Goal: Task Accomplishment & Management: Manage account settings

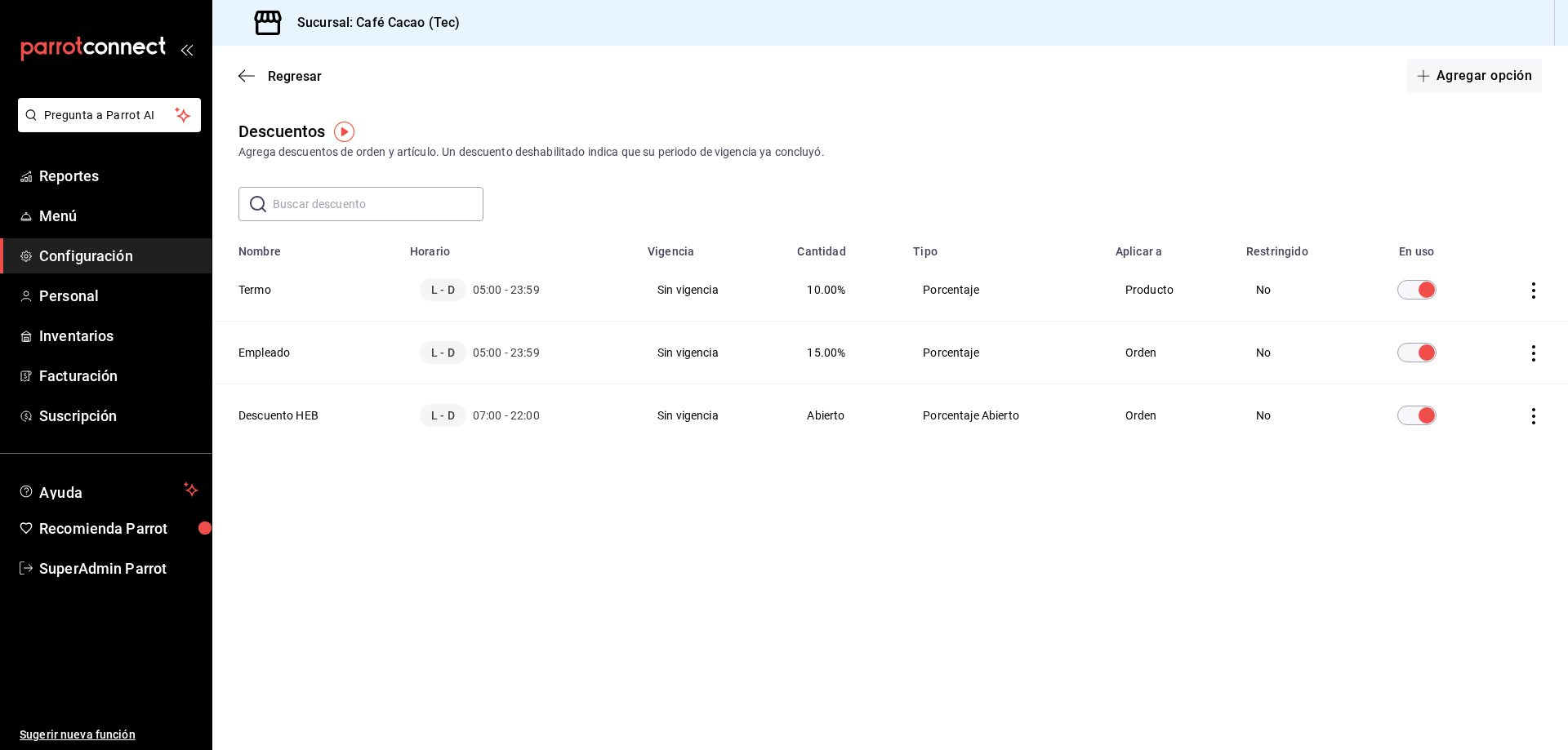
click at [415, 294] on td "L - D 05:00 - 23:59" at bounding box center [519, 291] width 238 height 63
click at [126, 252] on span "Configuración" at bounding box center [119, 255] width 159 height 22
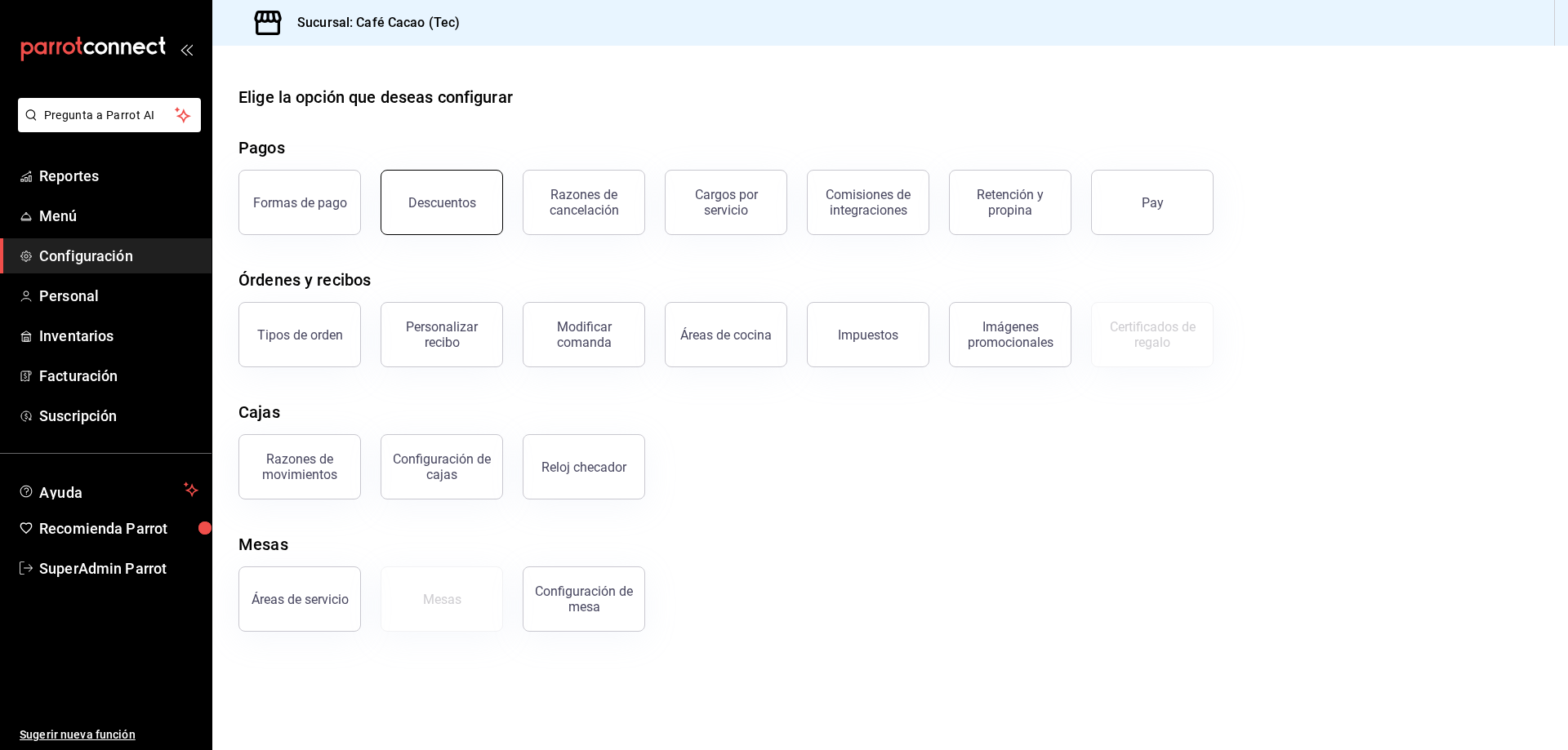
click at [431, 219] on button "Descuentos" at bounding box center [442, 202] width 123 height 65
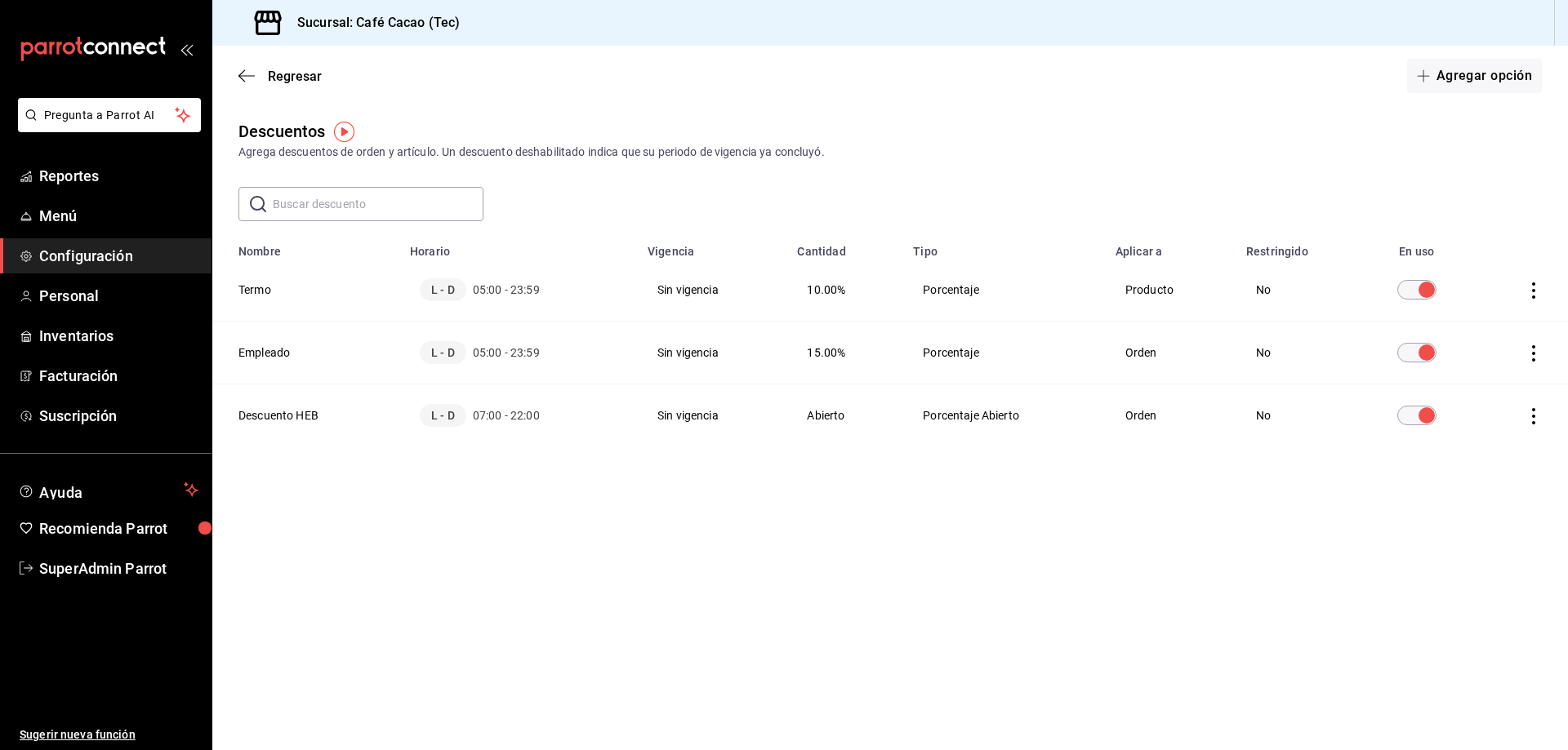
click at [1527, 287] on icon "actions" at bounding box center [1533, 290] width 16 height 16
click at [1501, 309] on li "Eliminar" at bounding box center [1473, 313] width 137 height 46
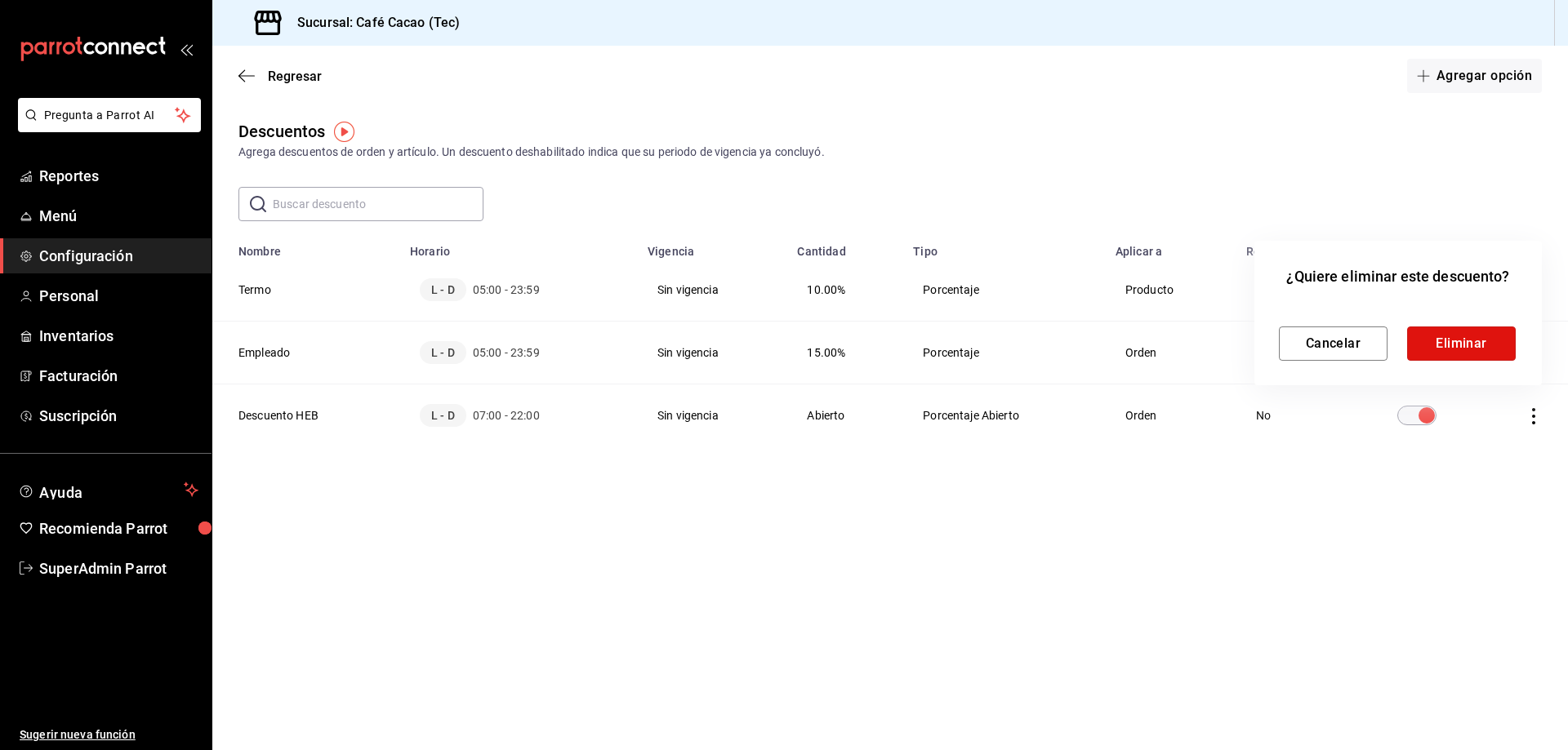
drag, startPoint x: 1430, startPoint y: 353, endPoint x: 1441, endPoint y: 129, distance: 224.3
click at [1432, 352] on button "Eliminar" at bounding box center [1461, 343] width 108 height 35
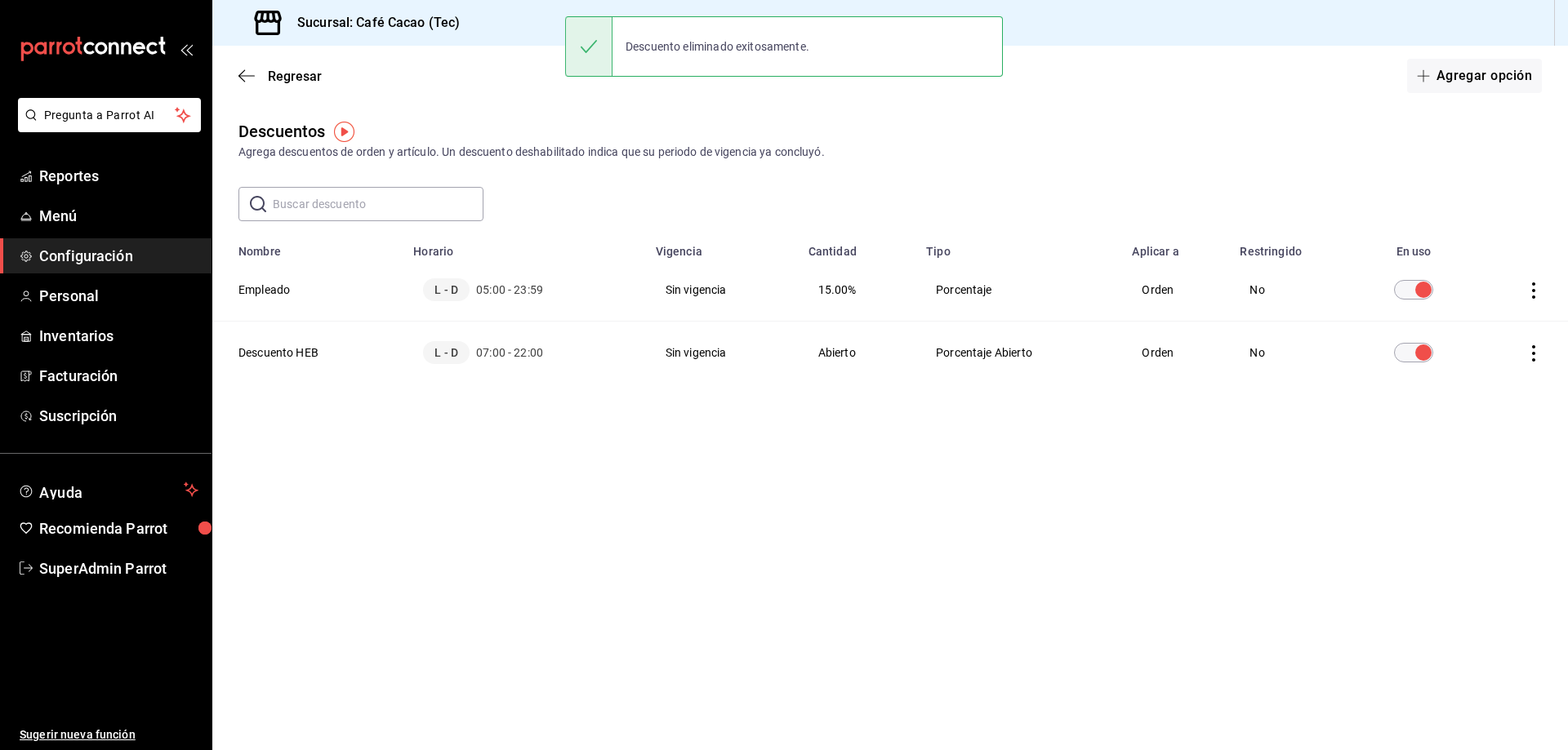
drag, startPoint x: 1443, startPoint y: 95, endPoint x: 1446, endPoint y: 82, distance: 13.3
click at [1443, 94] on div at bounding box center [784, 375] width 1568 height 750
click at [1446, 82] on button "Agregar opción" at bounding box center [1475, 76] width 134 height 35
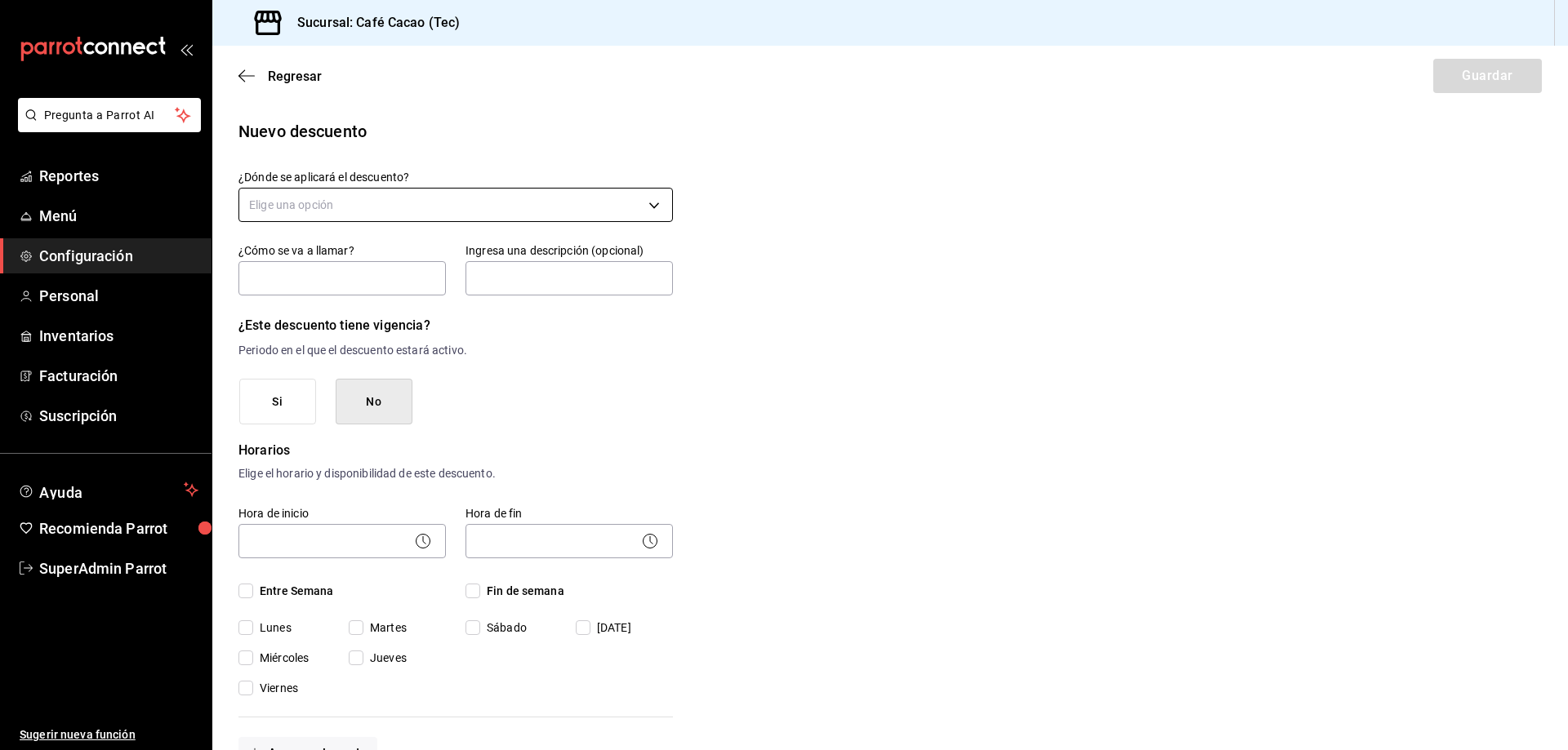
click at [327, 203] on body "Pregunta a Parrot AI Reportes Menú Configuración Personal Inventarios Facturaci…" at bounding box center [784, 375] width 1568 height 750
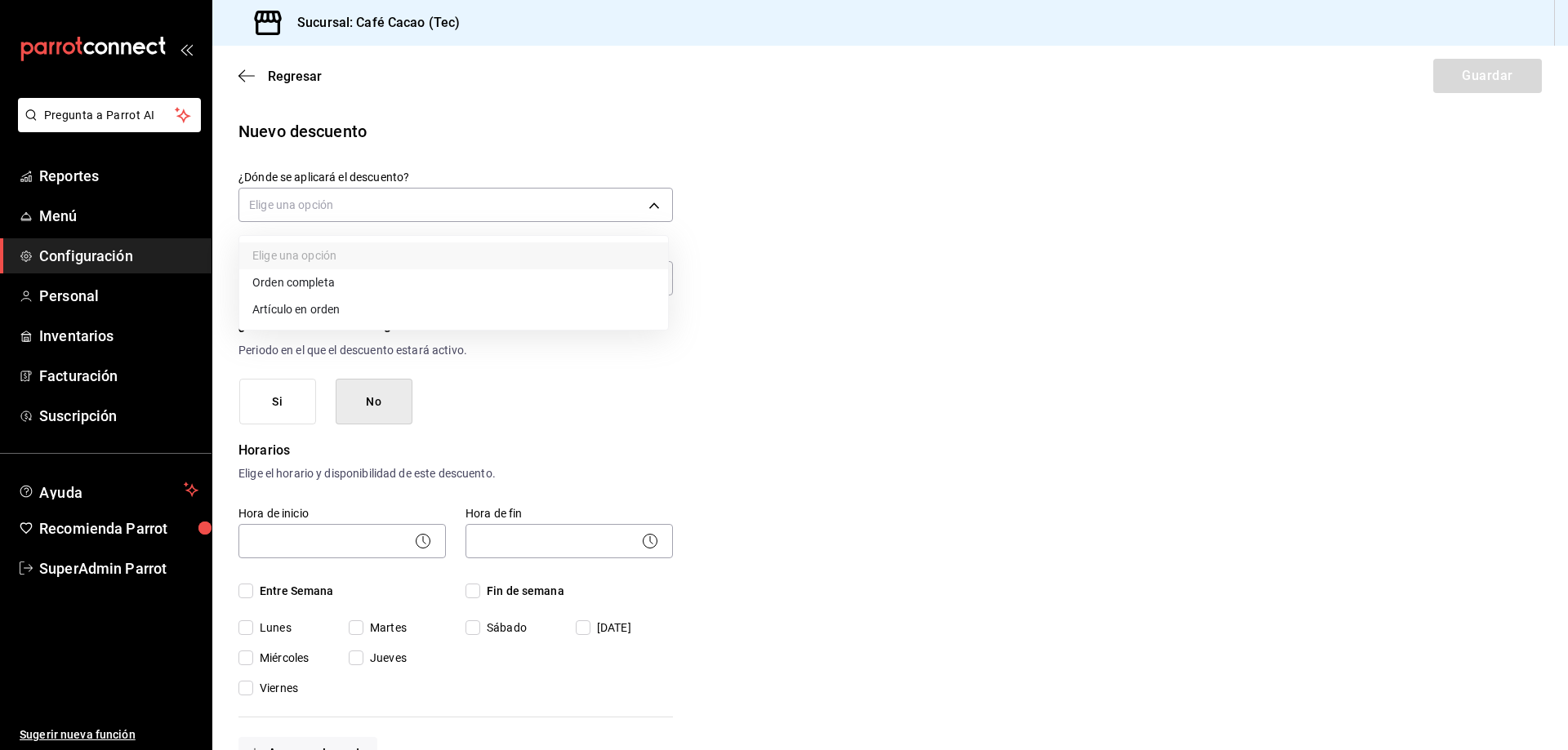
click at [376, 303] on li "Artículo en orden" at bounding box center [453, 310] width 429 height 27
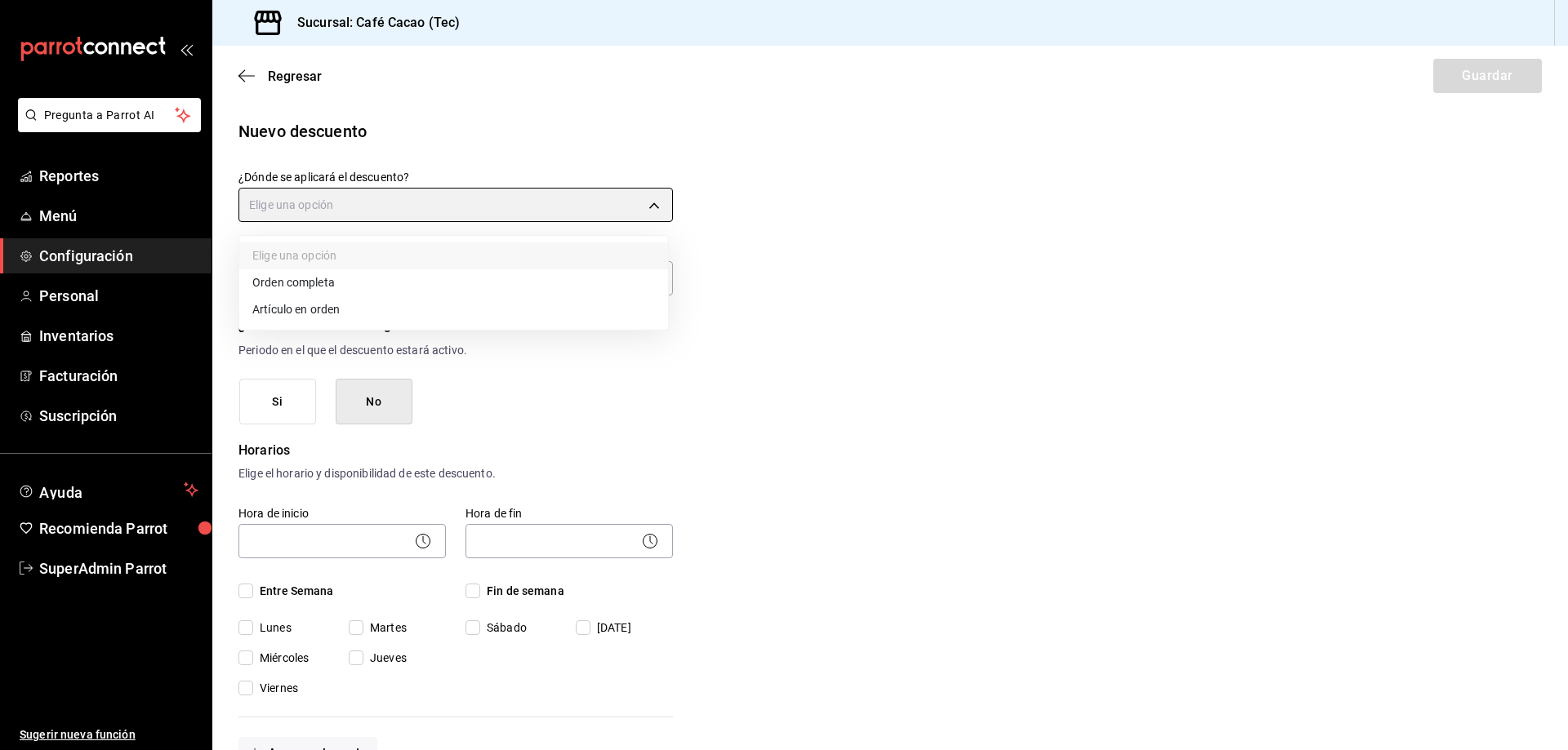
type input "ORDER_ITEM"
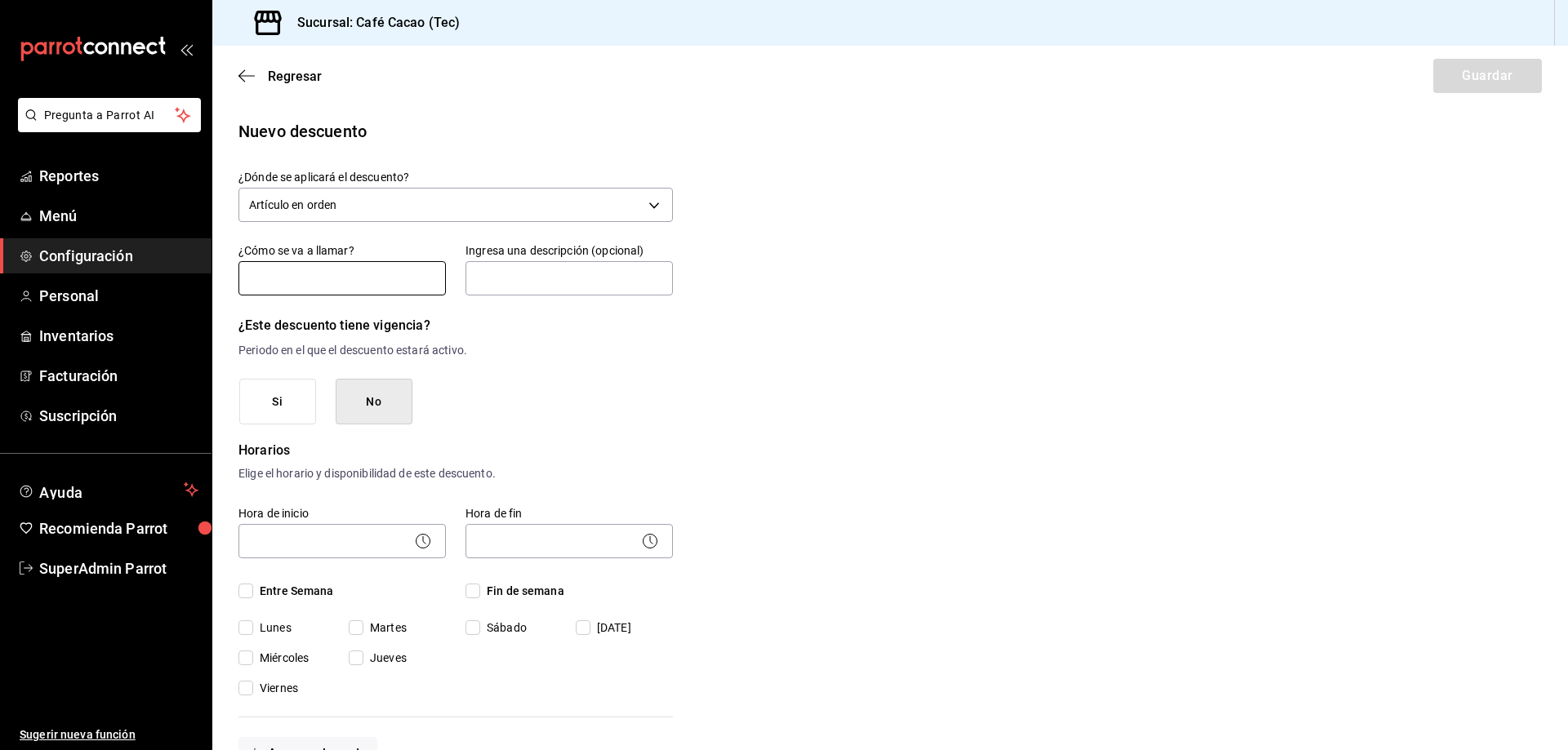
click at [370, 270] on input "text" at bounding box center [343, 278] width 207 height 35
type input "Termo"
click at [505, 285] on input "text" at bounding box center [569, 278] width 207 height 35
type input "Descuento del 10%"
click at [349, 529] on body "Pregunta a Parrot AI Reportes Menú Configuración Personal Inventarios Facturaci…" at bounding box center [784, 375] width 1568 height 750
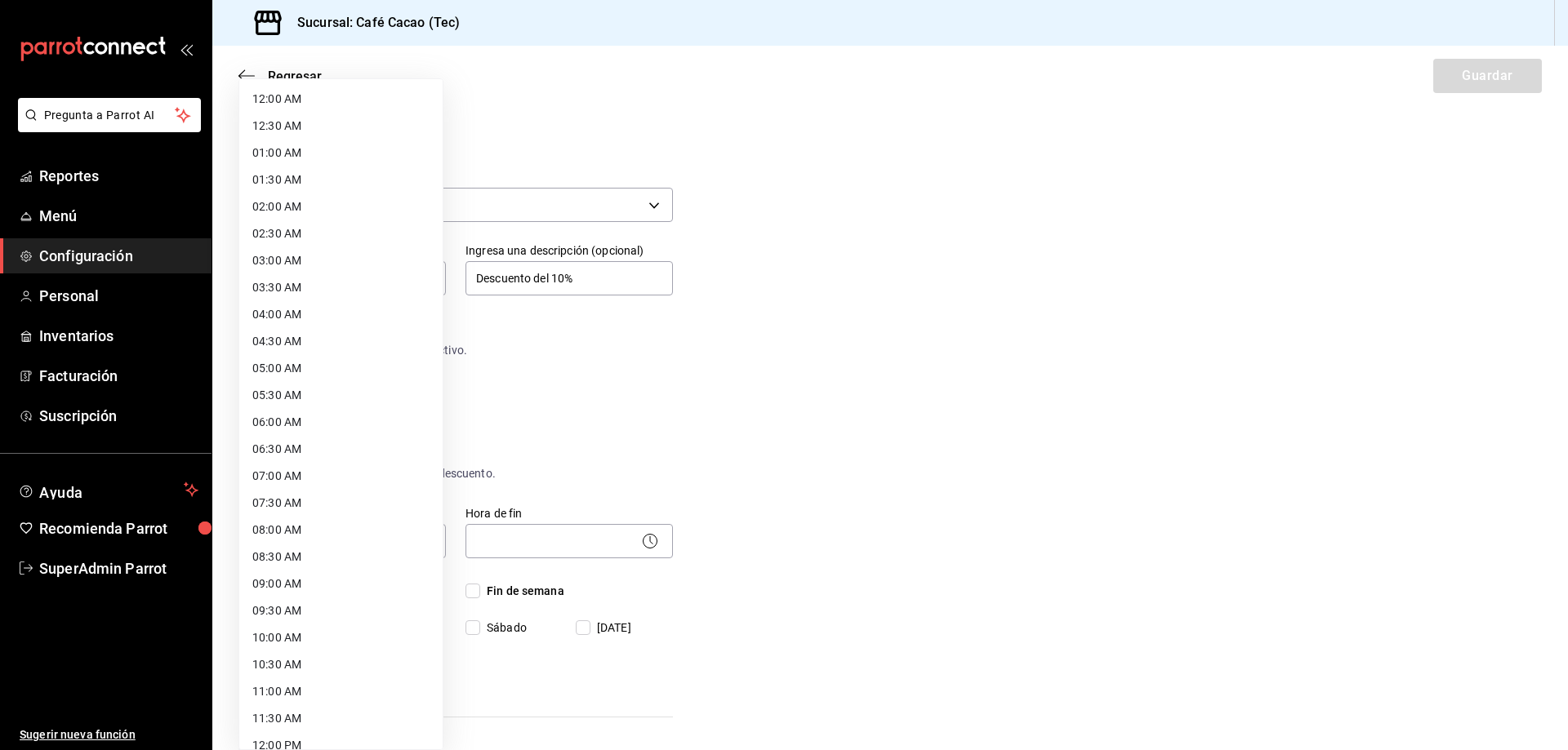
click at [339, 381] on li "05:00 AM" at bounding box center [341, 368] width 203 height 27
type input "05:00"
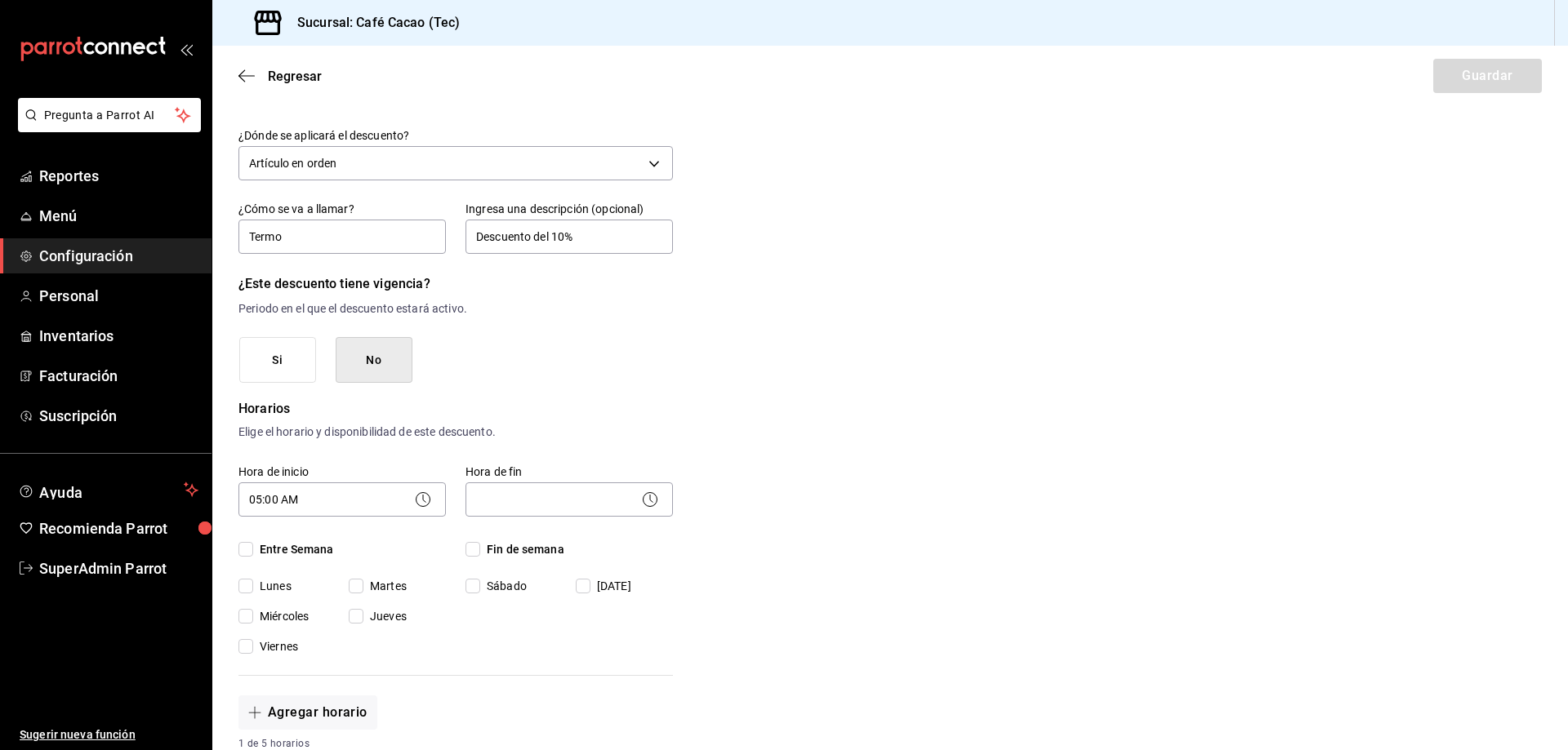
scroll to position [82, 0]
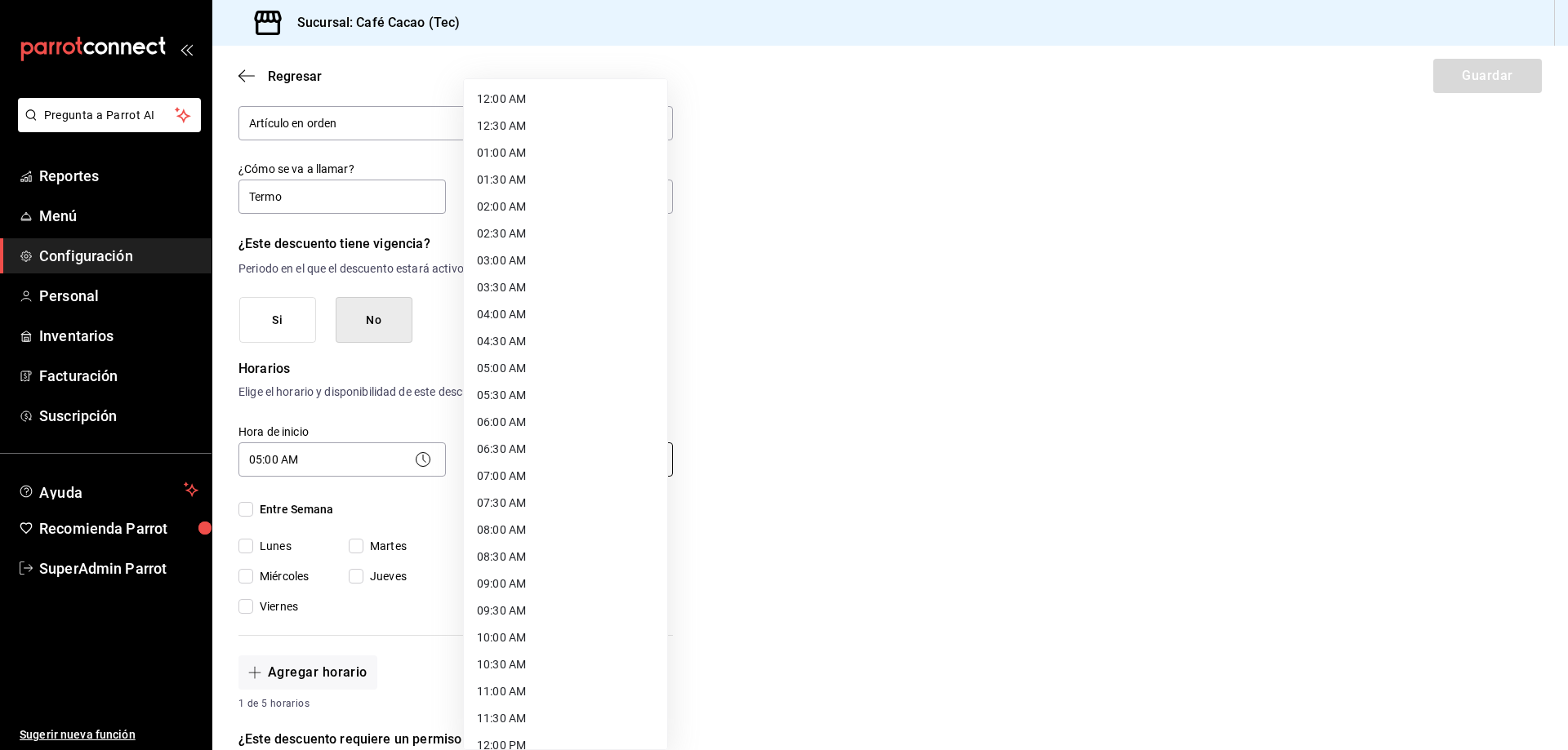
click at [578, 466] on body "Pregunta a Parrot AI Reportes Menú Configuración Personal Inventarios Facturaci…" at bounding box center [784, 375] width 1568 height 750
click at [549, 727] on li "23:59 PM" at bounding box center [565, 729] width 203 height 27
type input "23:59"
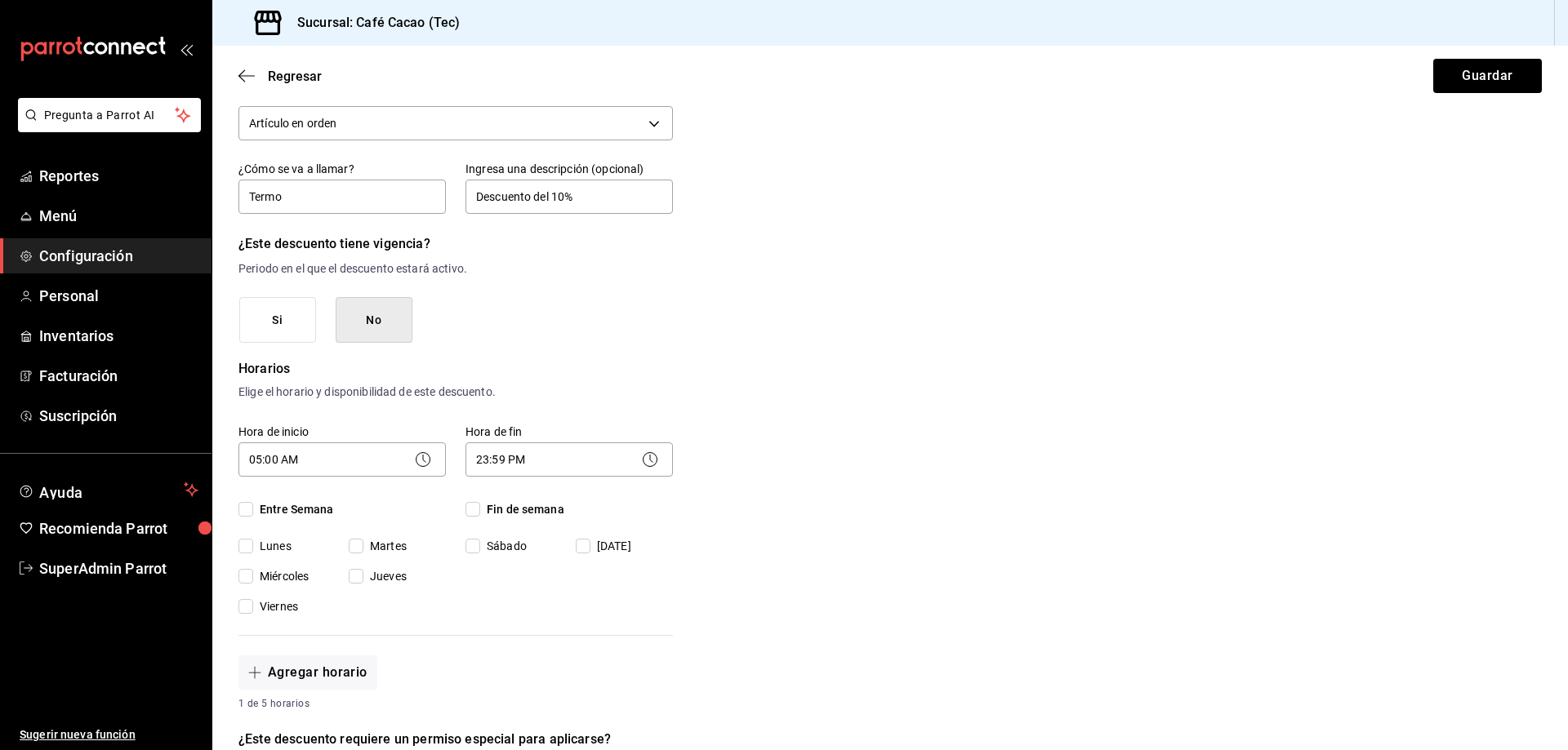
click at [288, 503] on span "Entre Semana" at bounding box center [294, 510] width 81 height 17
click at [253, 503] on input "Entre Semana" at bounding box center [246, 508] width 14 height 14
checkbox input "true"
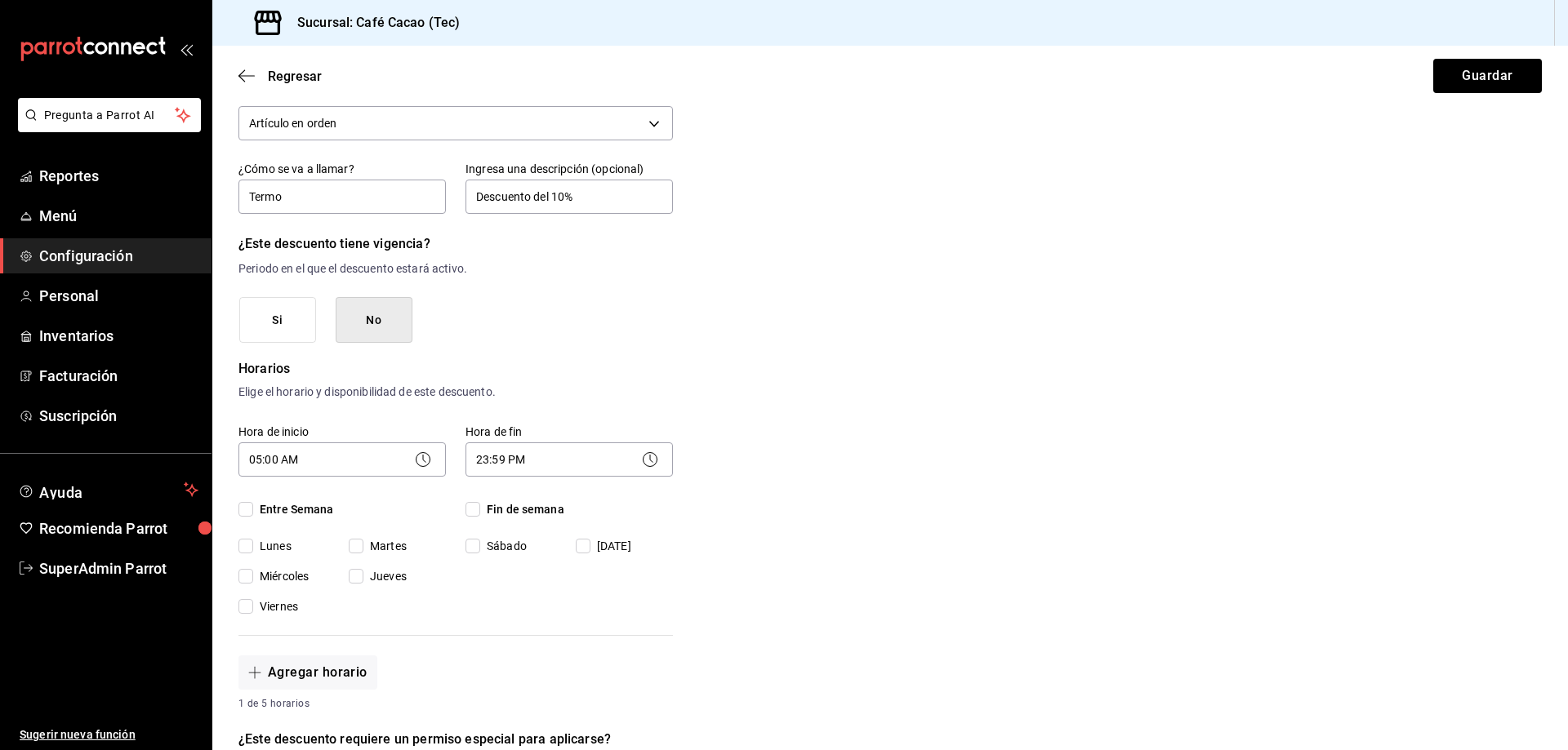
checkbox input "true"
click at [487, 512] on span "Fin de semana" at bounding box center [522, 510] width 84 height 17
click at [480, 512] on input "Fin de semana" at bounding box center [472, 508] width 14 height 14
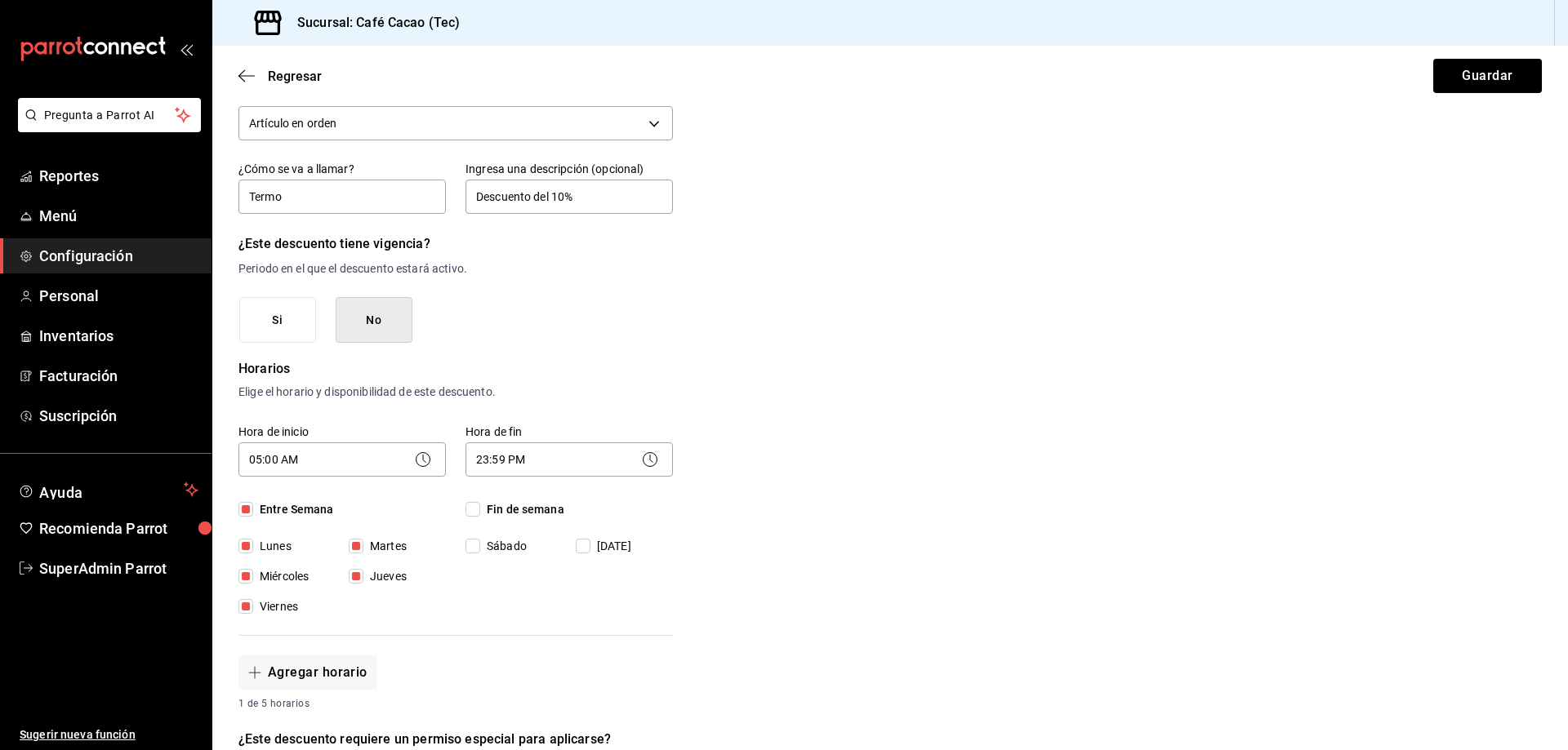
checkbox input "true"
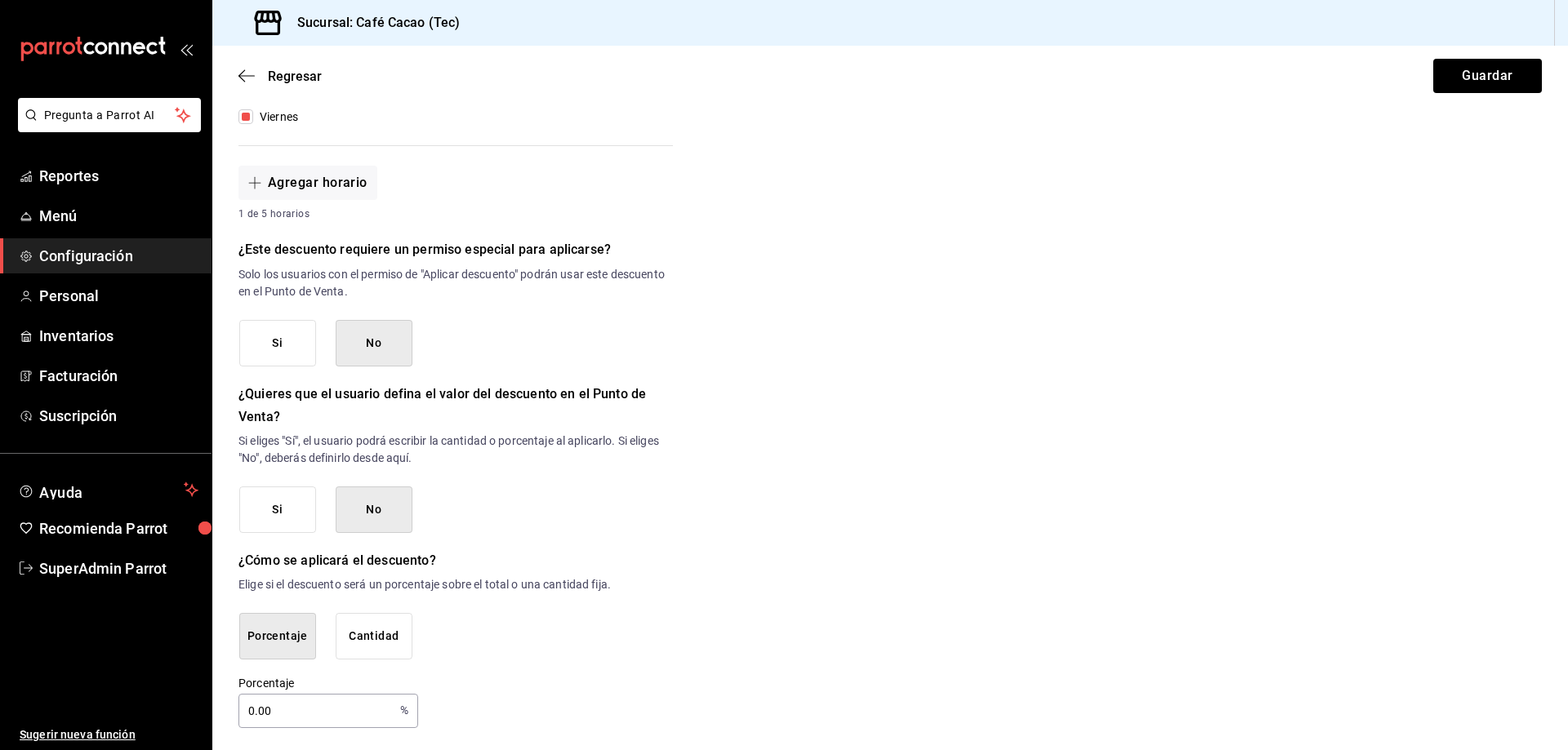
scroll to position [575, 0]
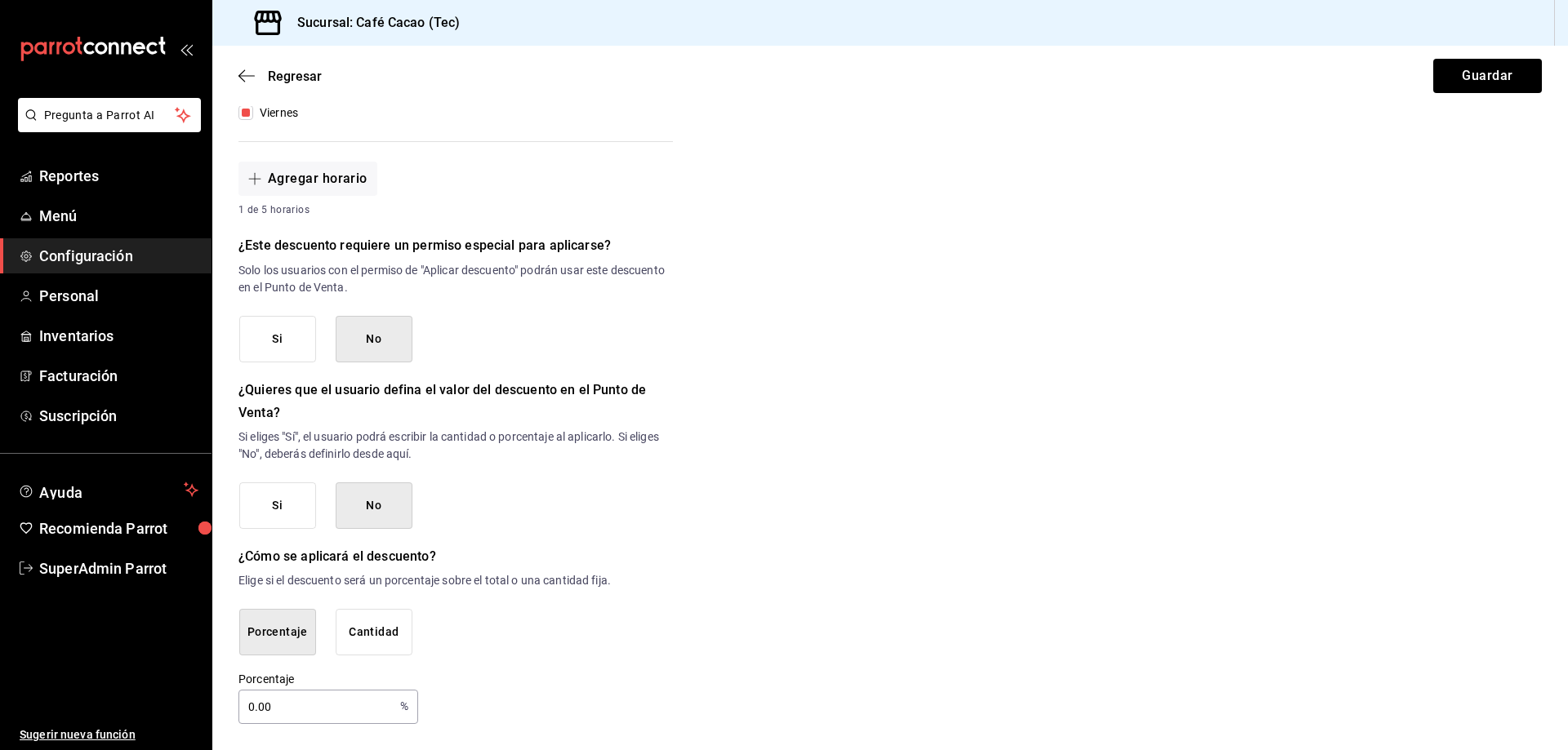
click at [332, 721] on input "0.00" at bounding box center [317, 707] width 155 height 33
type input "0"
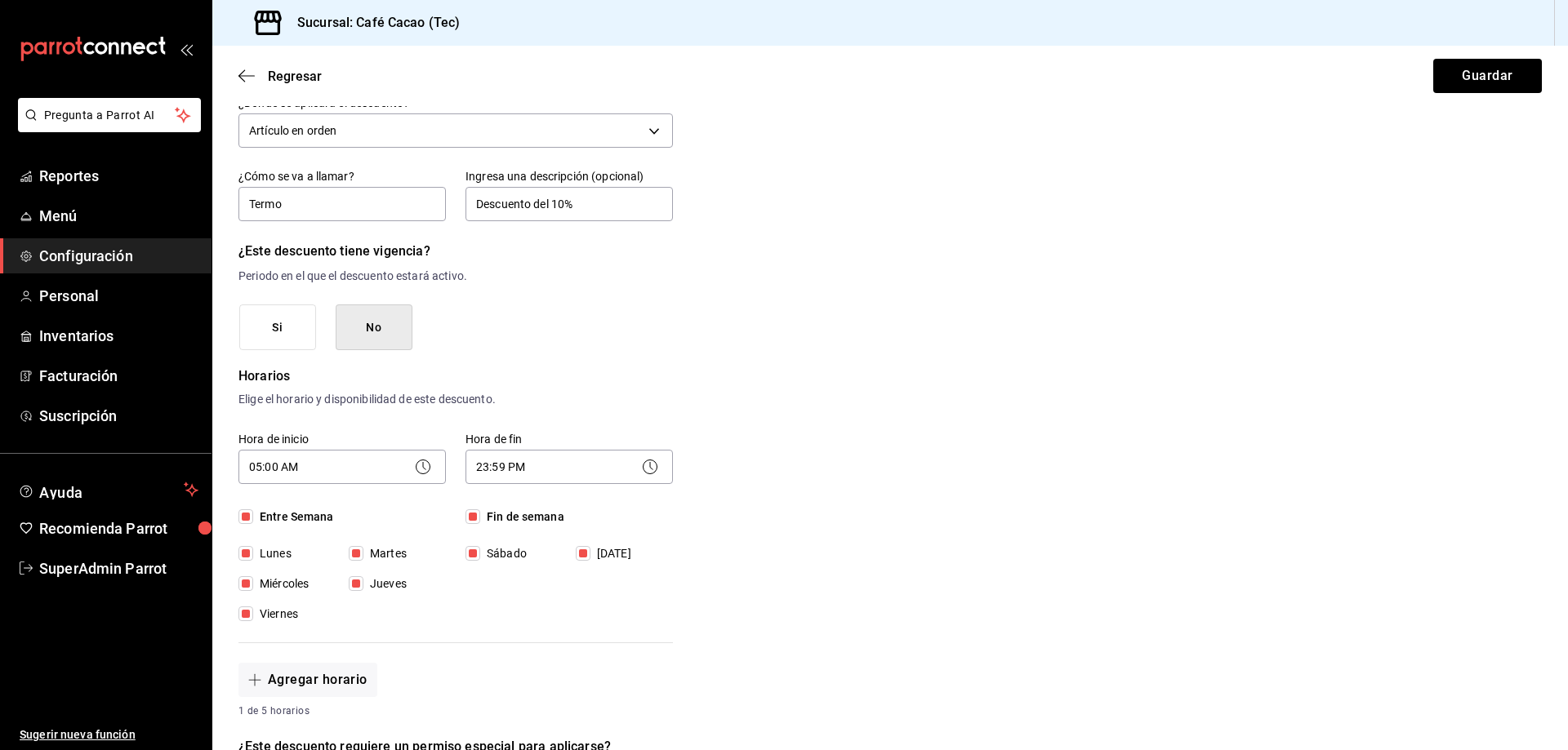
scroll to position [0, 0]
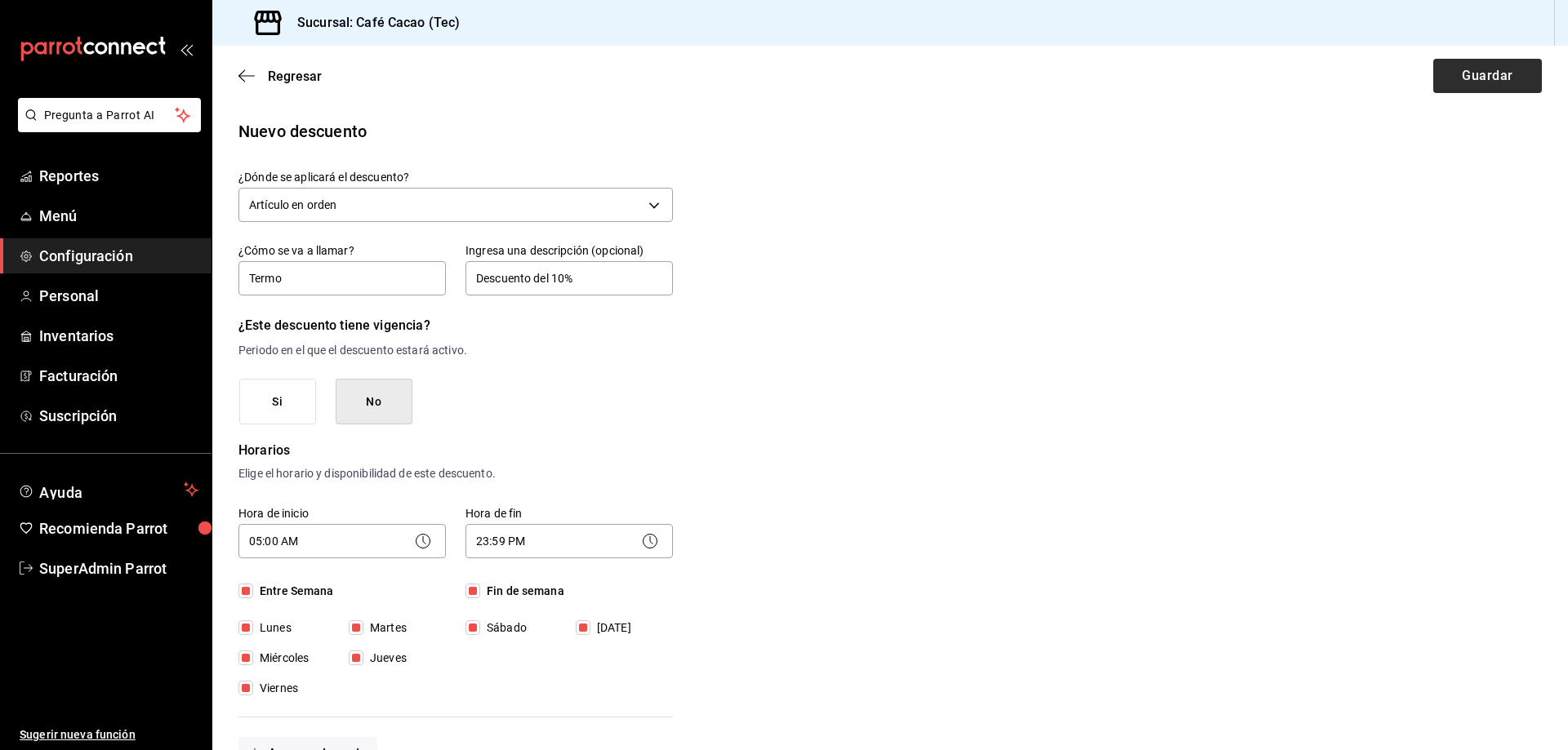
type input "10"
click at [1434, 83] on button "Guardar" at bounding box center [1487, 76] width 108 height 35
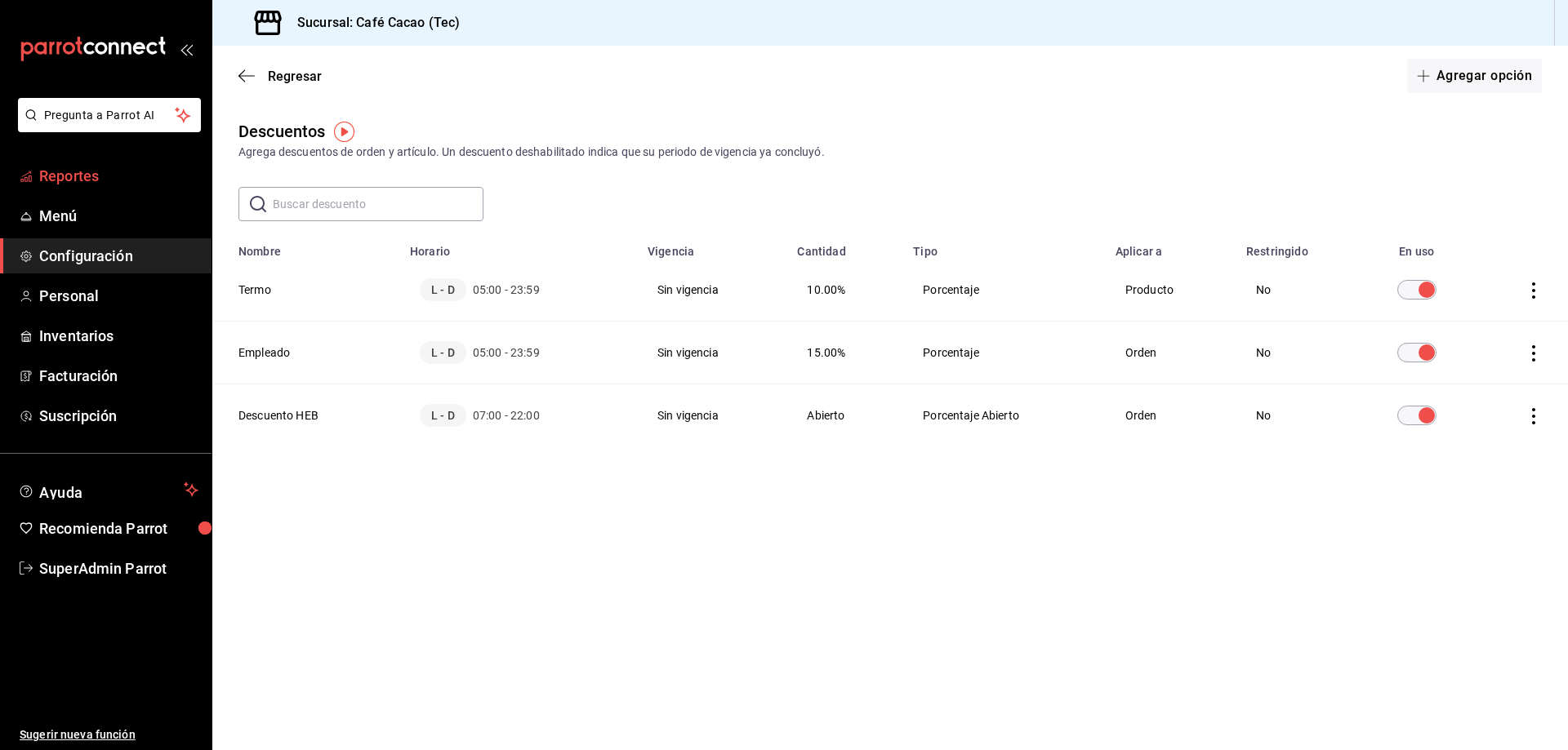
click at [117, 177] on span "Reportes" at bounding box center [119, 176] width 159 height 22
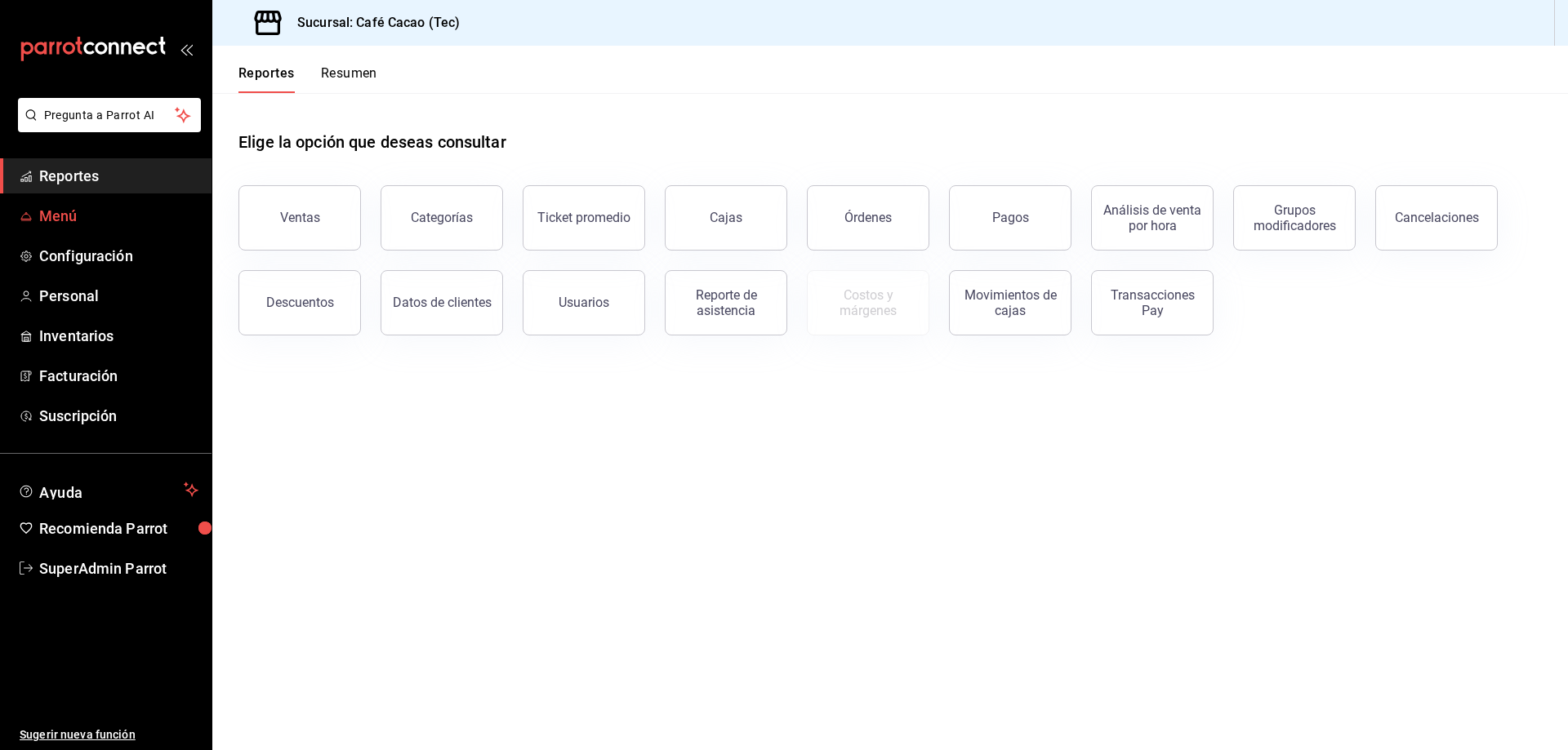
click at [60, 217] on span "Menú" at bounding box center [119, 216] width 159 height 22
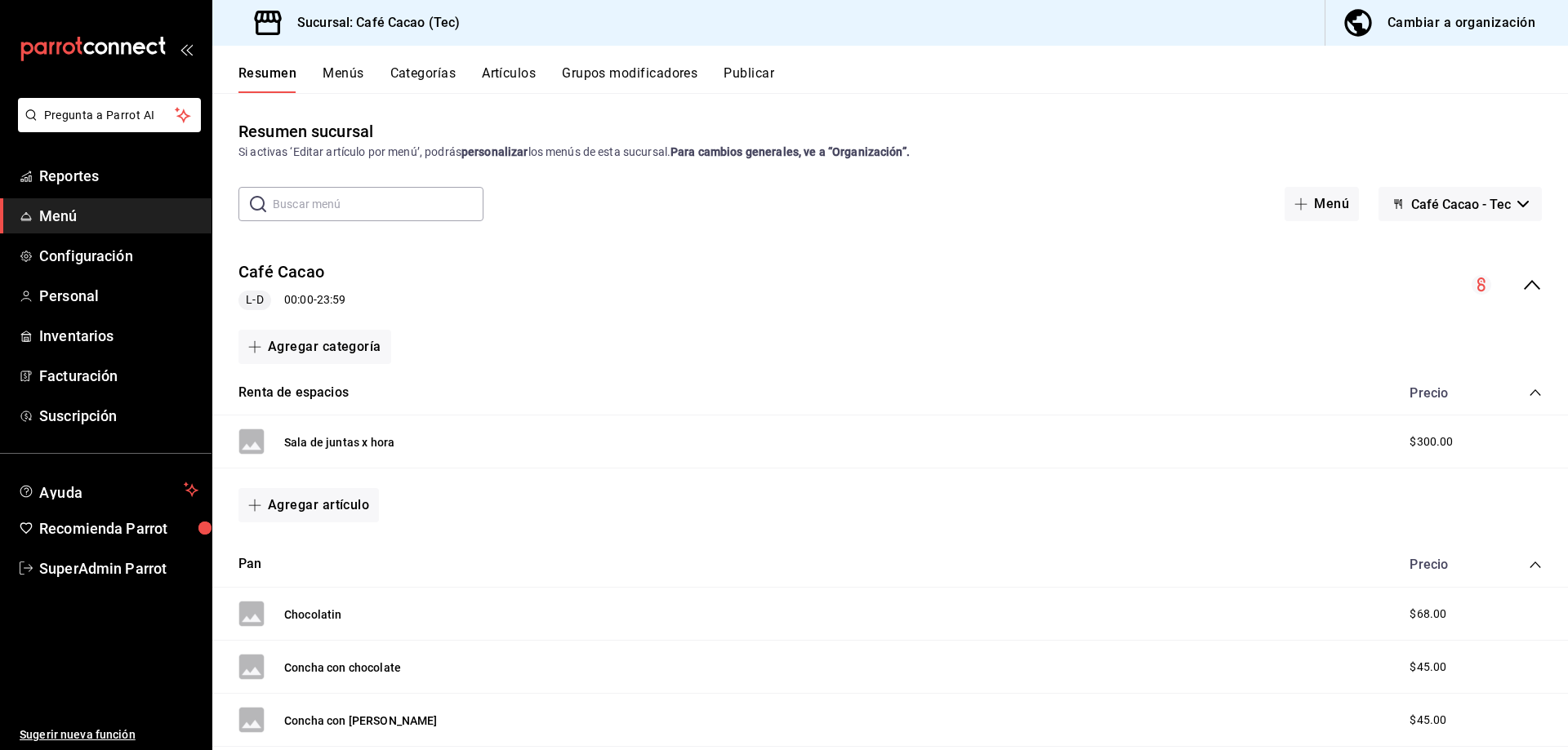
click at [376, 63] on div "Resumen Menús Categorías Artículos Grupos modificadores Publicar" at bounding box center [890, 69] width 1356 height 47
click at [356, 80] on button "Menús" at bounding box center [343, 79] width 41 height 28
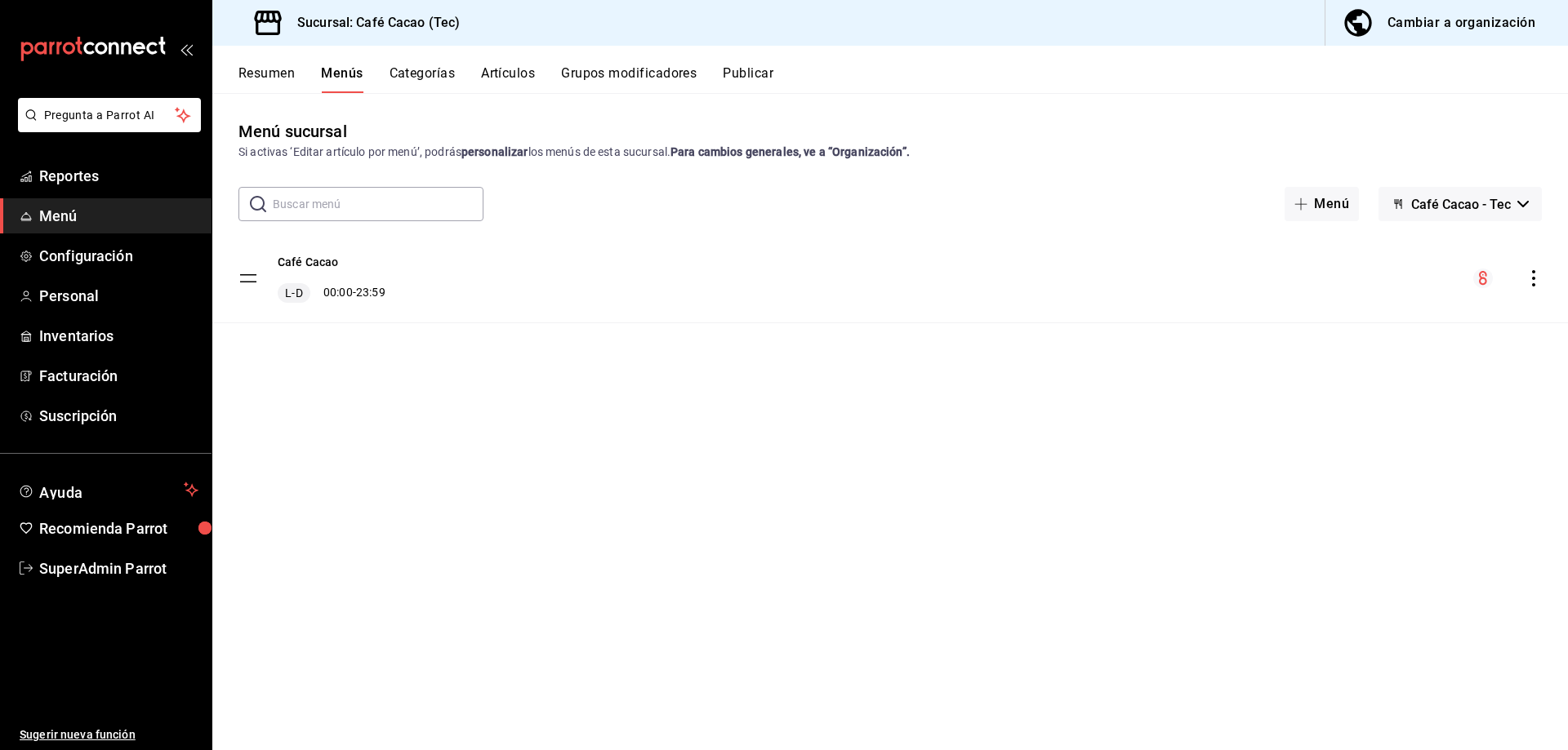
click at [375, 282] on div "Café Cacao L-D 00:00 - 23:59" at bounding box center [331, 278] width 107 height 49
click at [248, 276] on tbody "Café Cacao L-D 00:00 - 23:59" at bounding box center [890, 278] width 1356 height 89
click at [1248, 277] on div "Café Cacao L-D 00:00 - 23:59" at bounding box center [890, 278] width 1356 height 88
click at [424, 75] on button "Categorías" at bounding box center [422, 79] width 66 height 28
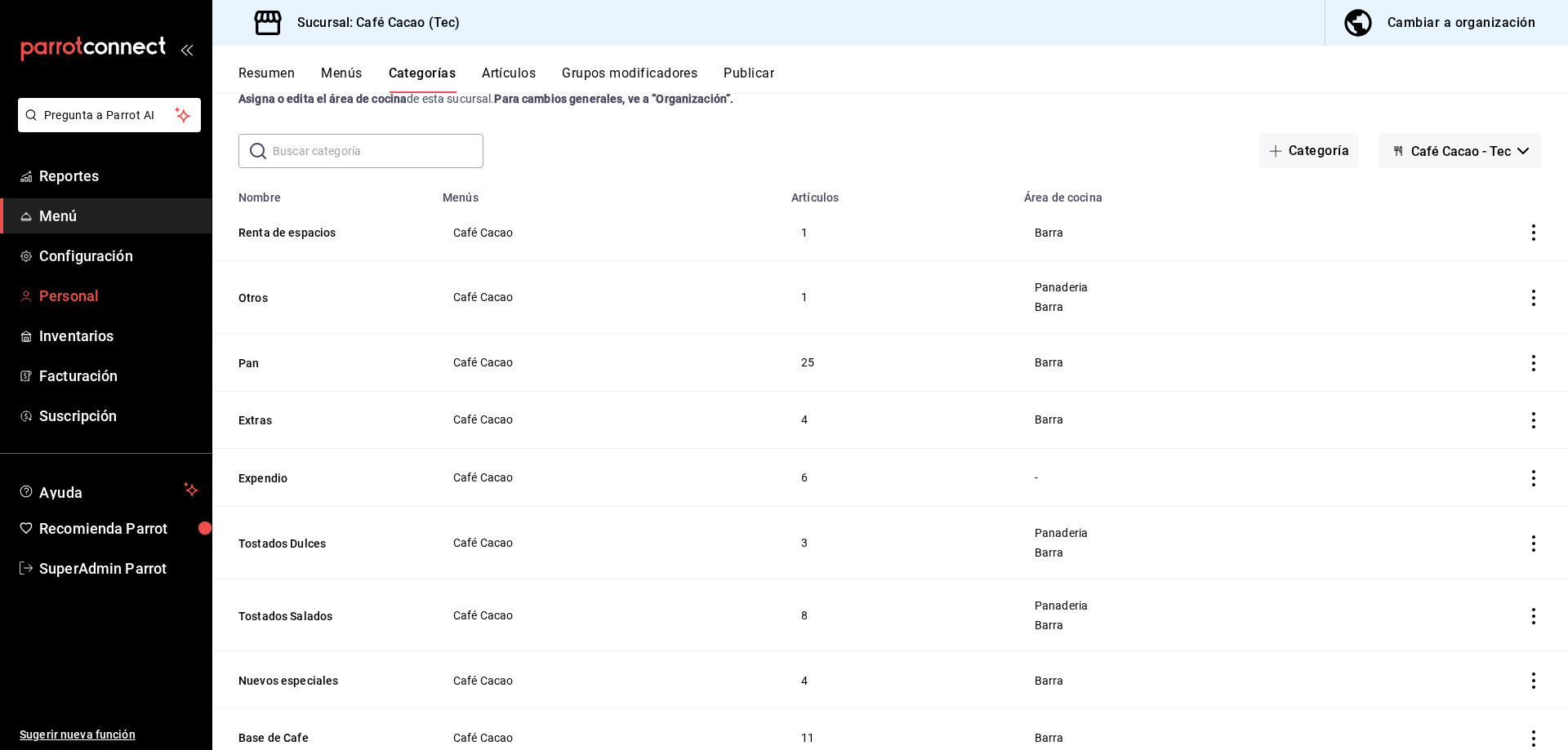
scroll to position [82, 0]
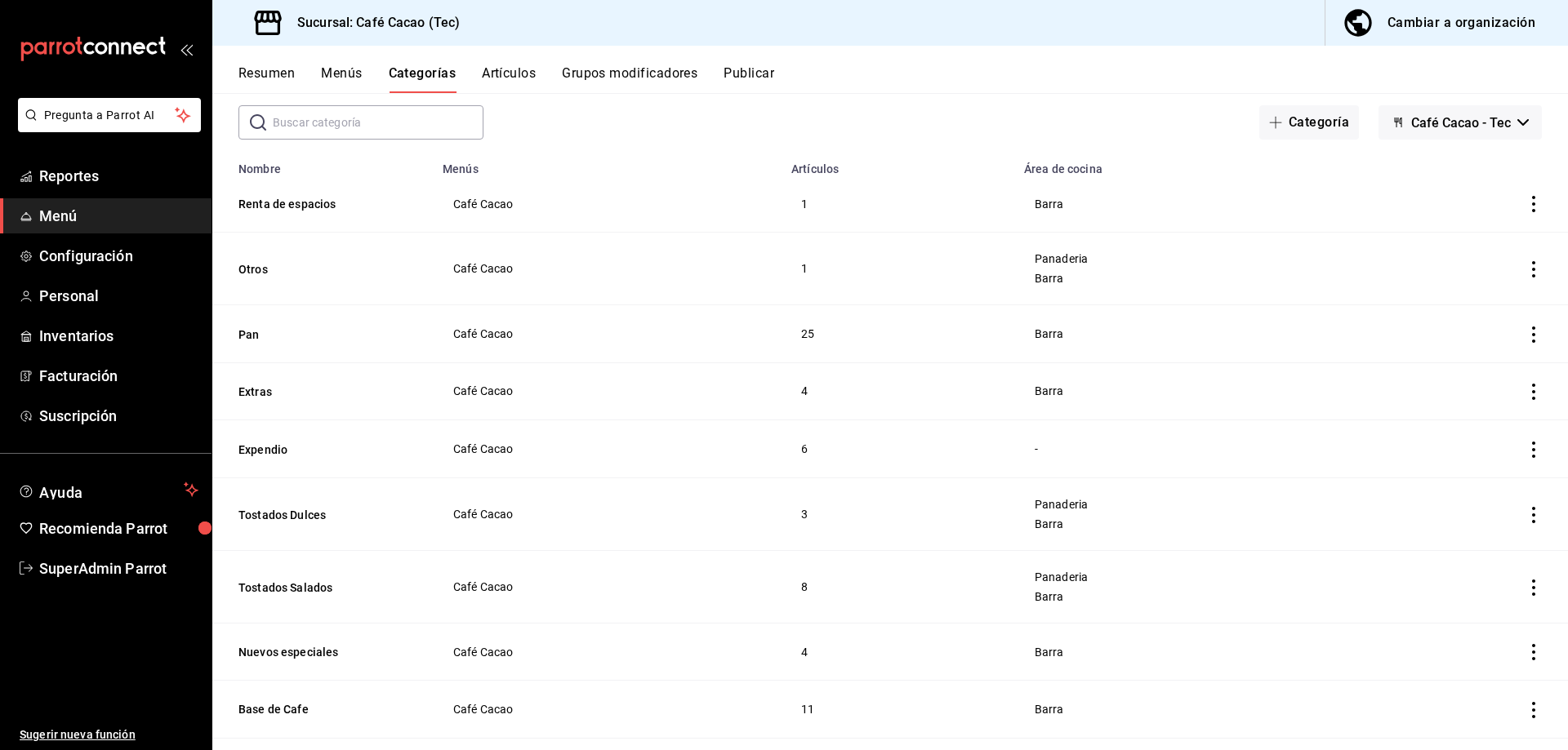
click at [759, 66] on button "Publicar" at bounding box center [748, 79] width 51 height 28
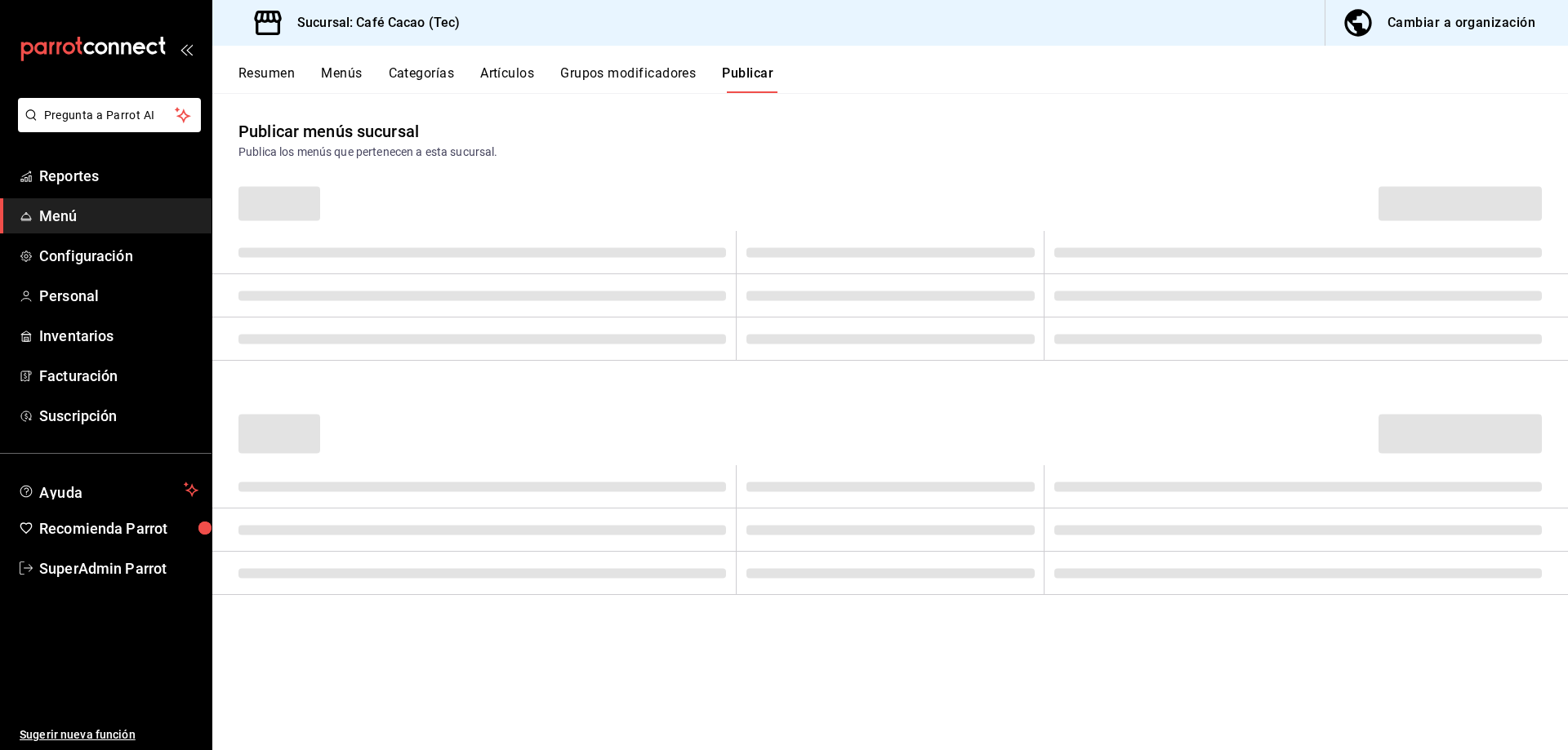
click at [465, 80] on div "Resumen Menús Categorías Artículos Grupos modificadores Publicar" at bounding box center [904, 79] width 1330 height 28
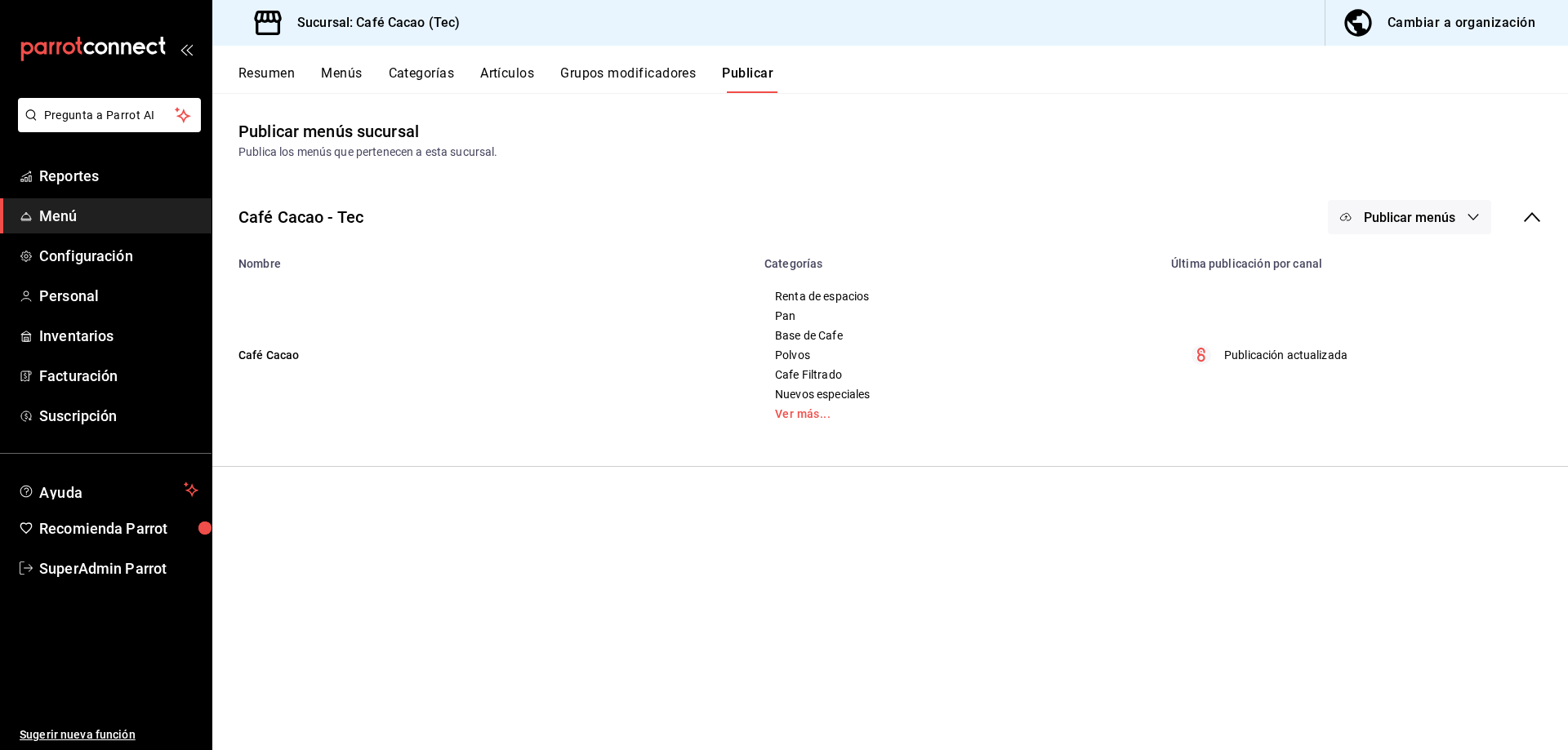
click at [493, 73] on button "Artículos" at bounding box center [507, 79] width 54 height 28
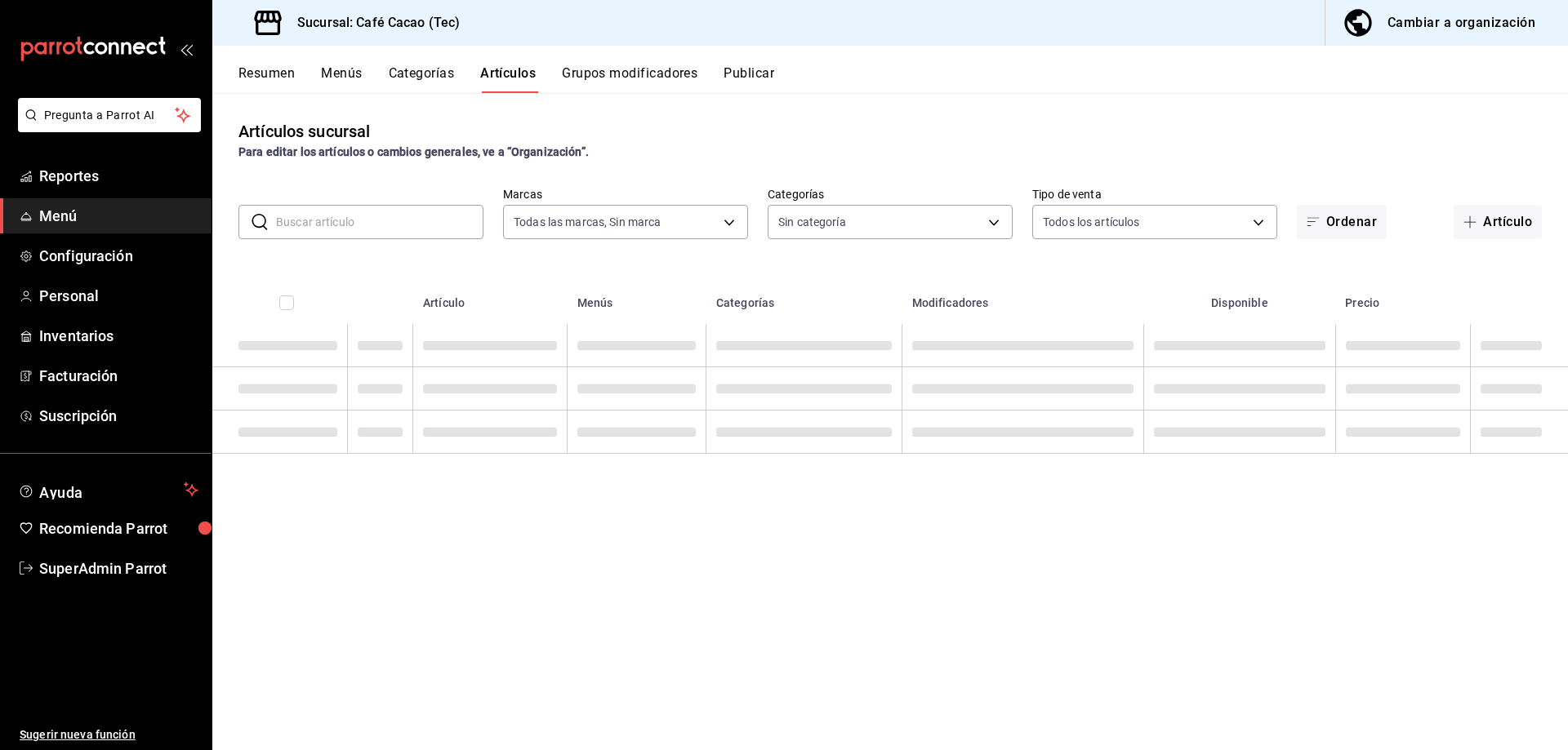
type input "d5b5c78e-5d37-4e41-a3fa-09b9e7358460"
type input "55496ab2-b7ad-45d9-b651-15868d7ed483,080ec147-5f8c-4c48-9cdd-d73cc823232d,4a88d…"
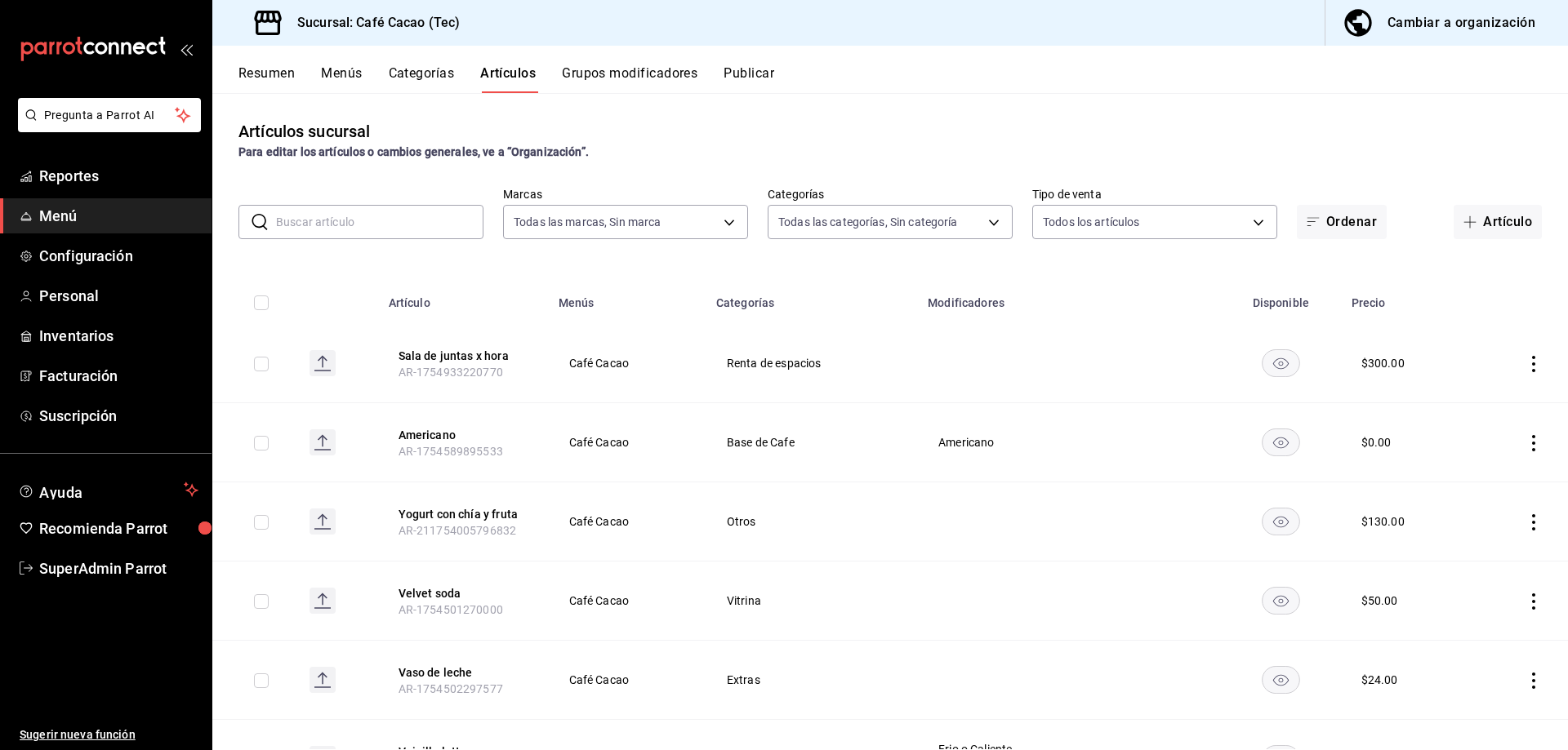
click at [249, 80] on button "Resumen" at bounding box center [267, 79] width 57 height 28
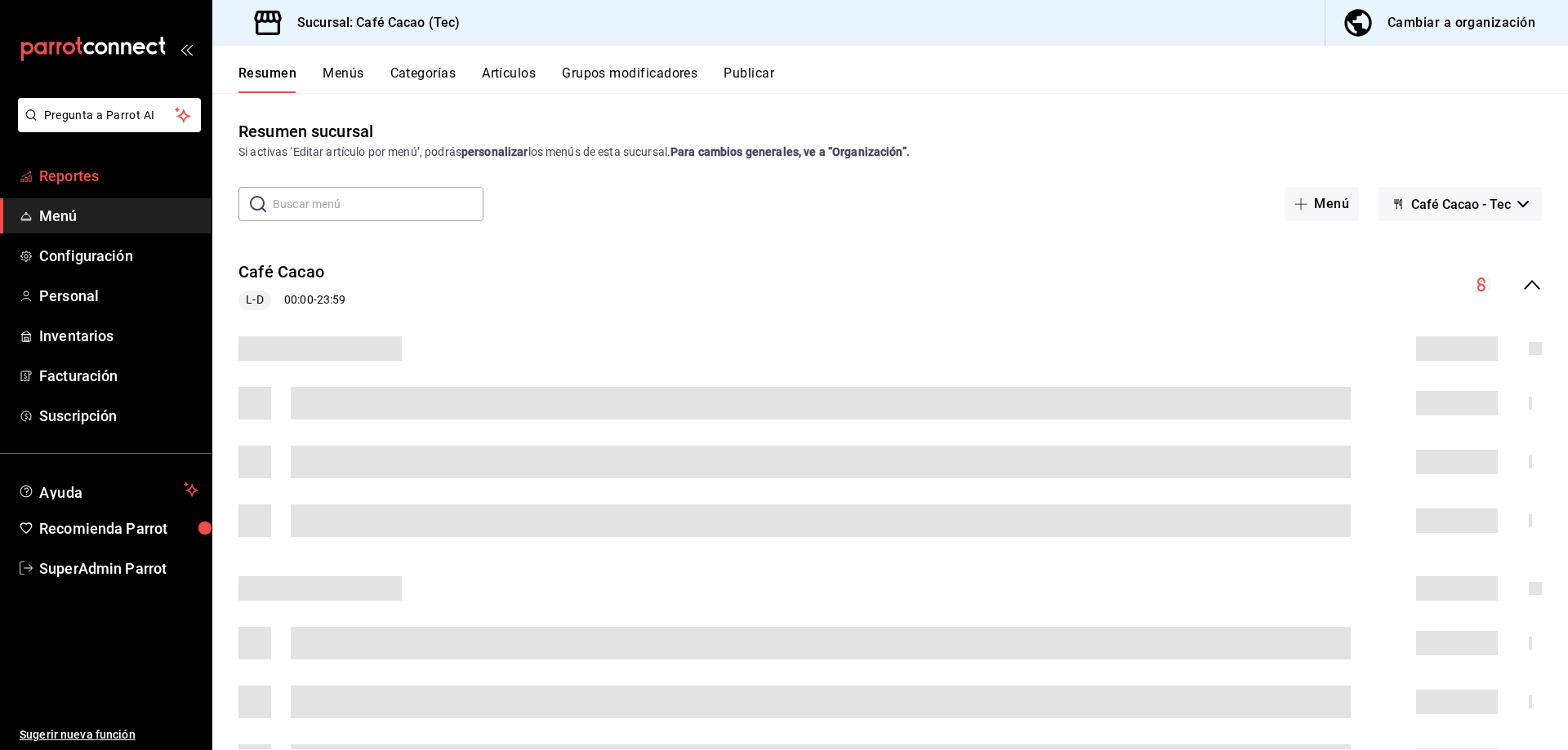
click at [148, 176] on span "Reportes" at bounding box center [119, 176] width 159 height 22
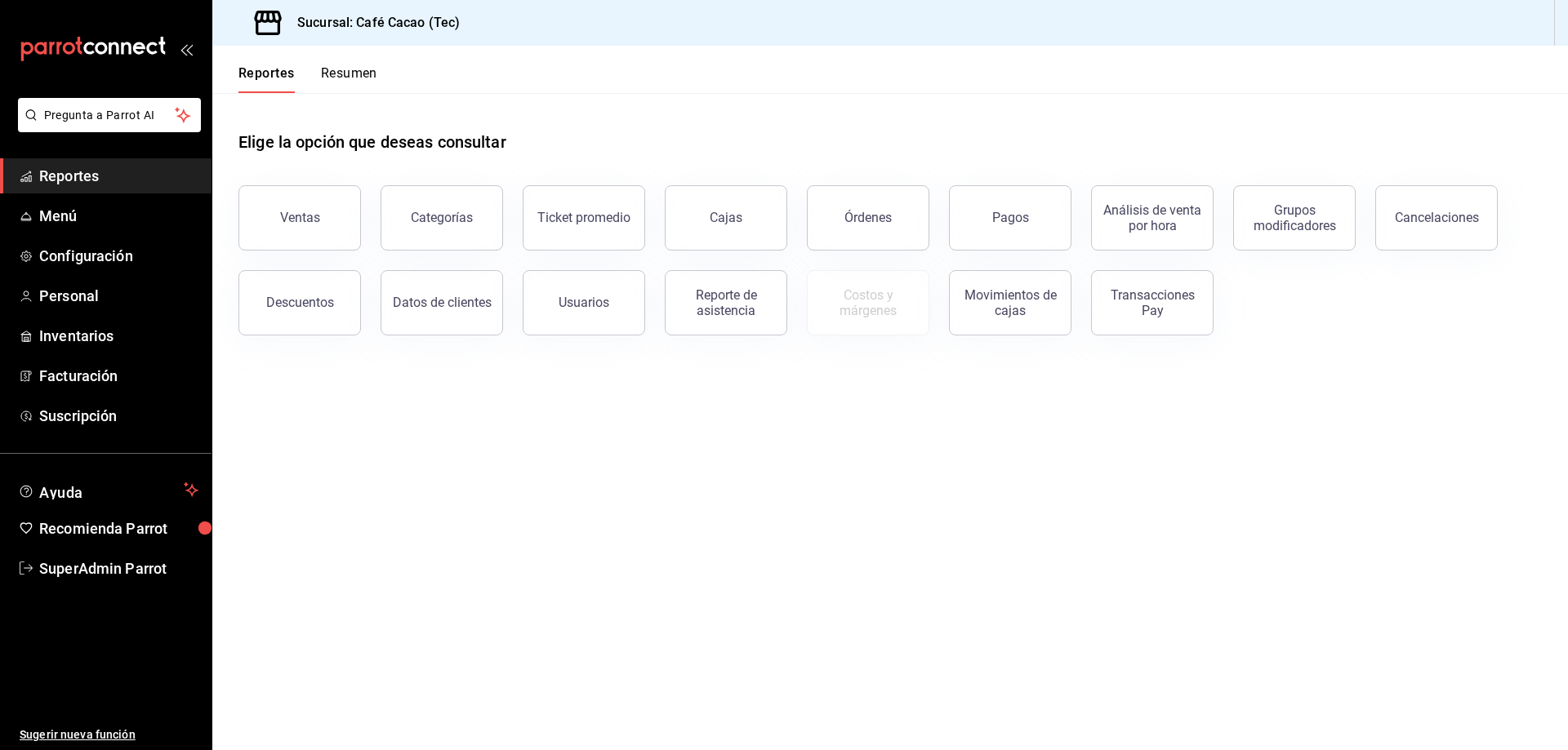
click at [212, 223] on div "Elige la opción que deseas consultar Ventas Categorías Ticket promedio Cajas Ór…" at bounding box center [890, 227] width 1356 height 269
click at [154, 227] on link "Menú" at bounding box center [106, 216] width 211 height 35
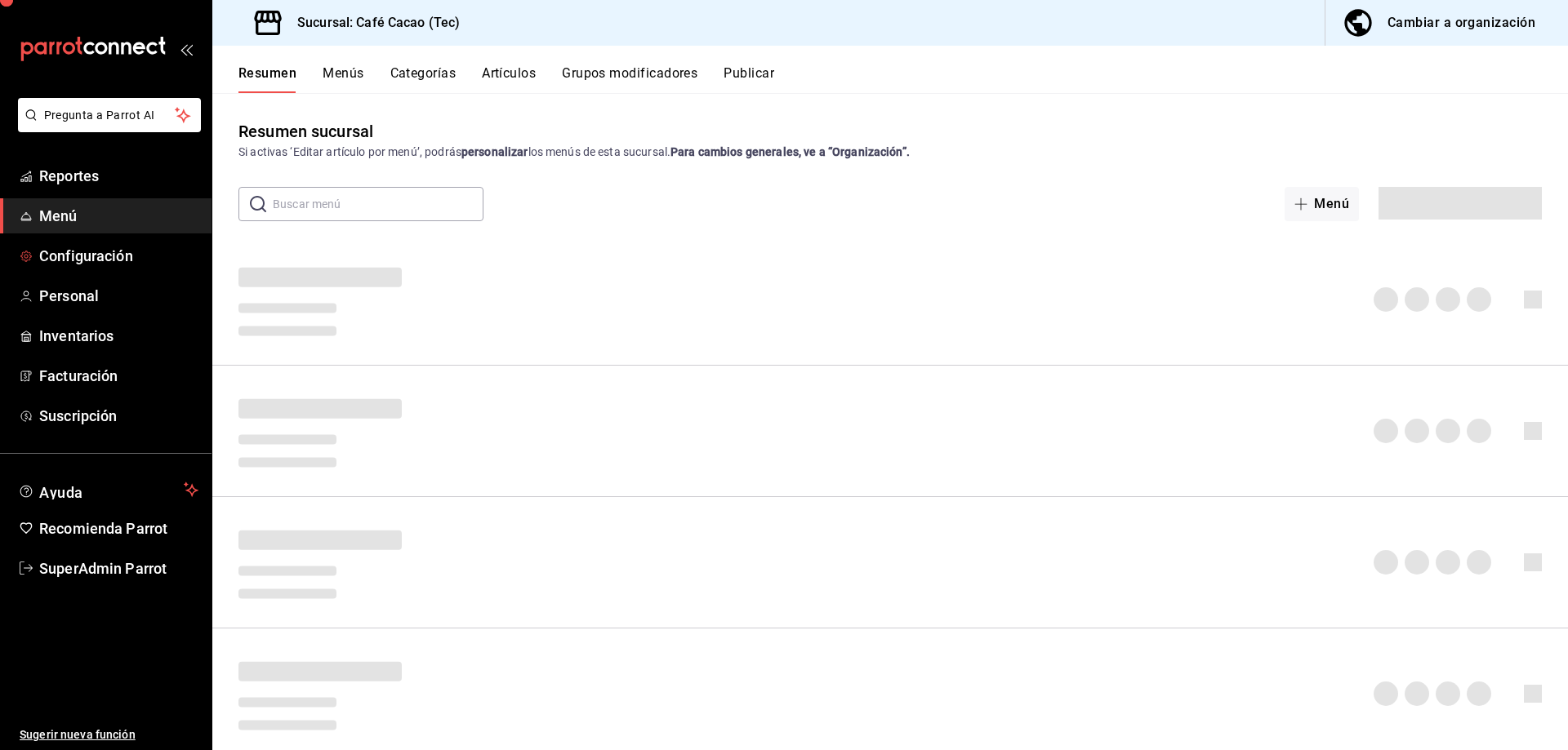
click at [151, 246] on span "Configuración" at bounding box center [119, 255] width 159 height 22
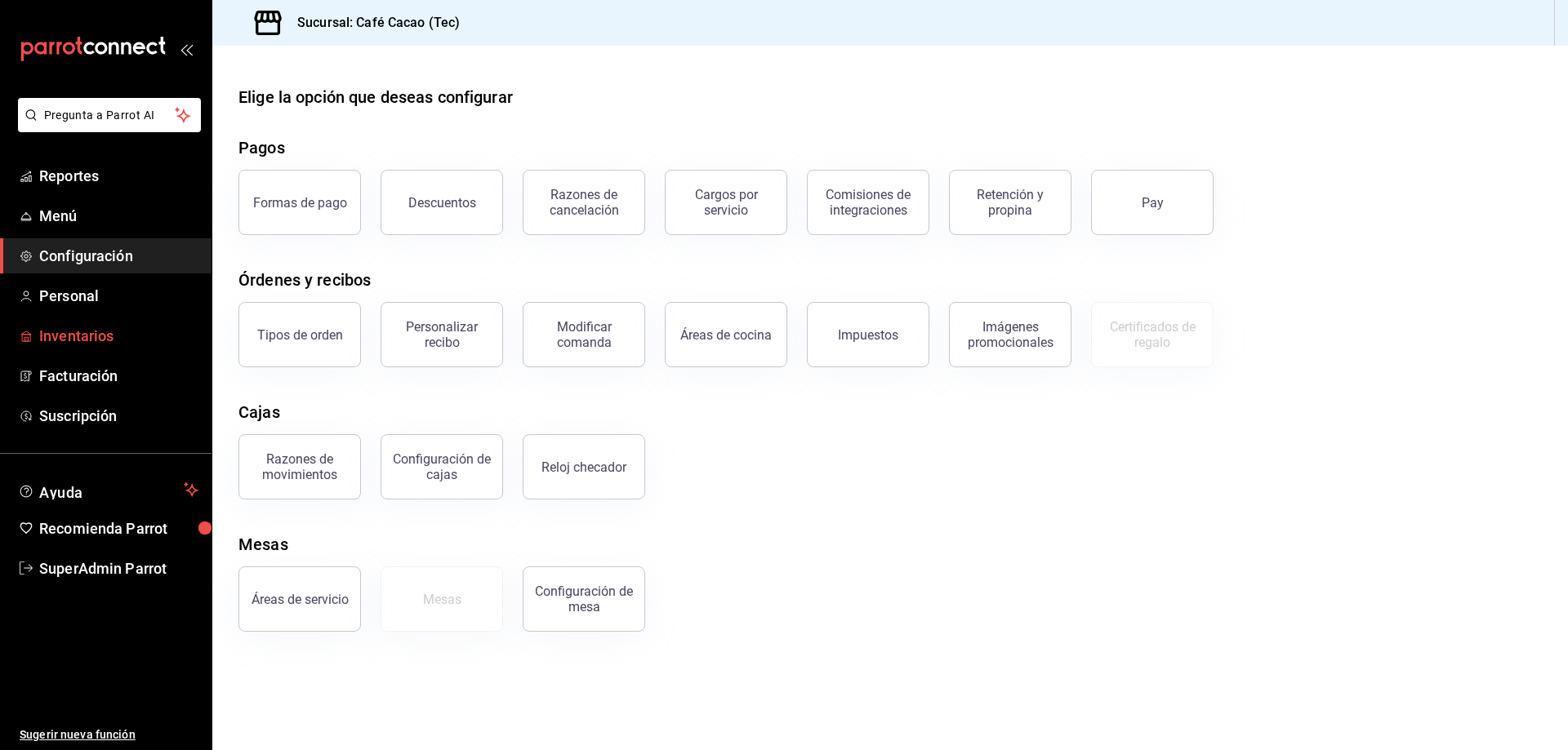
click at [116, 338] on span "Inventarios" at bounding box center [119, 336] width 159 height 22
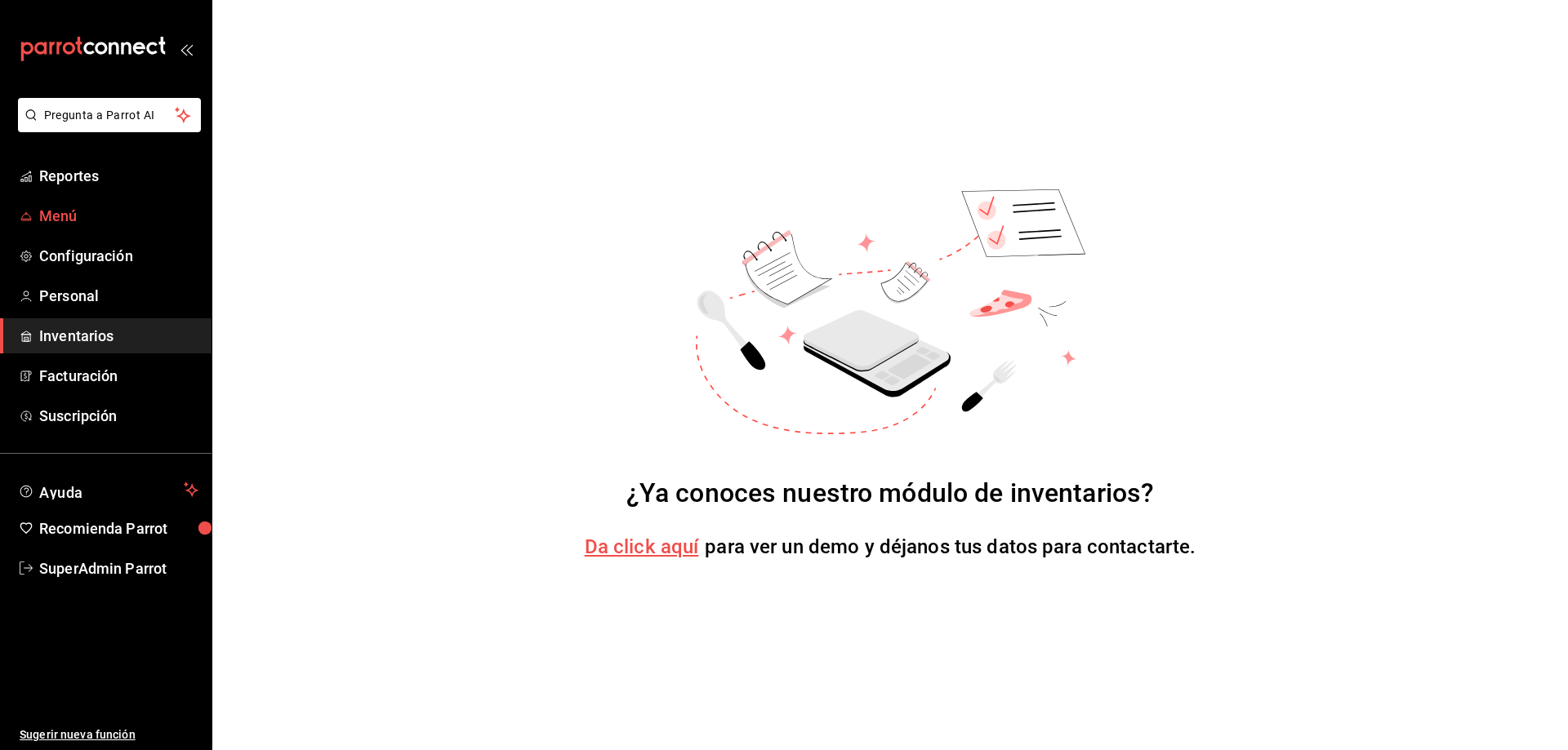
click at [91, 205] on span "Menú" at bounding box center [119, 216] width 159 height 22
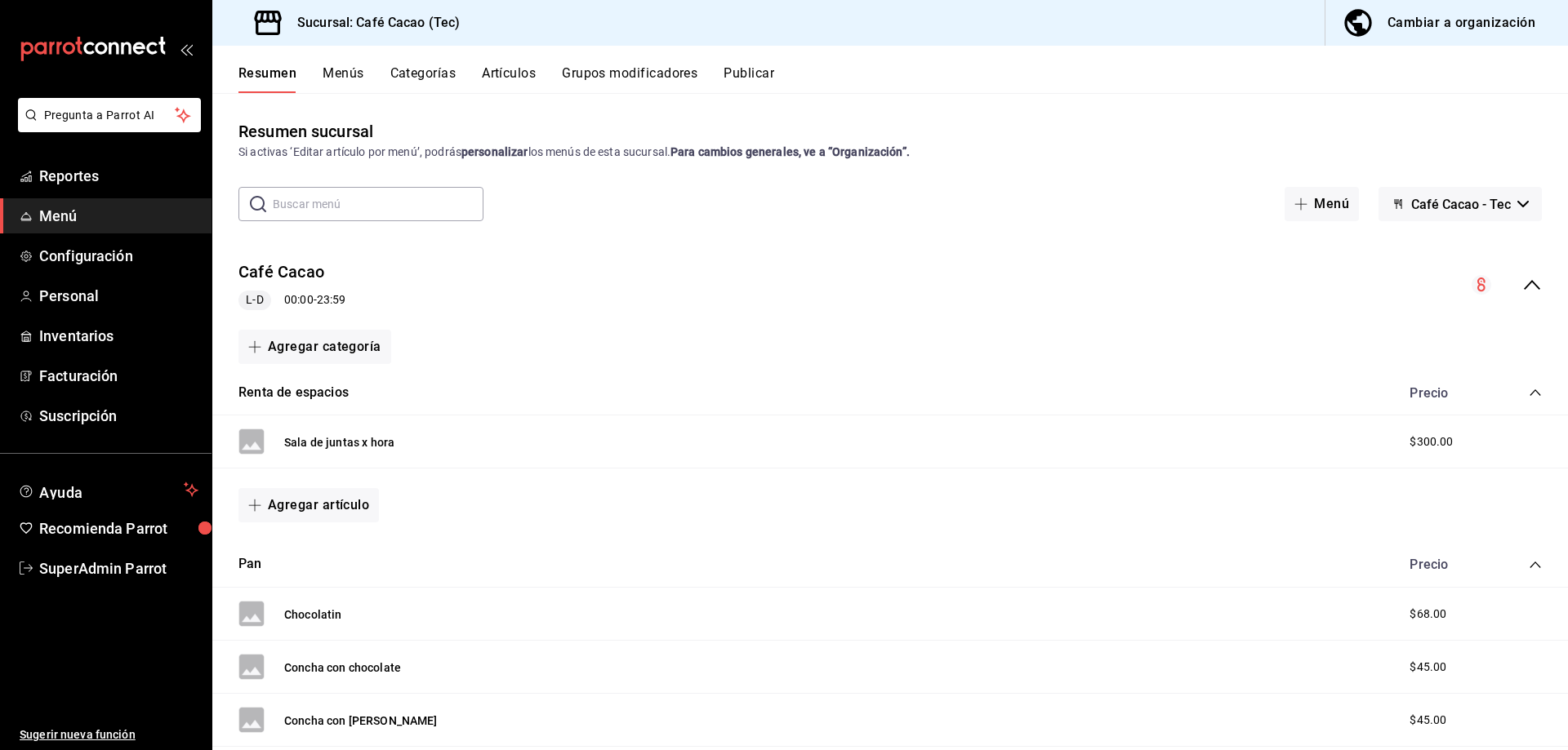
click at [358, 70] on button "Menús" at bounding box center [343, 79] width 41 height 28
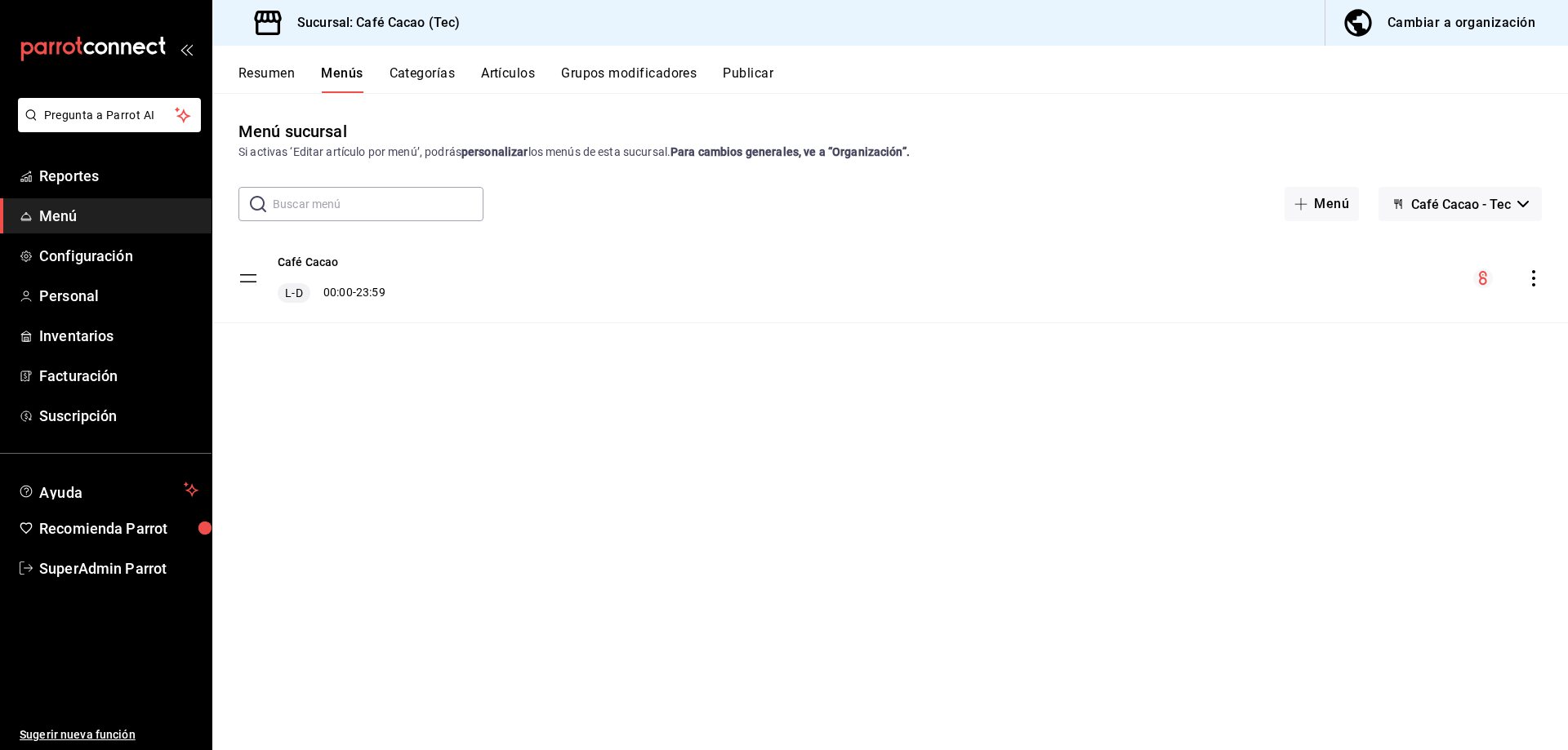
click at [255, 277] on tbody "Café Cacao L-D 00:00 - 23:59" at bounding box center [890, 278] width 1356 height 89
drag, startPoint x: 255, startPoint y: 277, endPoint x: 256, endPoint y: 241, distance: 36.0
click at [256, 241] on tbody "Café Cacao L-D 00:00 - 23:59" at bounding box center [890, 278] width 1356 height 89
click at [324, 272] on div "Café Cacao L-D 00:00 - 23:59" at bounding box center [331, 278] width 107 height 49
click at [324, 269] on button "Café Cacao" at bounding box center [308, 262] width 61 height 16
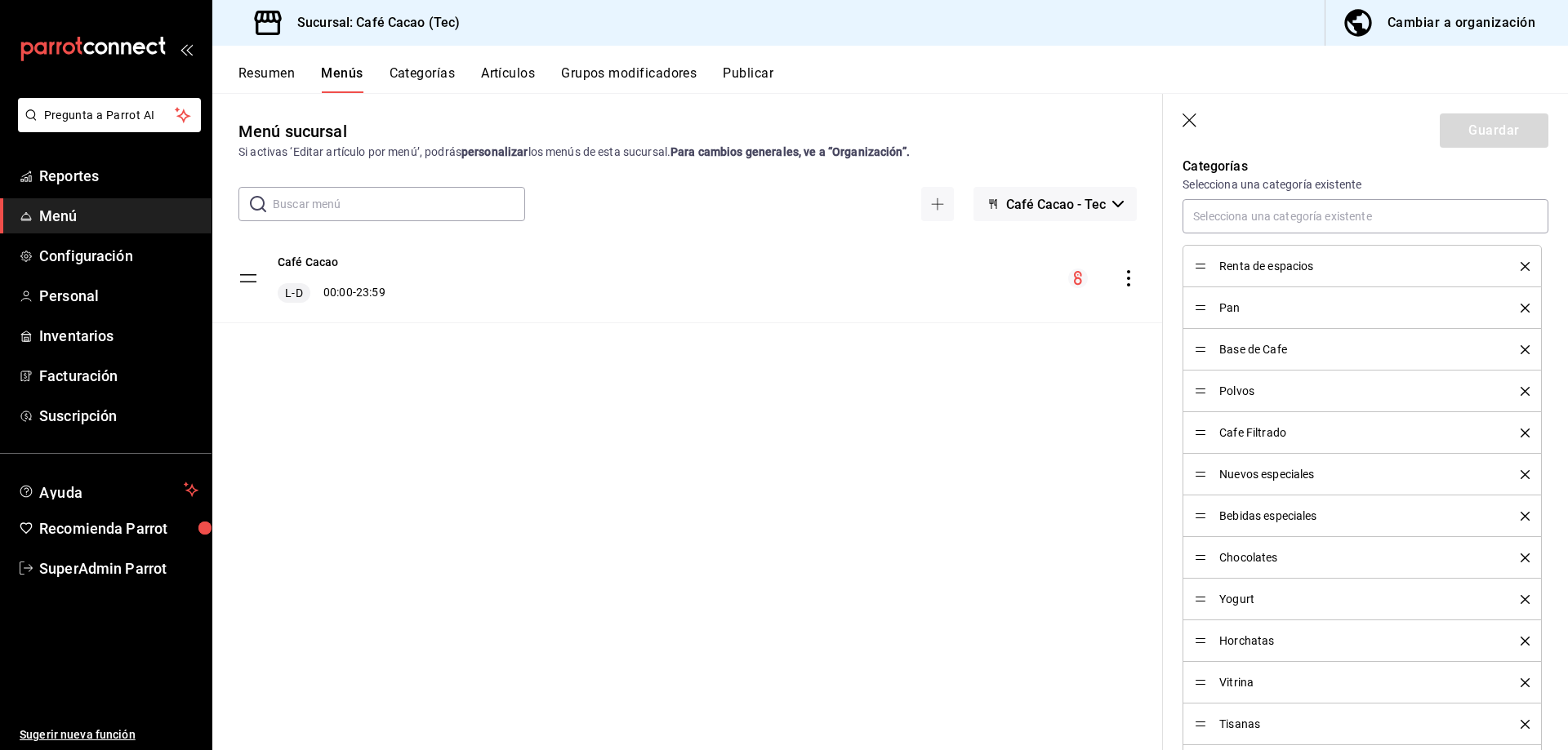
scroll to position [490, 0]
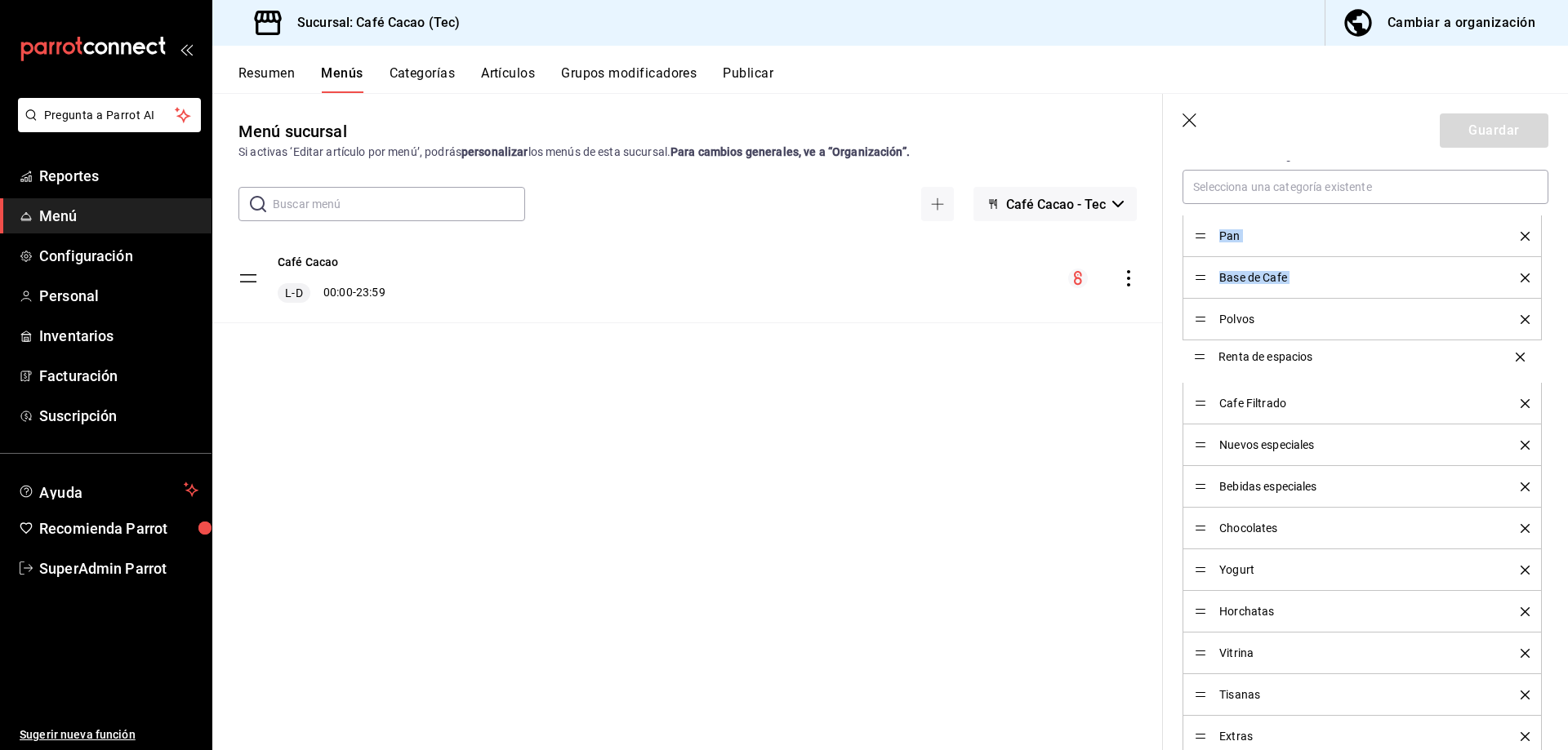
drag, startPoint x: 1202, startPoint y: 236, endPoint x: 1209, endPoint y: 356, distance: 120.2
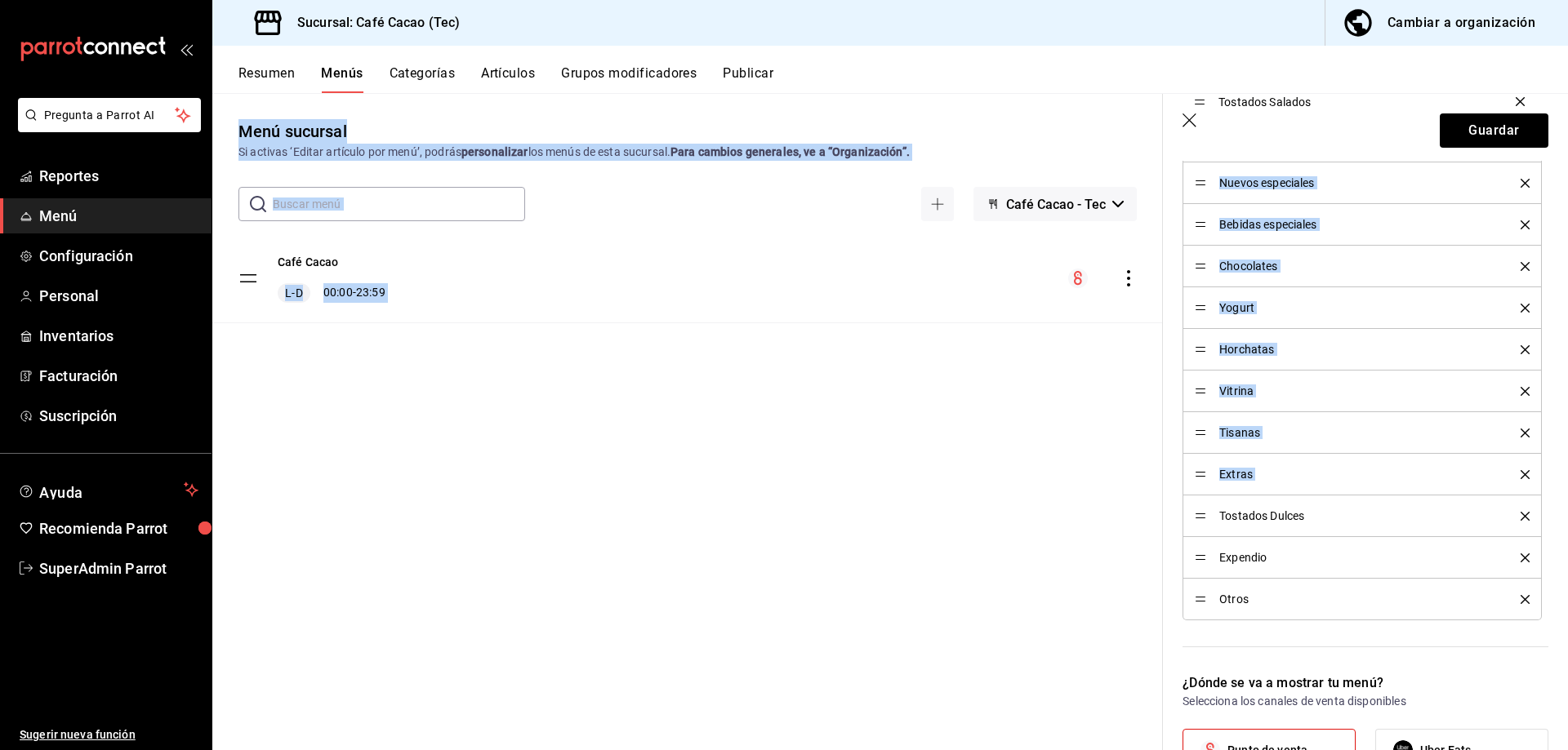
scroll to position [453, 0]
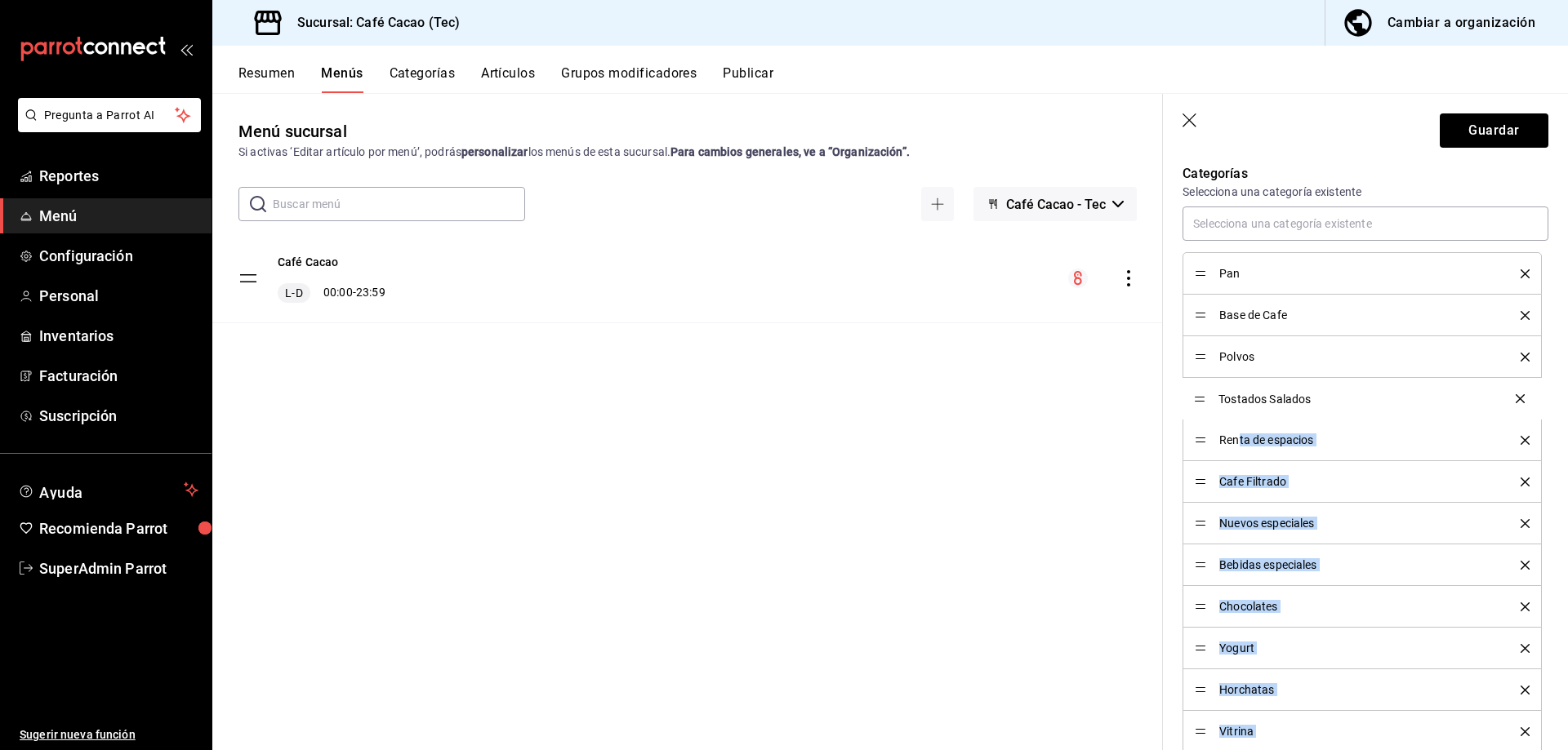
drag, startPoint x: 1198, startPoint y: 535, endPoint x: 1240, endPoint y: 401, distance: 140.4
drag, startPoint x: 1199, startPoint y: 479, endPoint x: 1202, endPoint y: 433, distance: 46.1
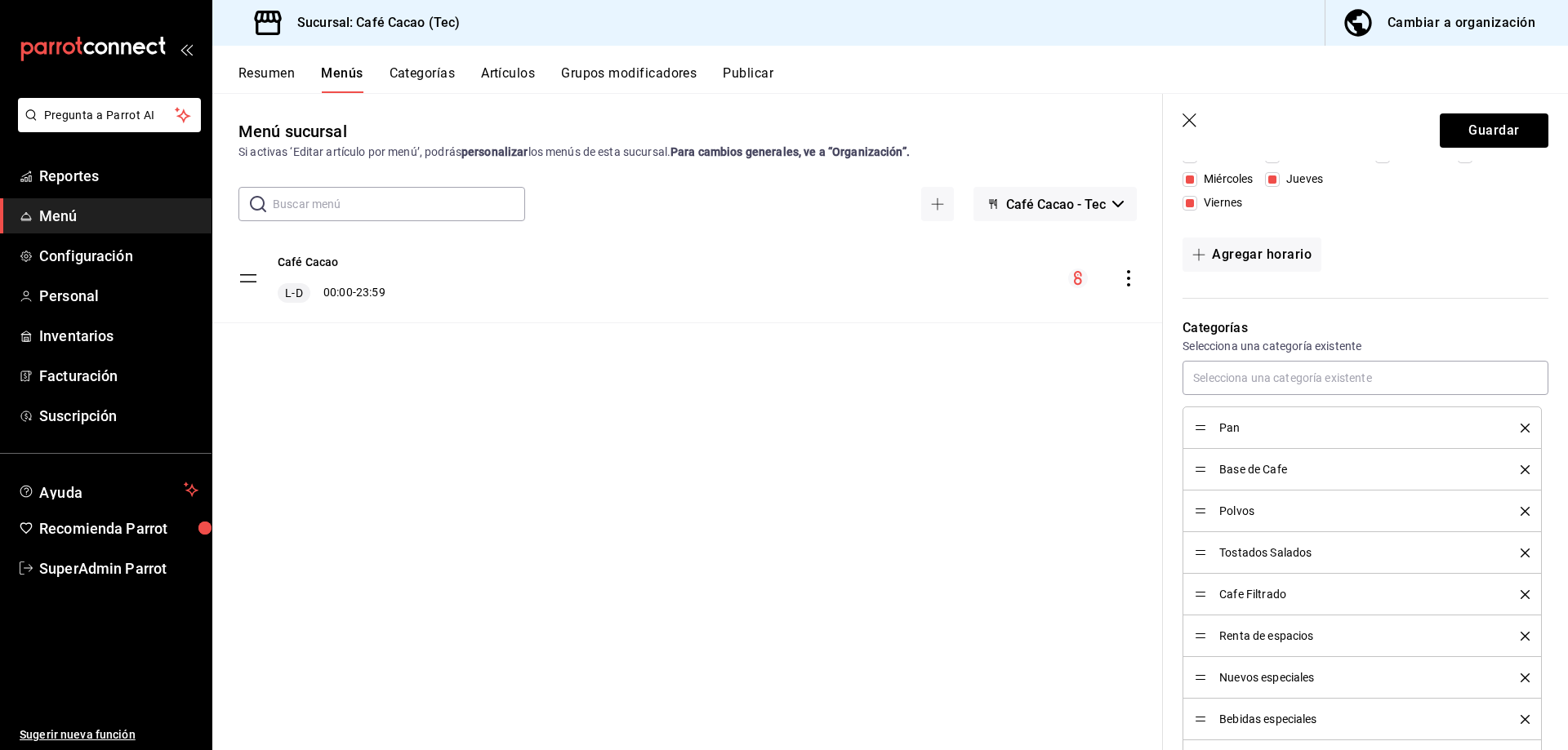
scroll to position [290, 0]
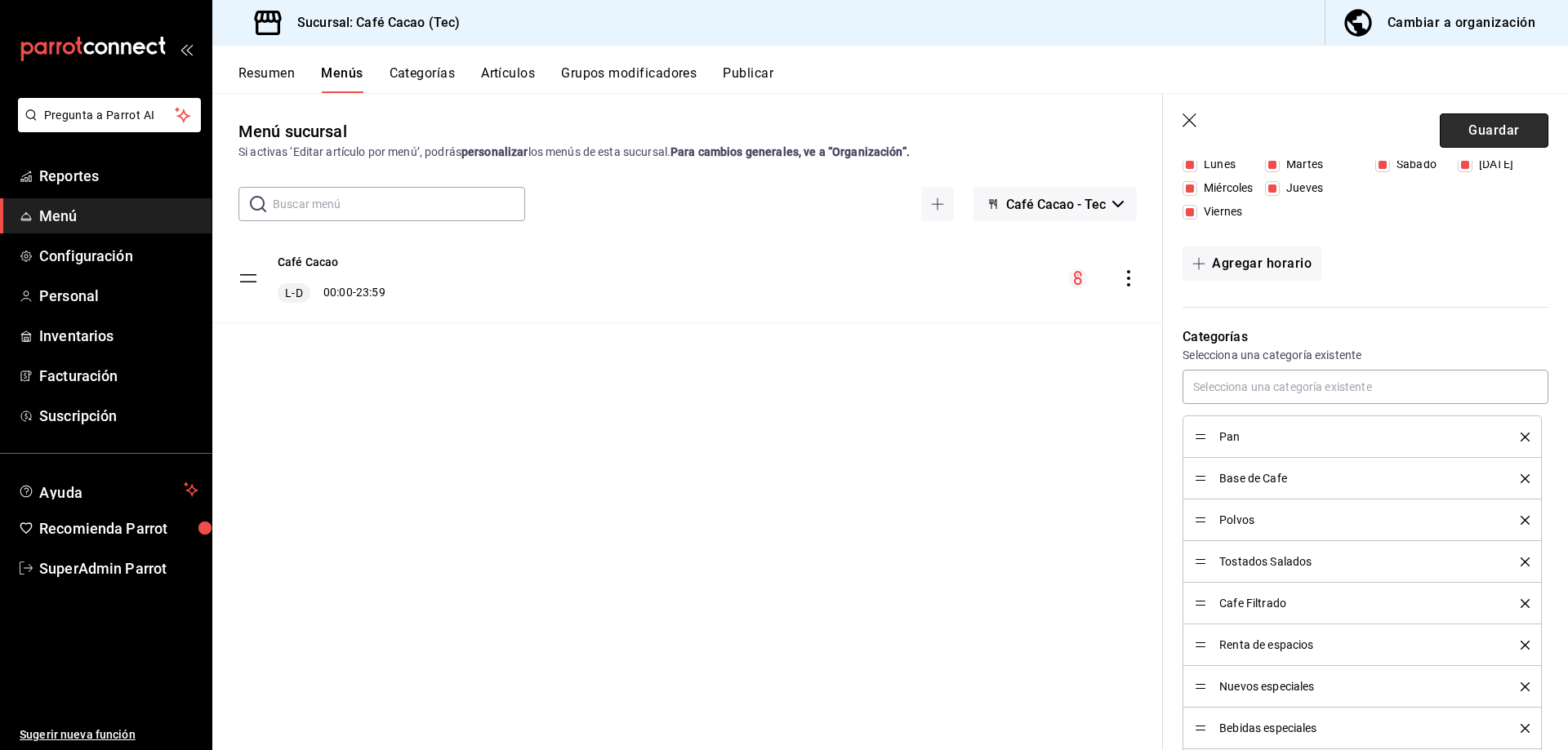
click at [1457, 127] on button "Guardar" at bounding box center [1494, 130] width 108 height 35
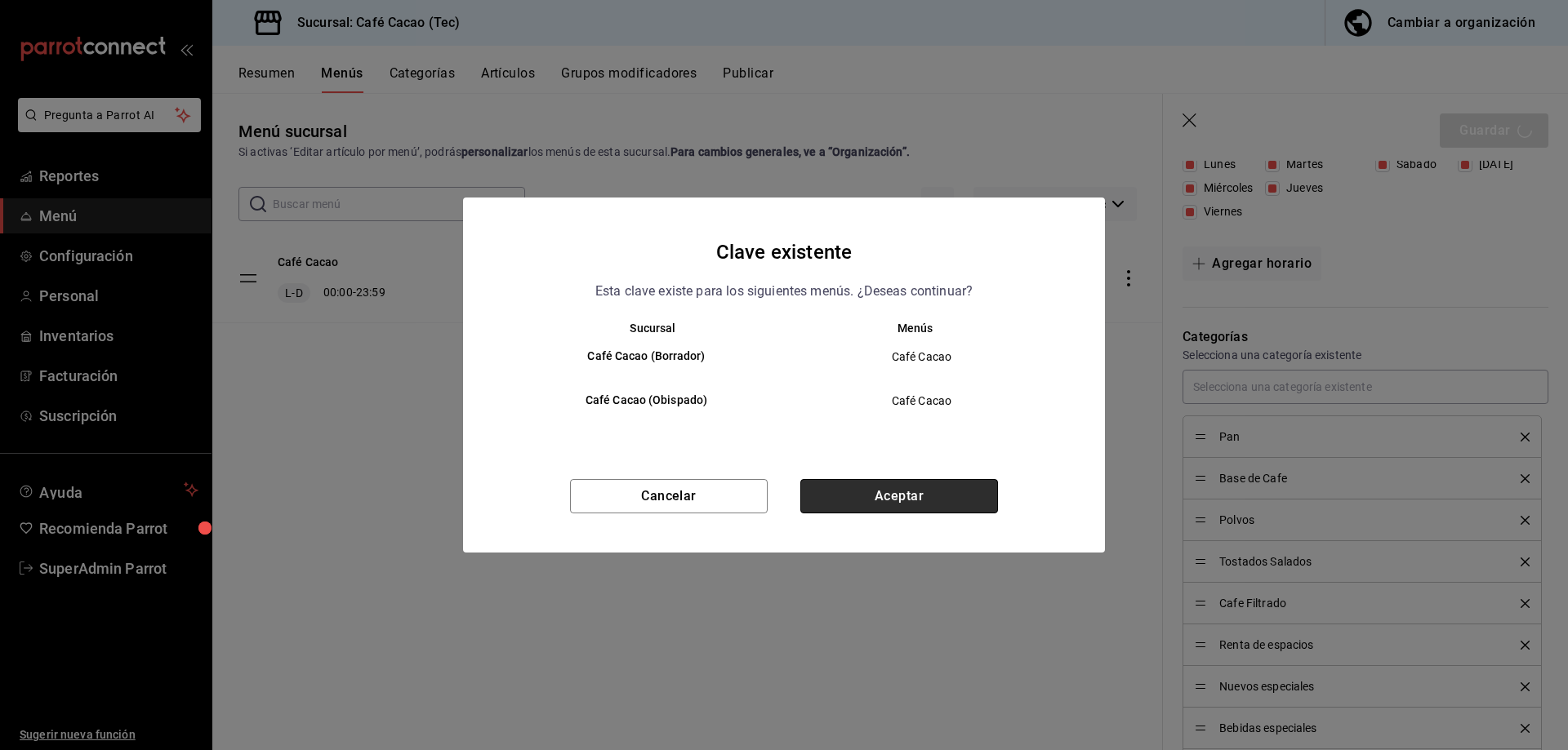
click at [881, 493] on button "Aceptar" at bounding box center [899, 497] width 198 height 35
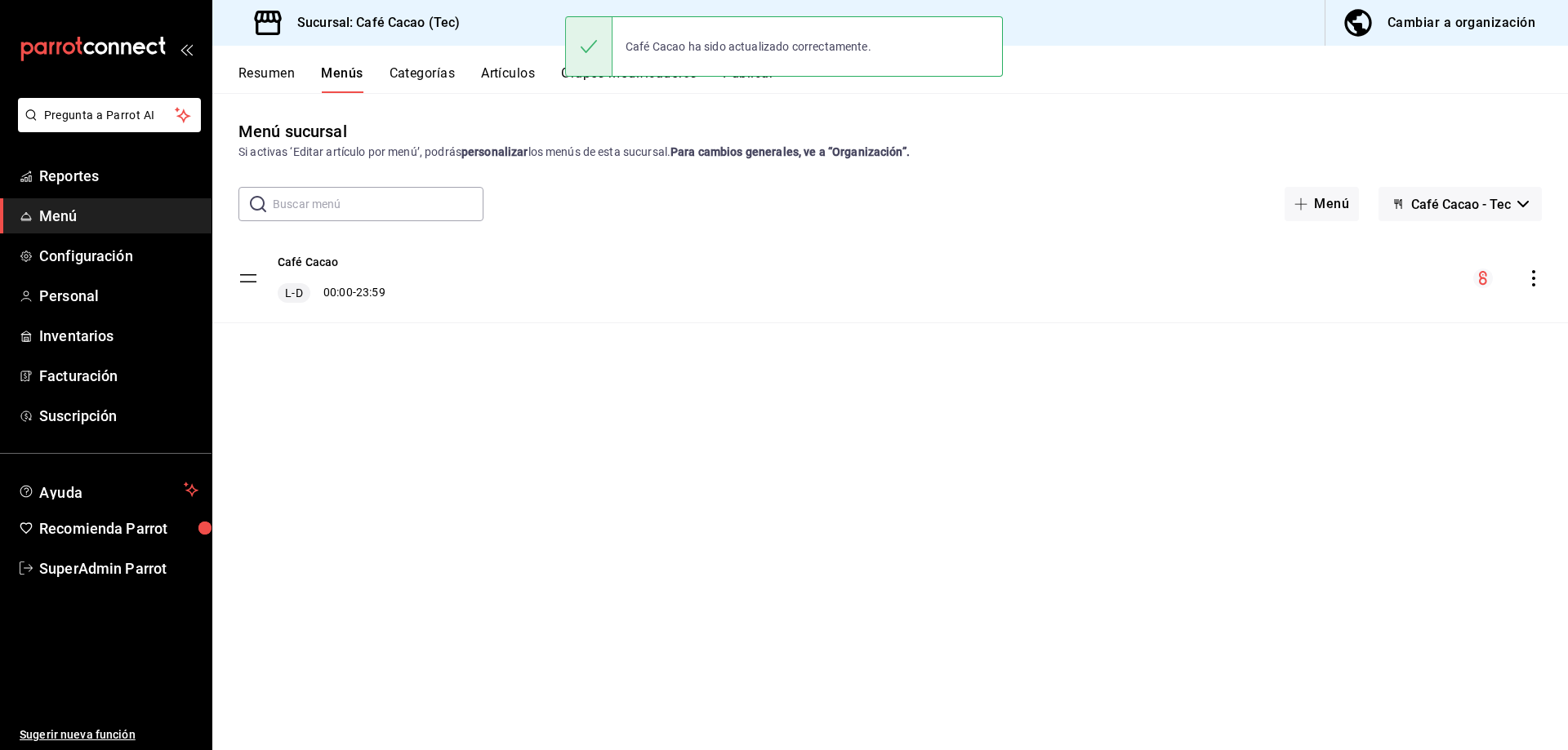
click at [1483, 19] on div "Cambiar a organización" at bounding box center [1461, 23] width 148 height 23
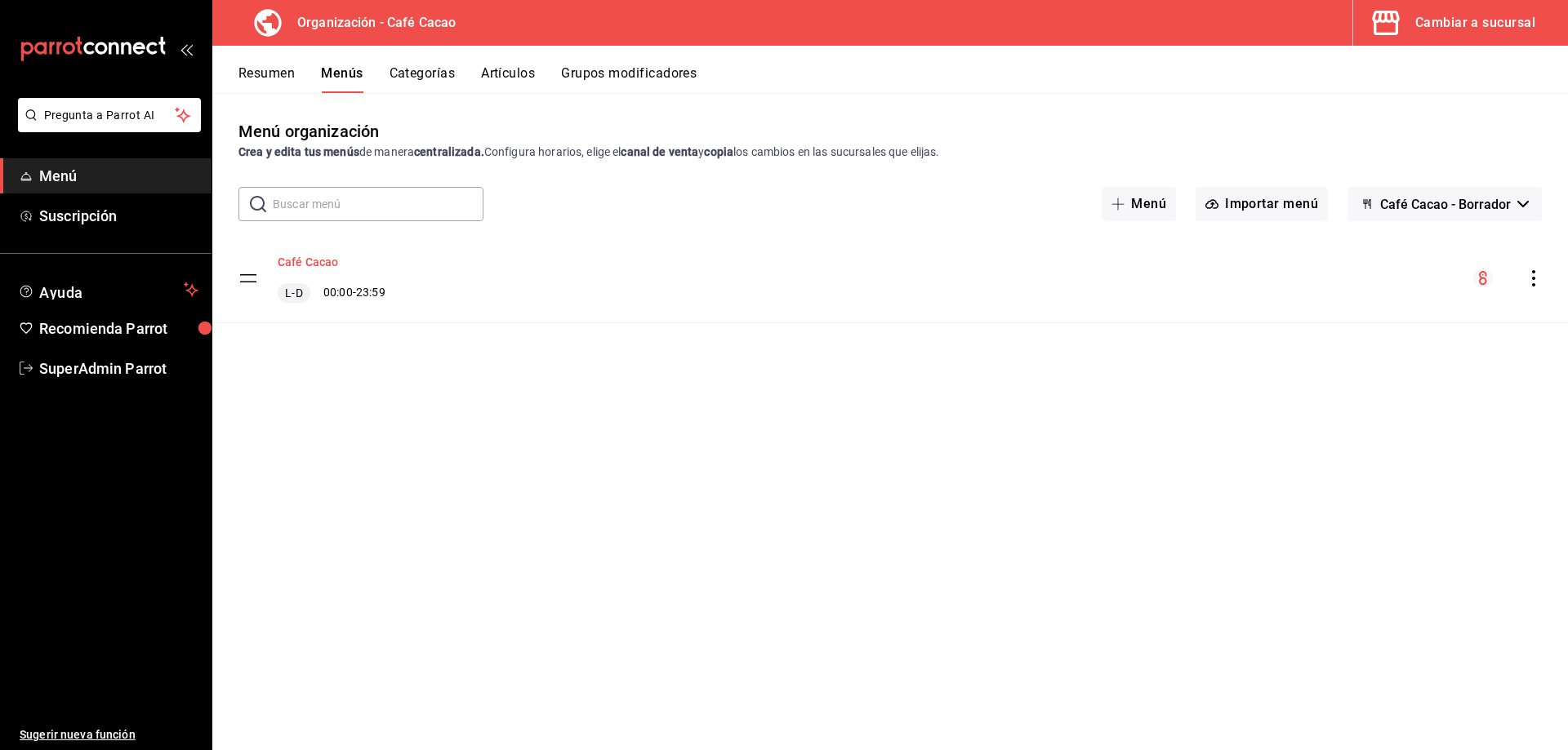
click at [329, 261] on button "Café Cacao" at bounding box center [308, 262] width 61 height 16
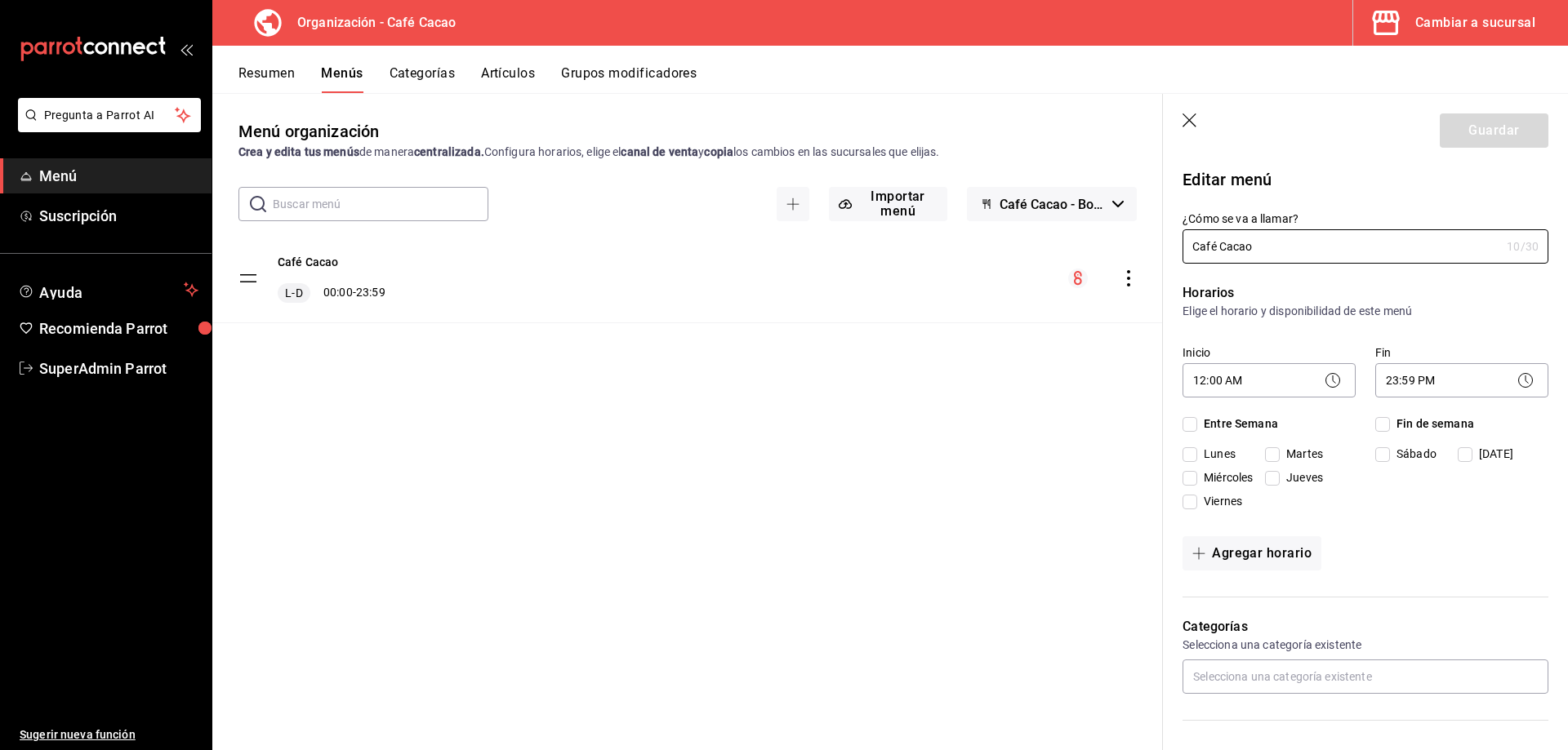
checkbox input "true"
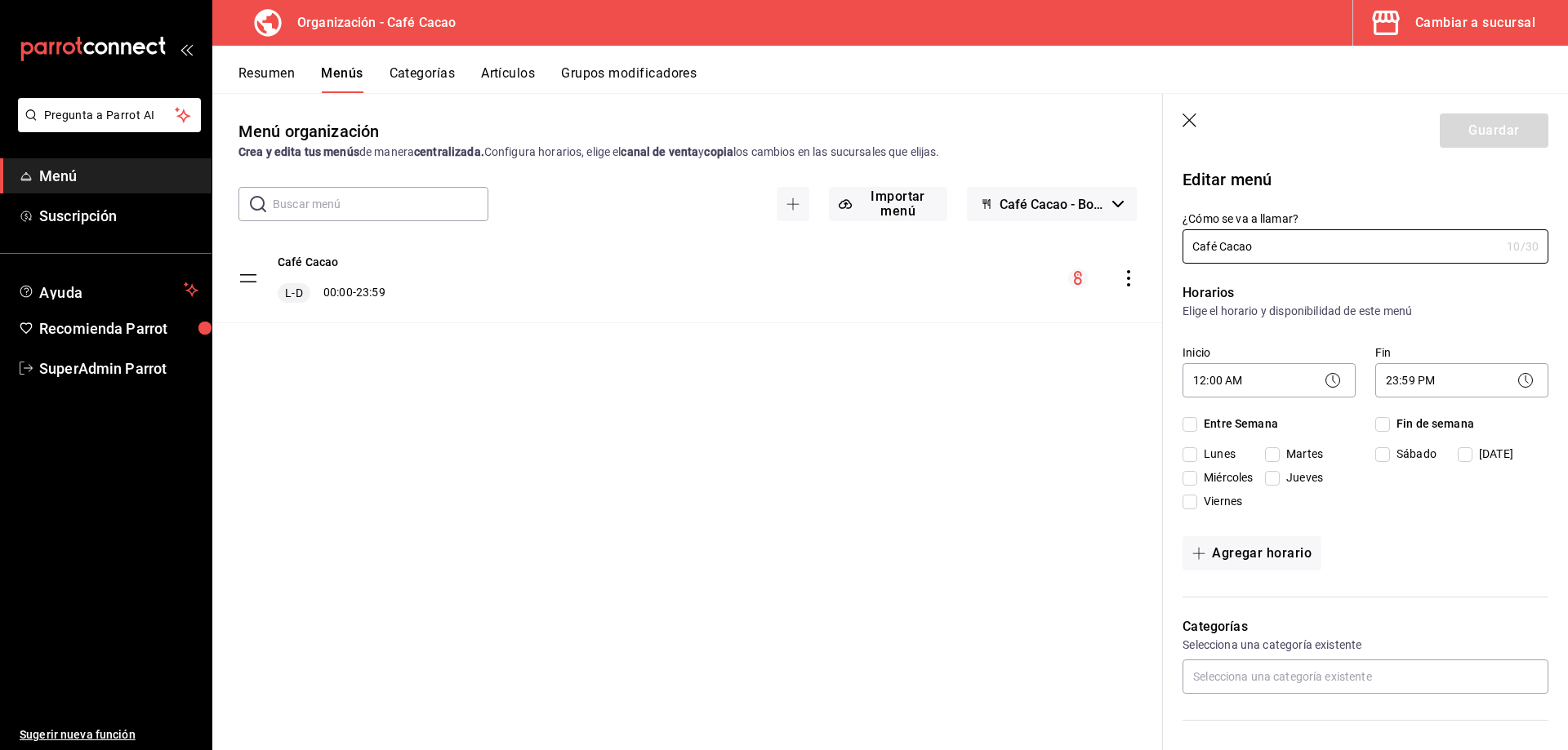
checkbox input "true"
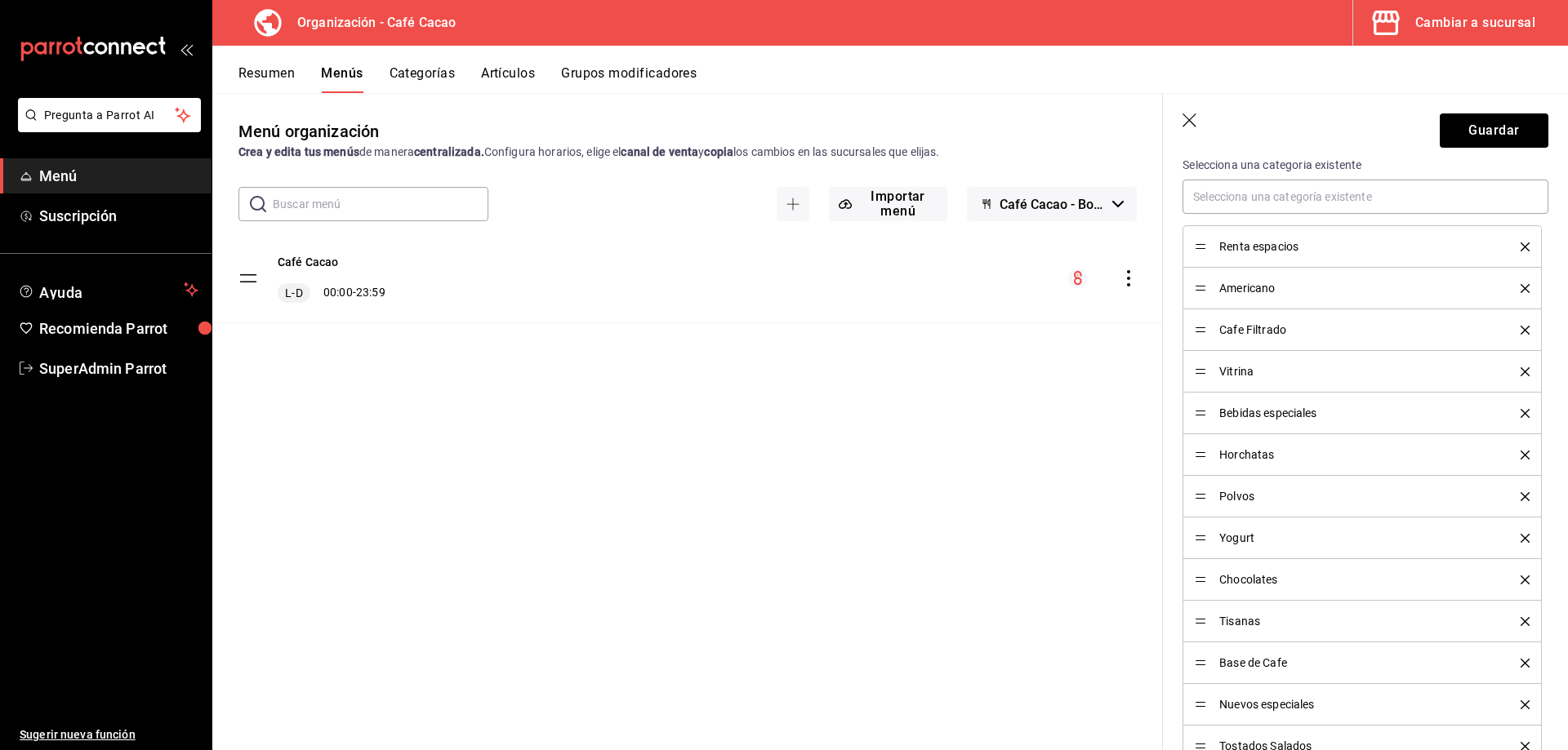
scroll to position [490, 0]
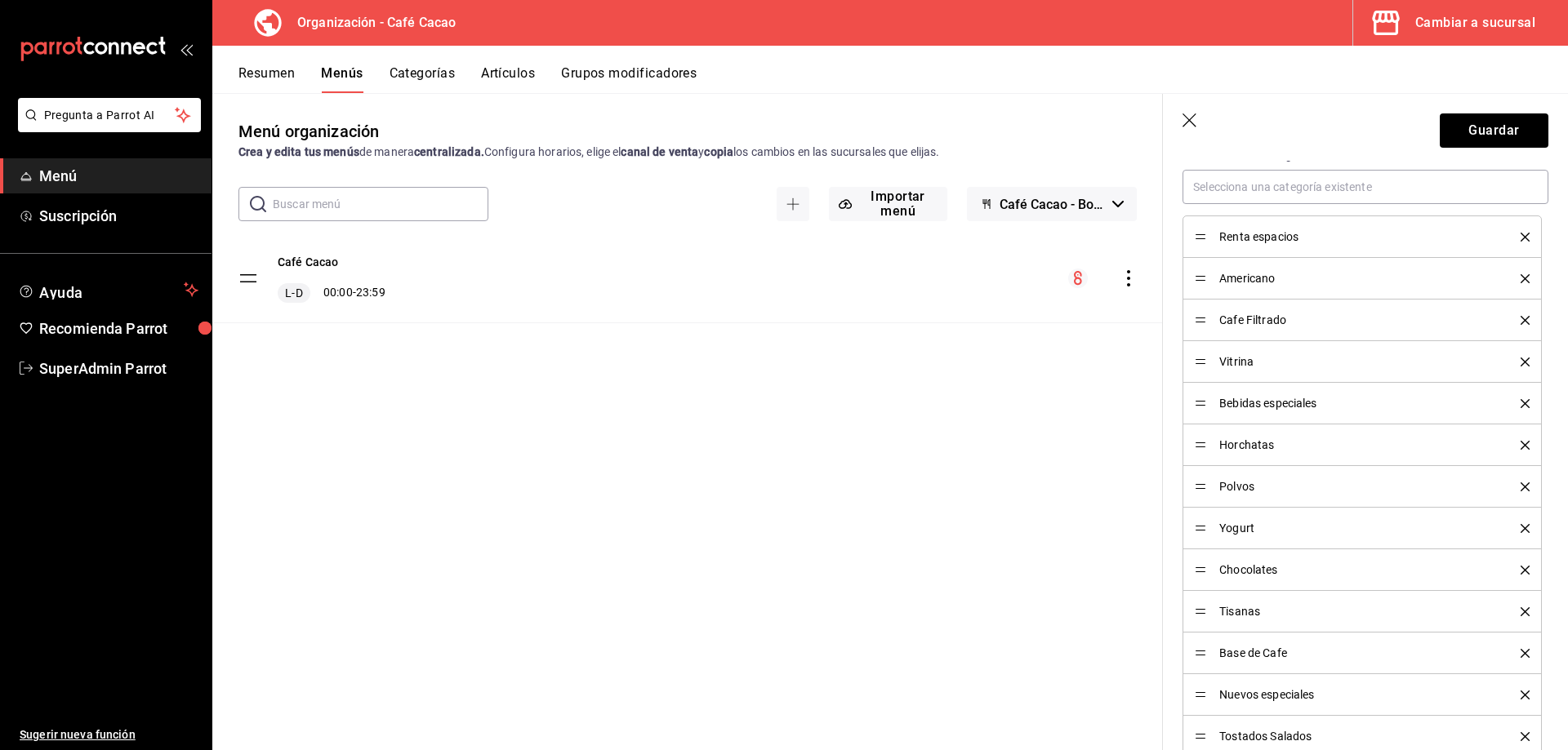
click at [1204, 230] on div "Renta espacios" at bounding box center [1362, 236] width 335 height 18
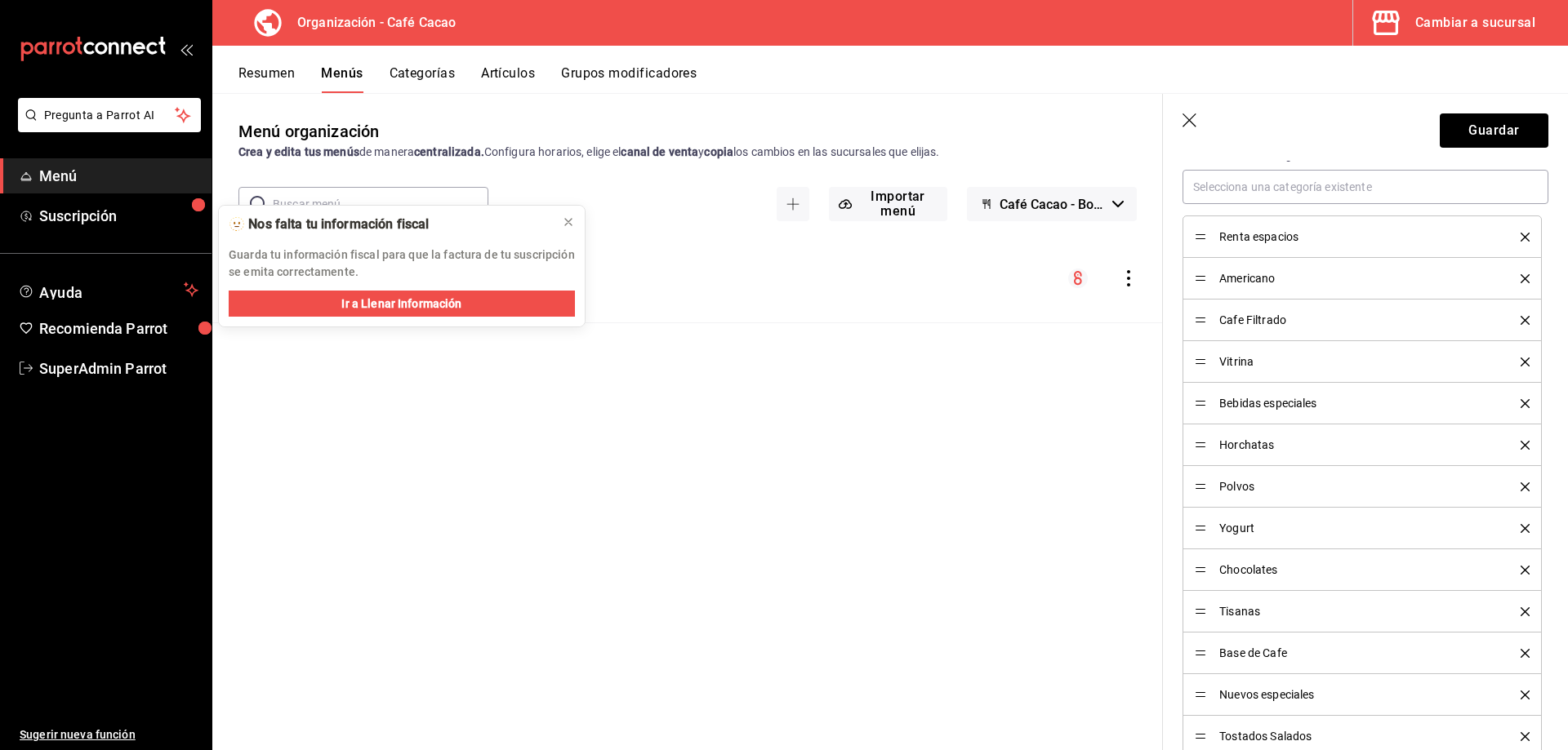
click at [1483, 15] on div "Cambiar a sucursal" at bounding box center [1475, 23] width 120 height 23
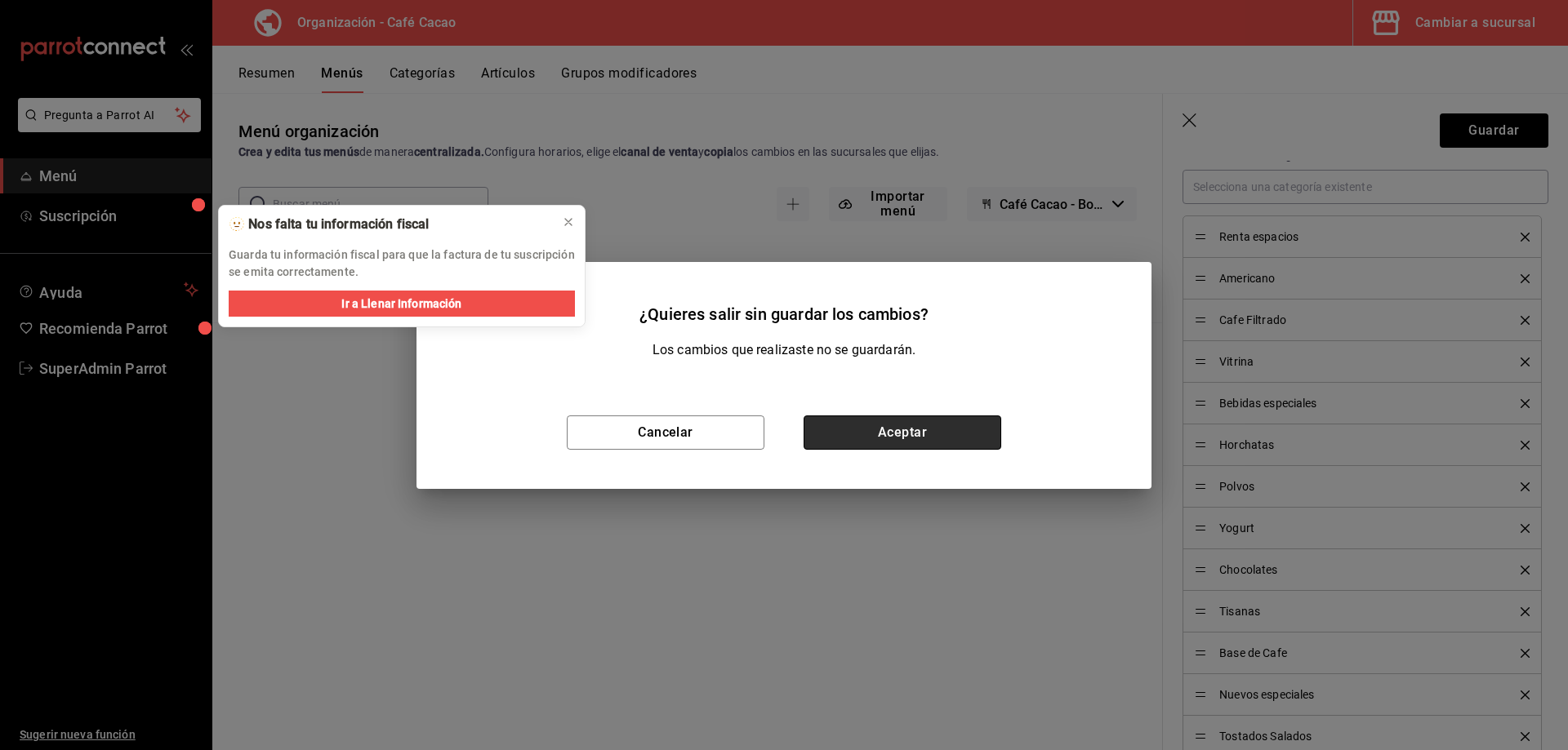
click at [917, 431] on button "Aceptar" at bounding box center [903, 433] width 198 height 35
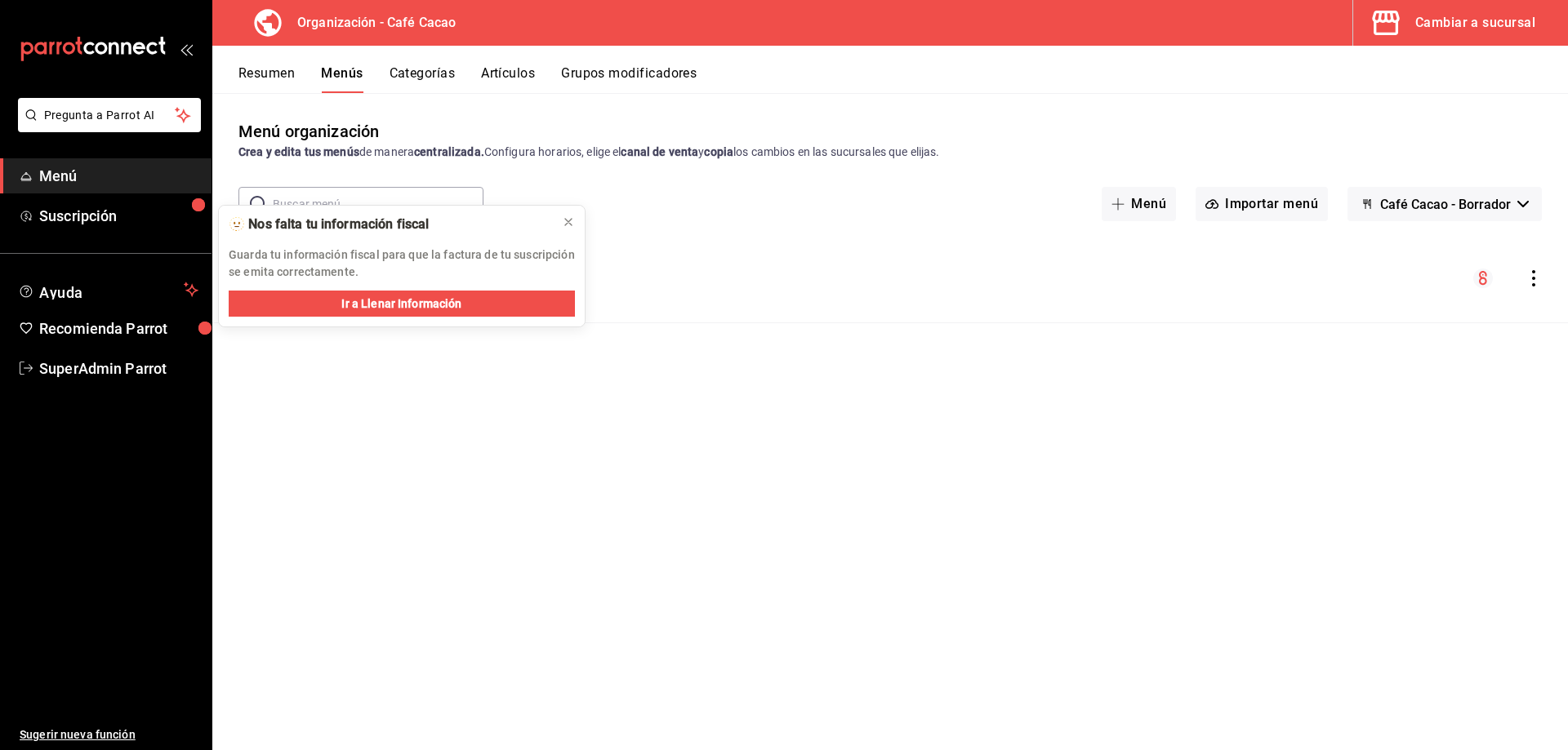
click at [1499, 16] on div "Cambiar a sucursal" at bounding box center [1475, 23] width 120 height 23
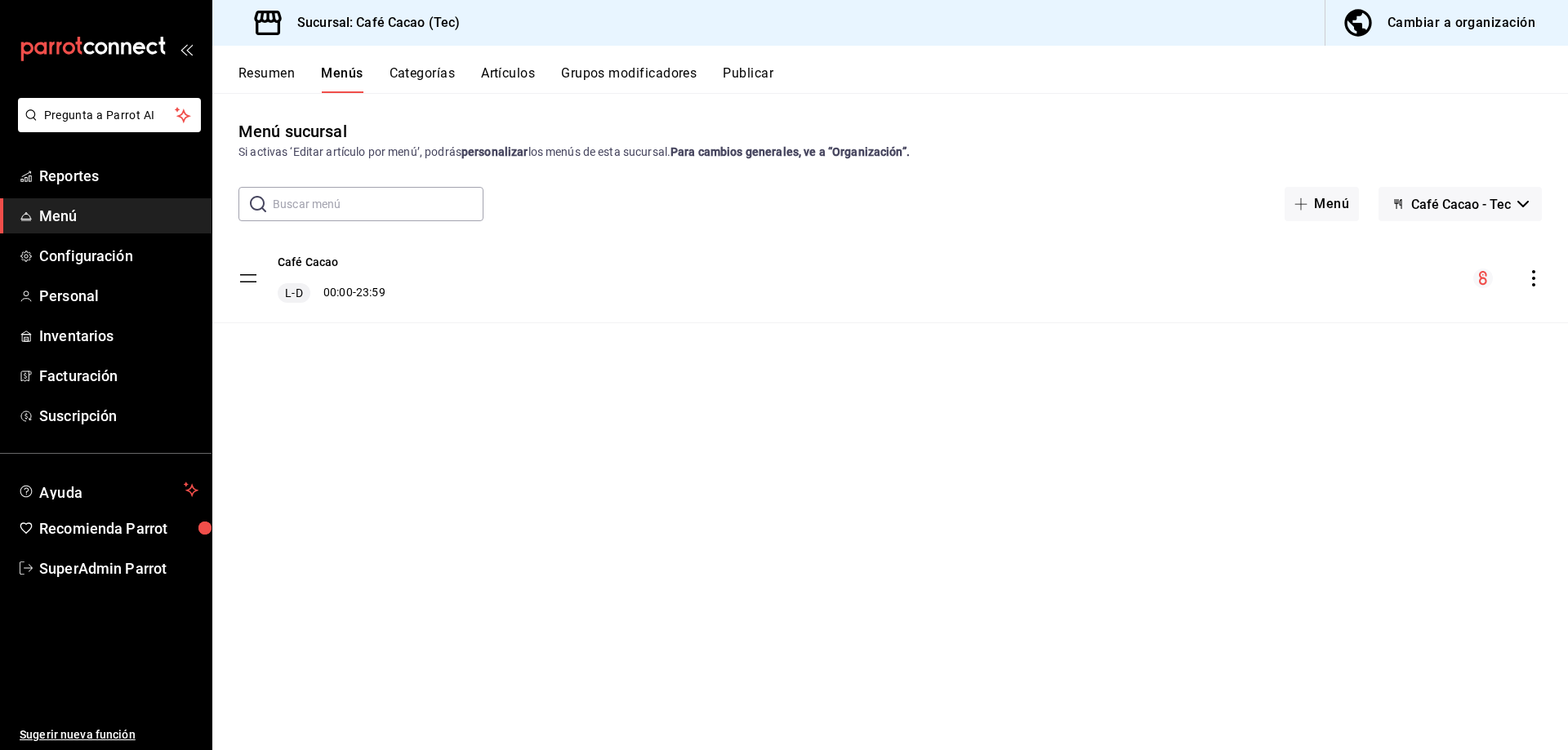
click at [455, 88] on button "Categorías" at bounding box center [422, 79] width 66 height 28
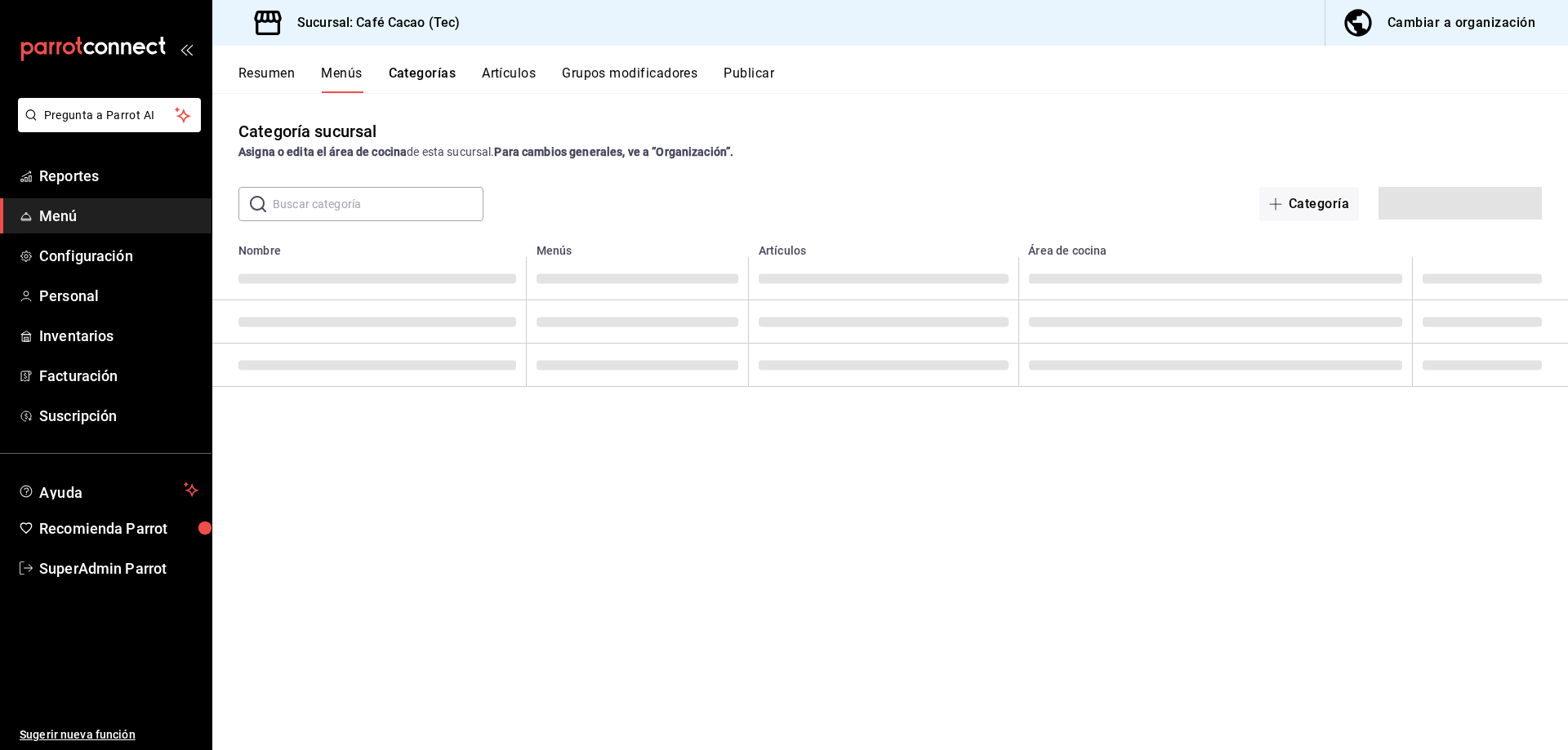
click at [514, 89] on button "Artículos" at bounding box center [509, 79] width 54 height 28
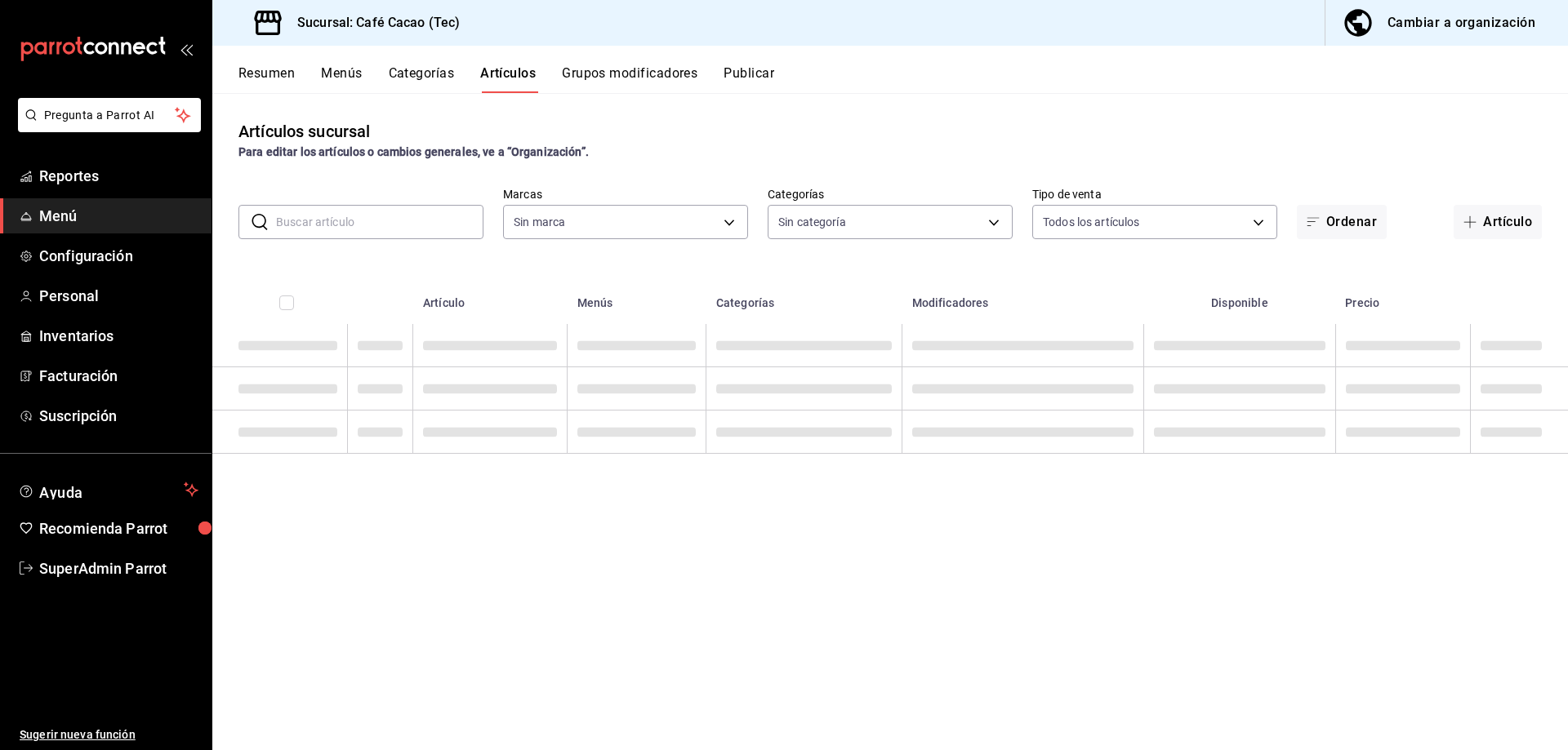
type input "d5b5c78e-5d37-4e41-a3fa-09b9e7358460"
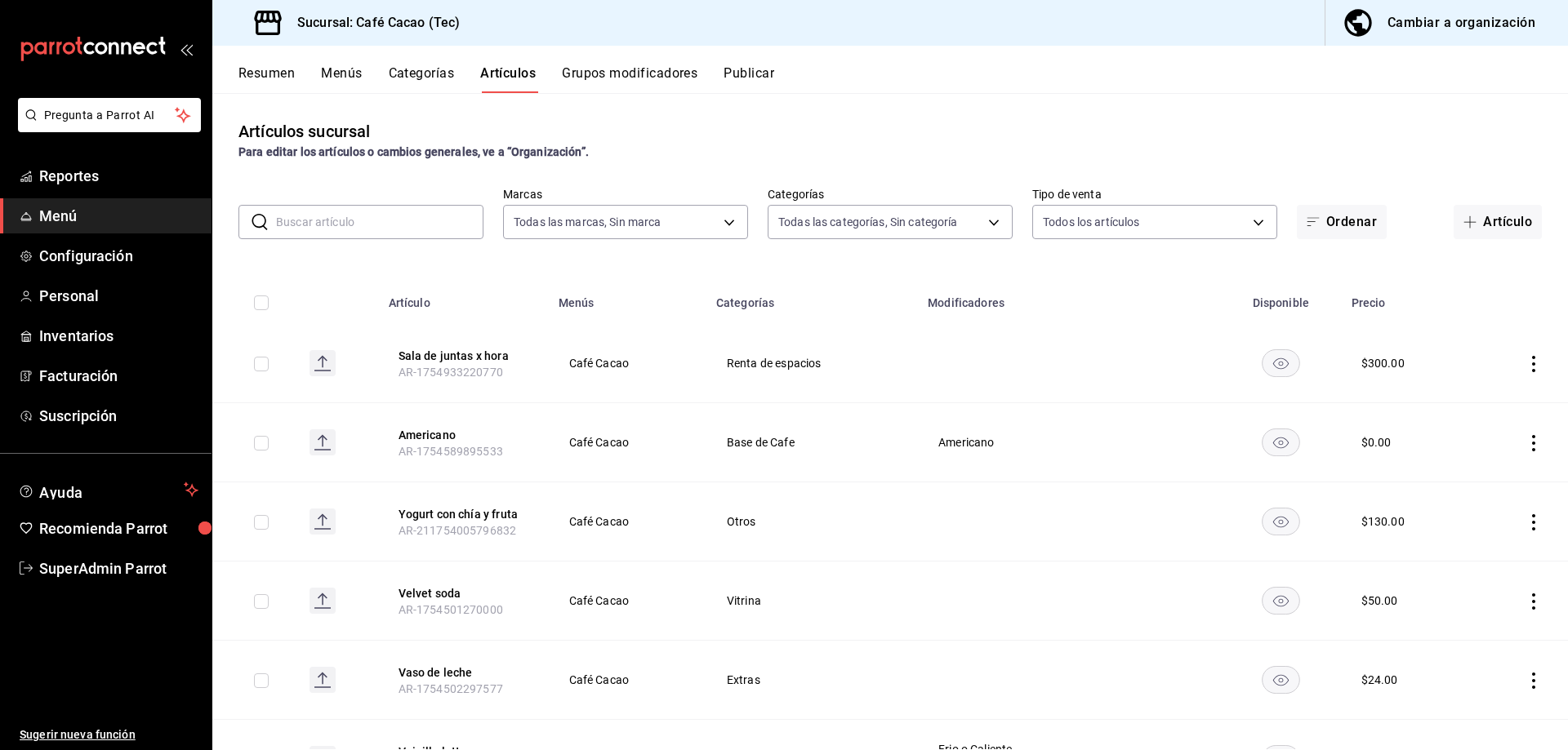
type input "55496ab2-b7ad-45d9-b651-15868d7ed483,080ec147-5f8c-4c48-9cdd-d73cc823232d,4a88d…"
click at [684, 93] on div "Artículos sucursal Para editar los artículos o cambios generales, ve a “Organiz…" at bounding box center [890, 421] width 1356 height 656
click at [684, 70] on button "Grupos modificadores" at bounding box center [630, 79] width 135 height 28
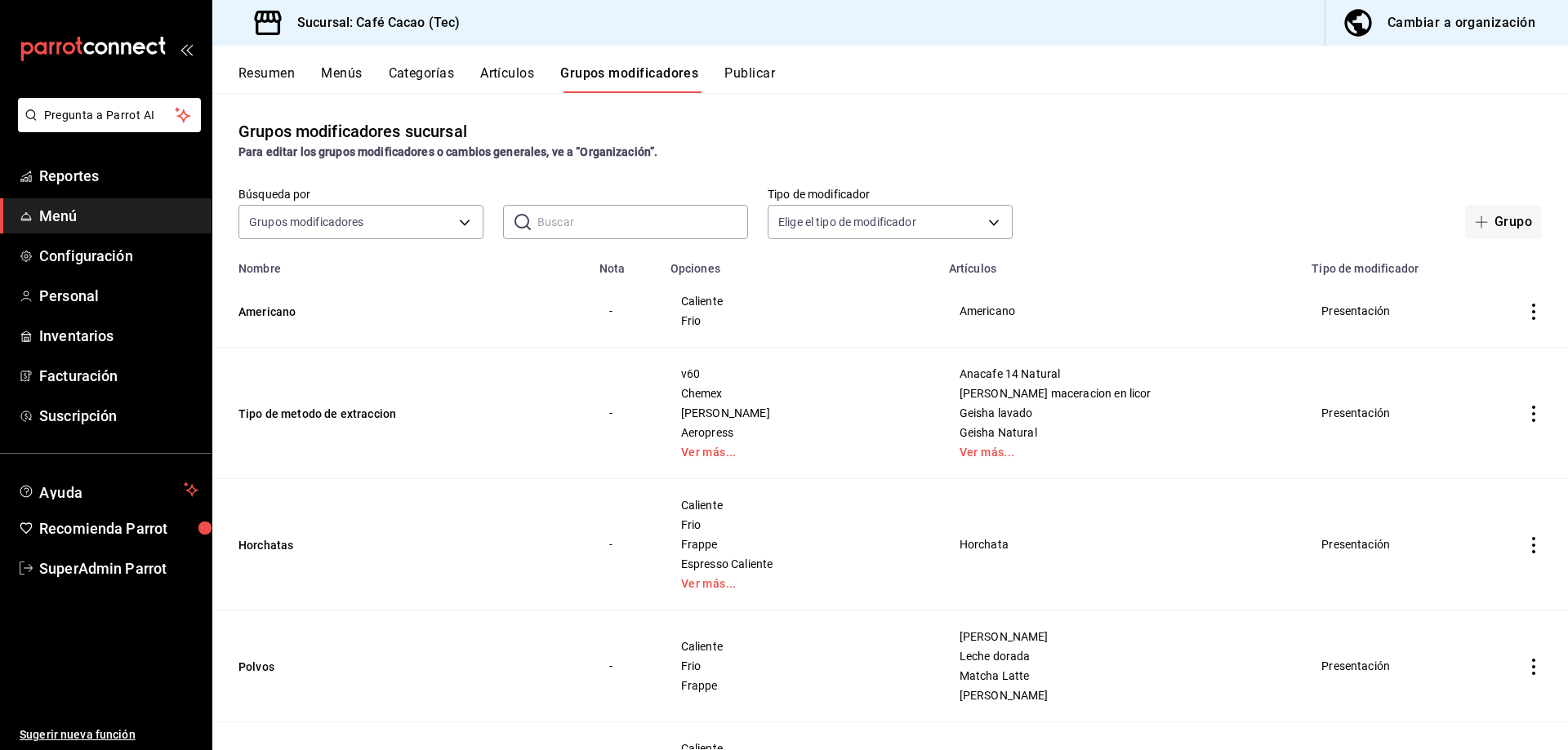
click at [757, 79] on button "Publicar" at bounding box center [749, 79] width 51 height 28
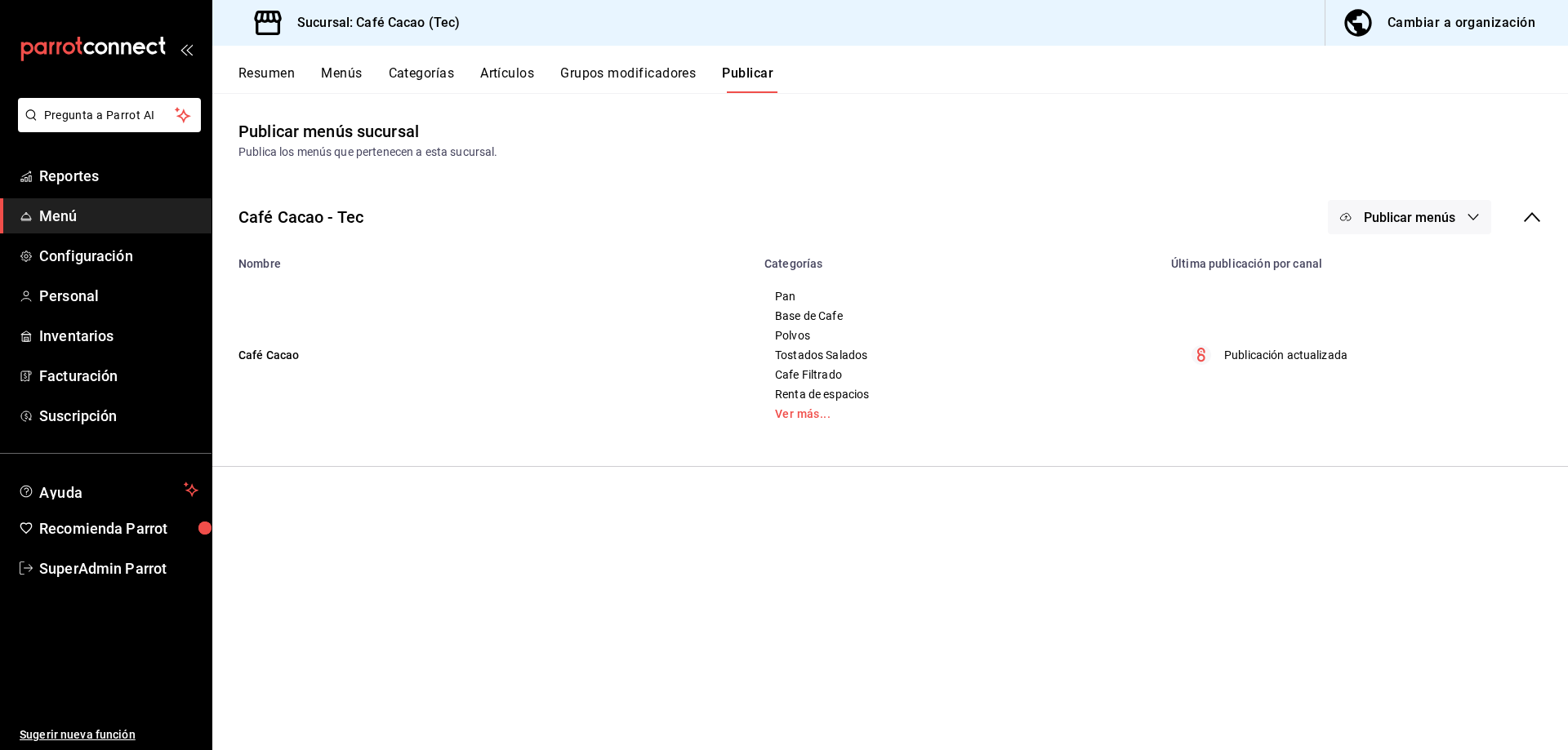
click at [692, 67] on button "Grupos modificadores" at bounding box center [628, 79] width 135 height 28
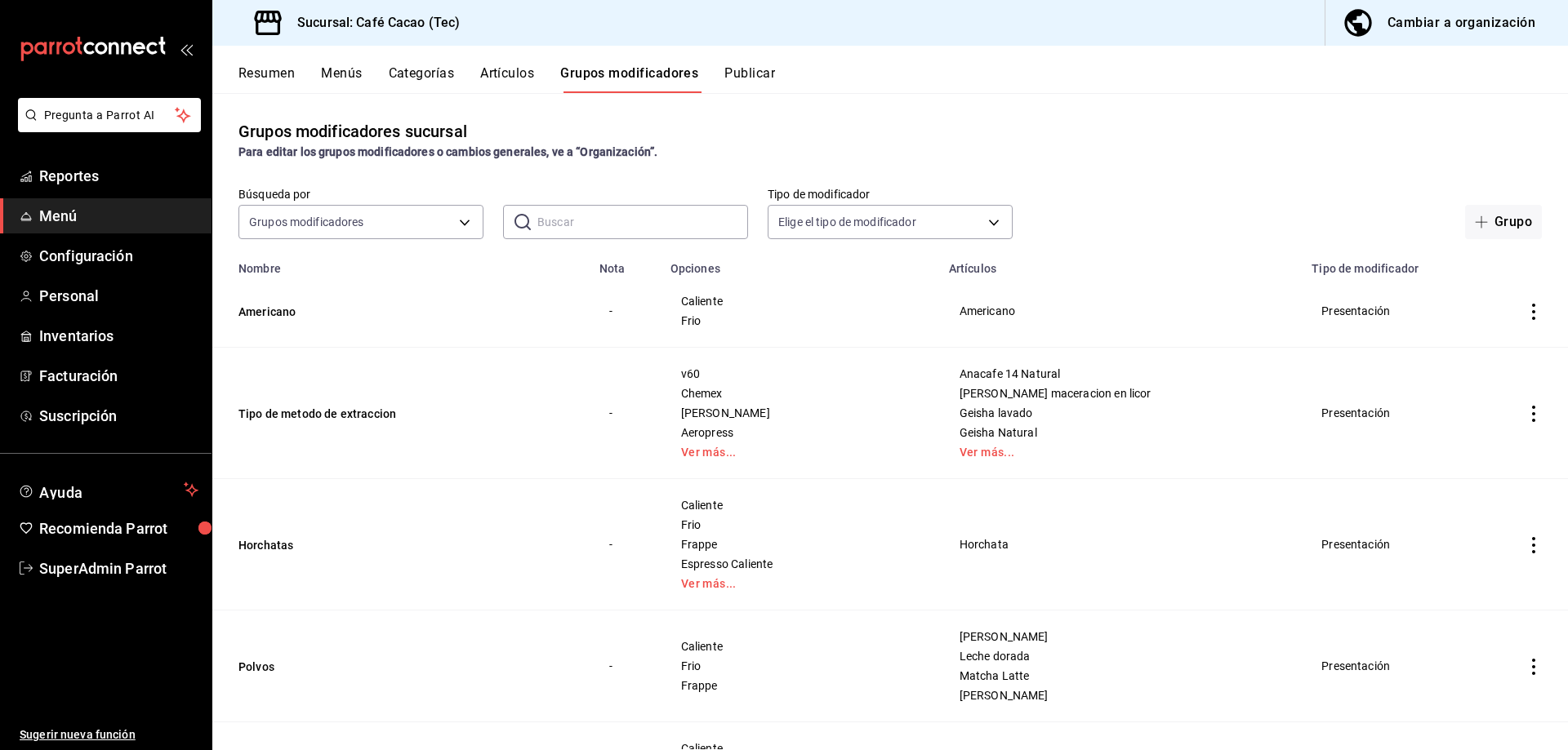
click at [338, 74] on button "Menús" at bounding box center [342, 79] width 41 height 28
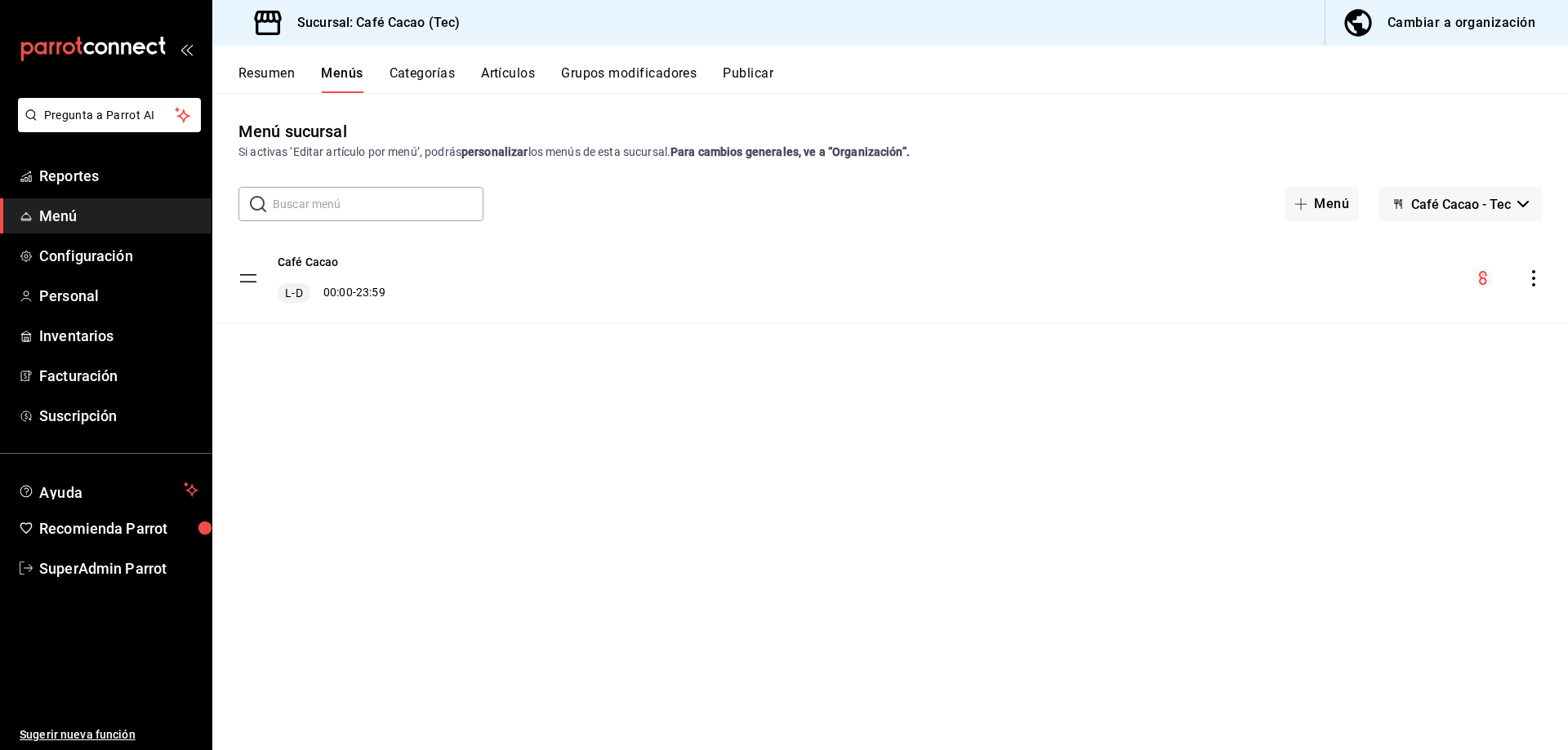
click at [294, 76] on button "Resumen" at bounding box center [267, 79] width 57 height 28
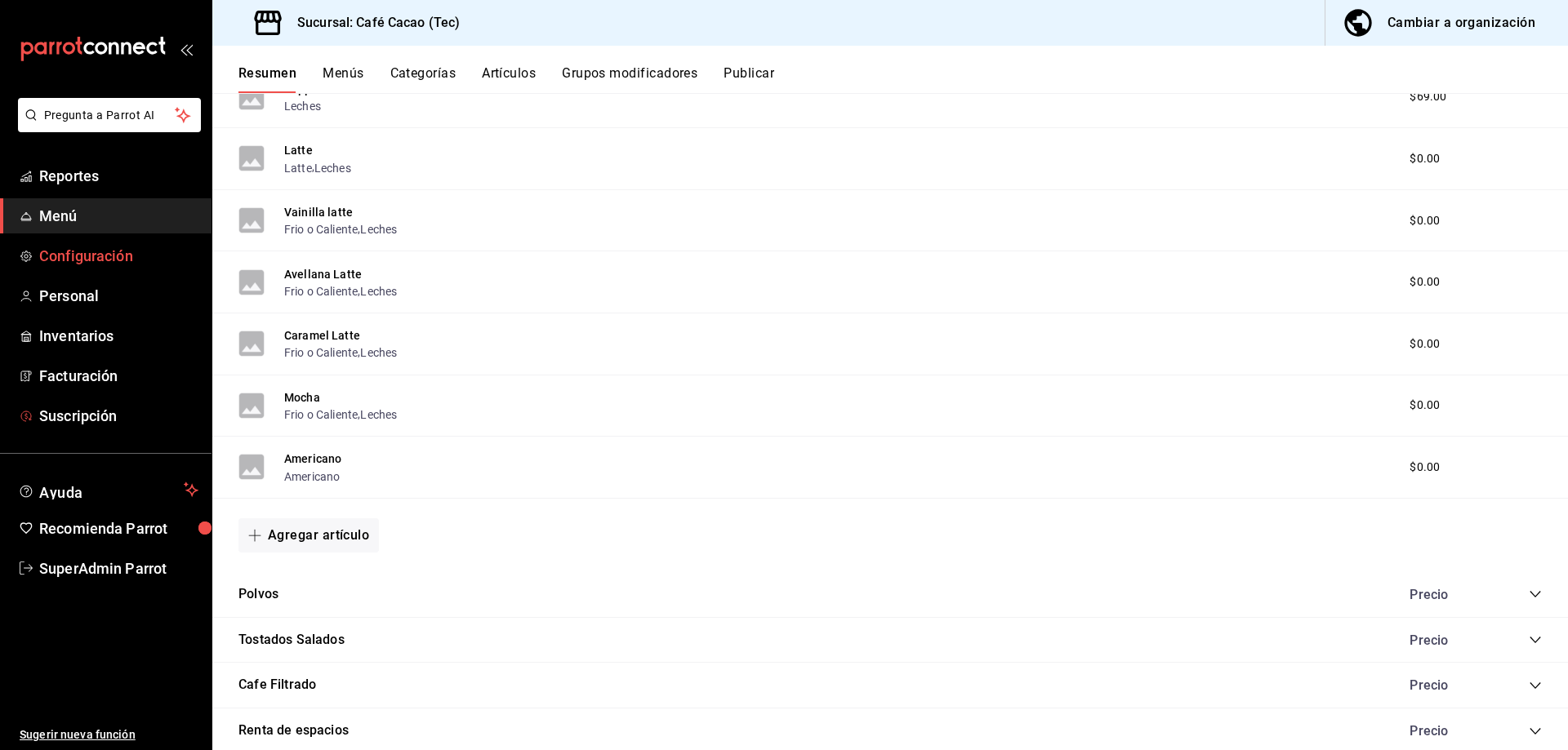
scroll to position [1796, 0]
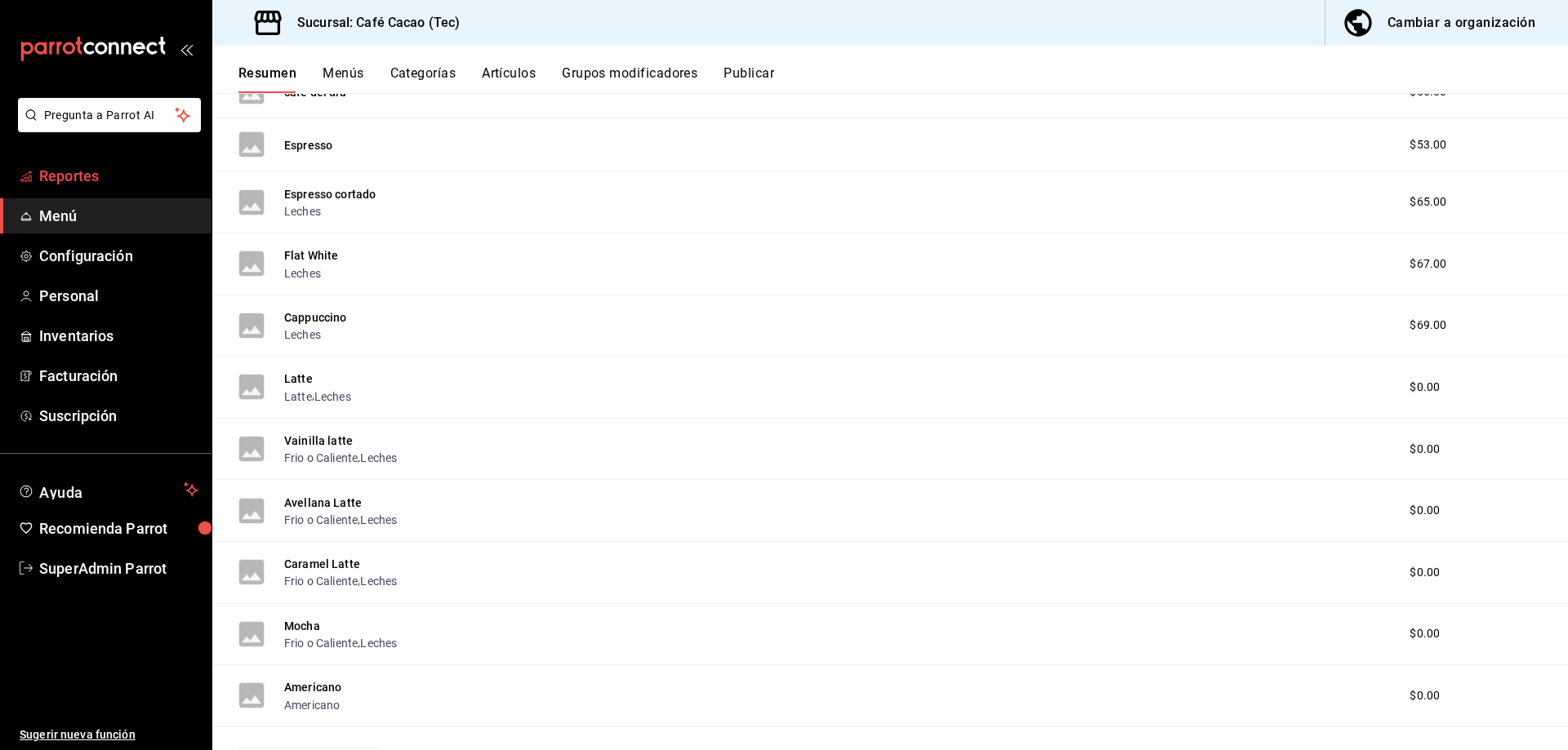
click at [90, 163] on link "Reportes" at bounding box center [106, 176] width 211 height 35
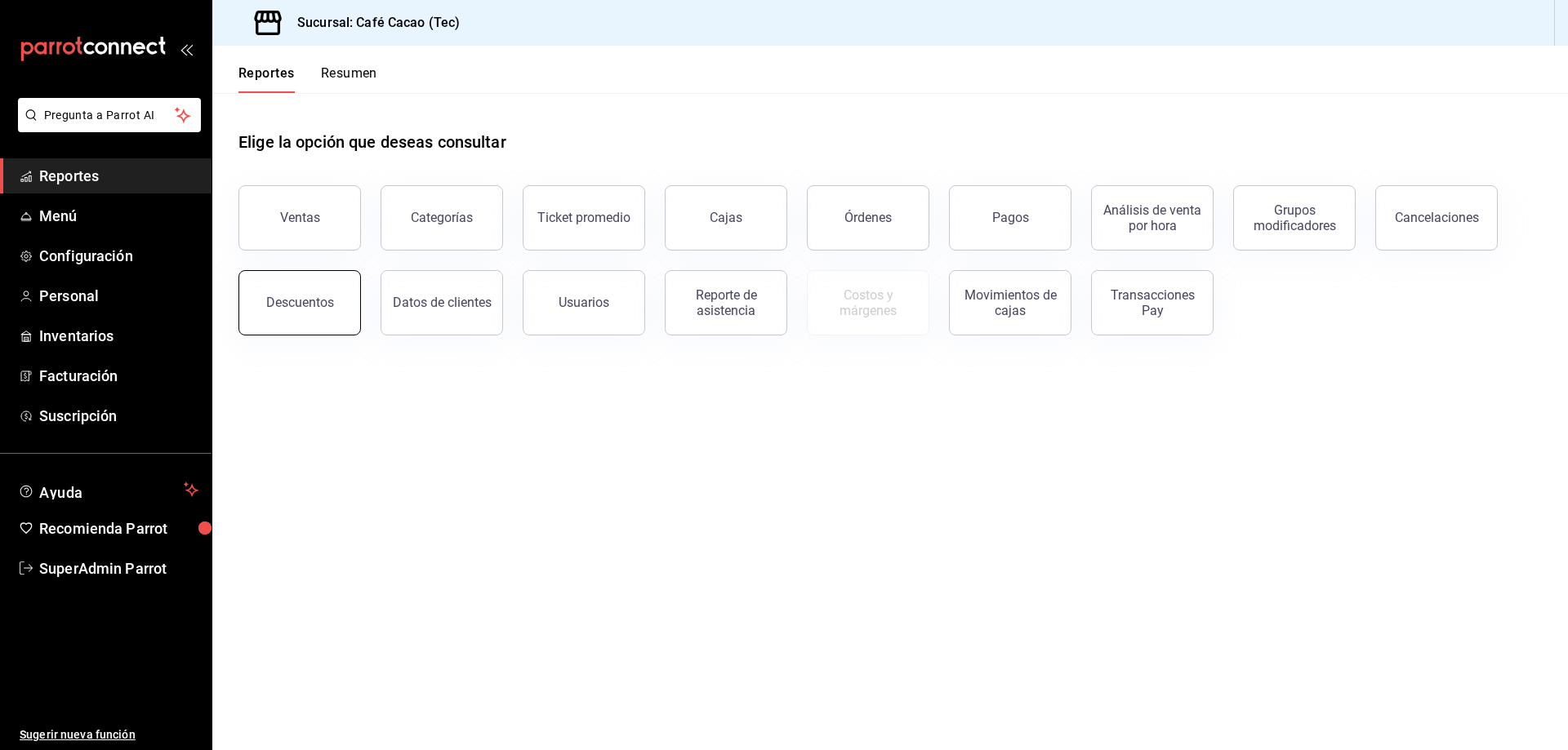
click at [359, 284] on div "Descuentos" at bounding box center [290, 293] width 142 height 85
click at [355, 285] on div "Descuentos" at bounding box center [290, 293] width 142 height 85
click at [343, 299] on button "Descuentos" at bounding box center [300, 303] width 123 height 65
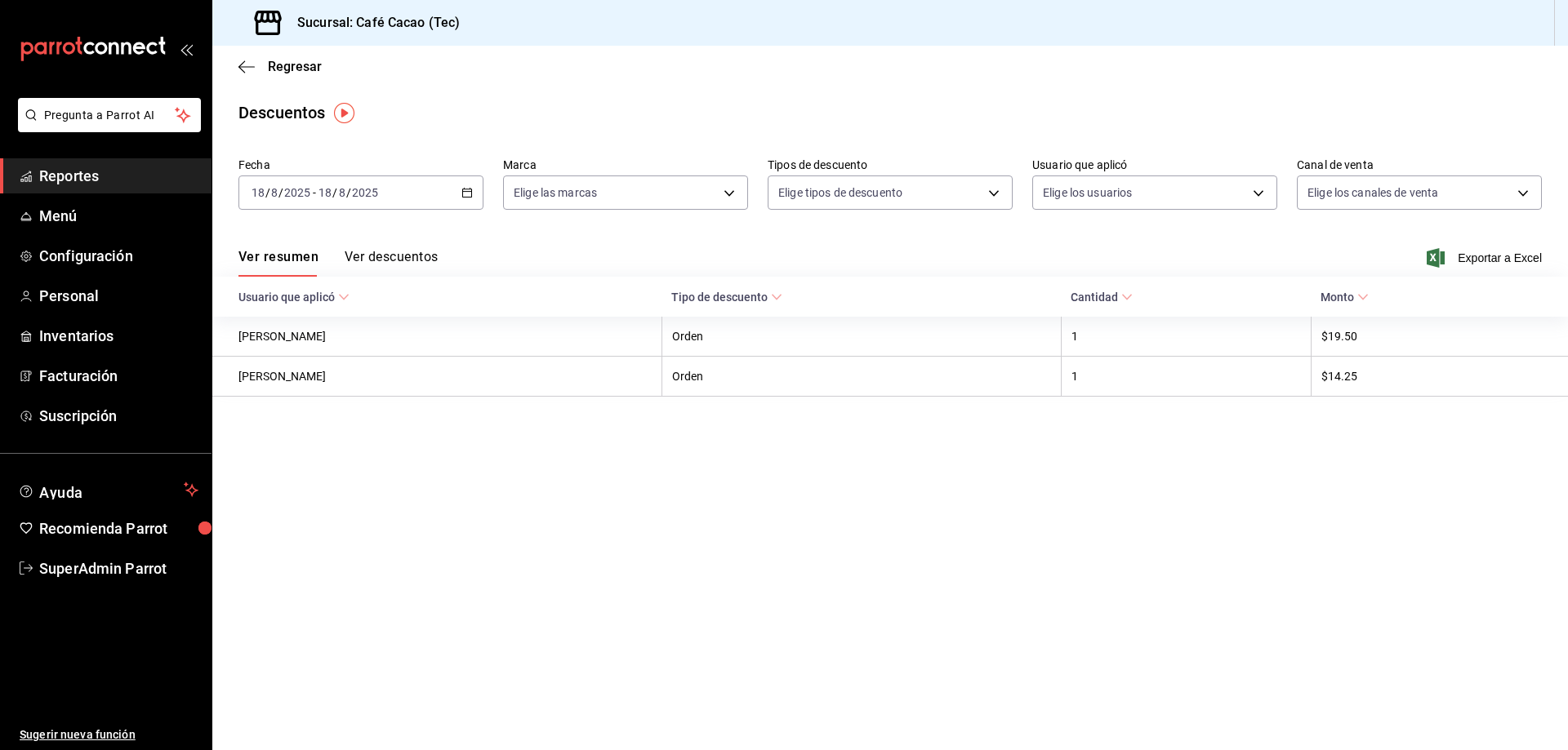
click at [1346, 300] on span "Monto" at bounding box center [1344, 297] width 48 height 13
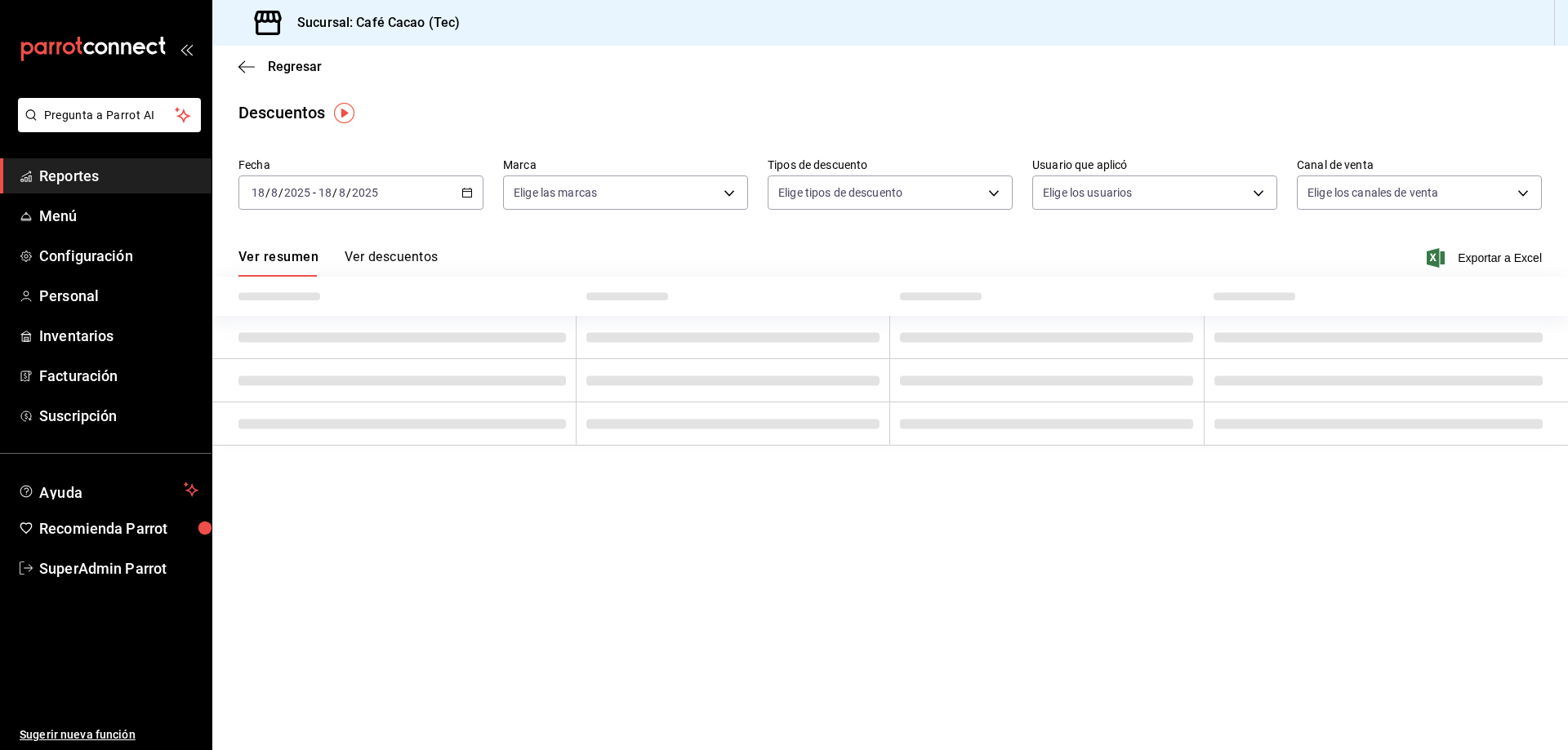
click at [1346, 300] on div at bounding box center [1378, 296] width 328 height 13
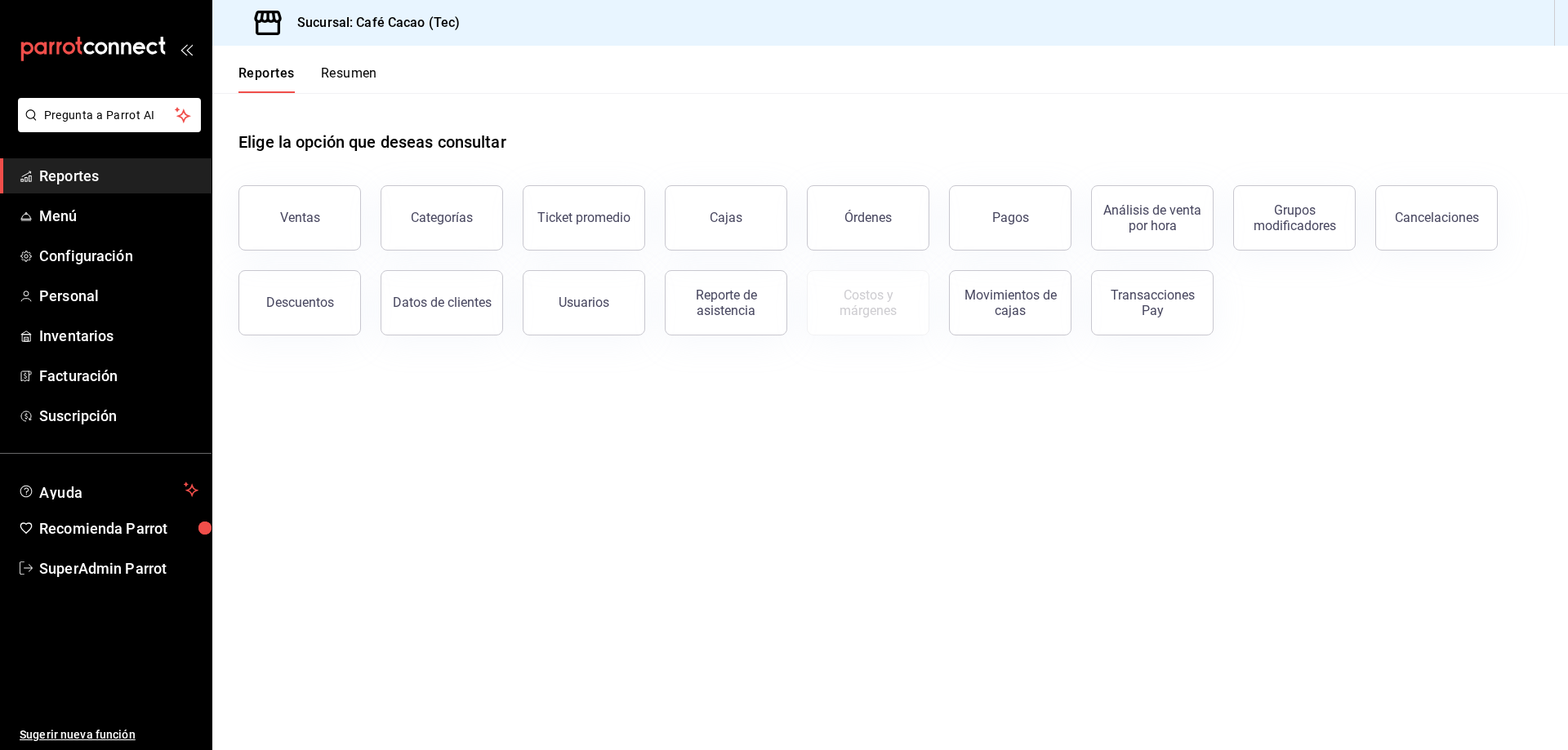
drag, startPoint x: 340, startPoint y: 301, endPoint x: 332, endPoint y: 289, distance: 14.4
click at [340, 301] on button "Descuentos" at bounding box center [300, 303] width 123 height 65
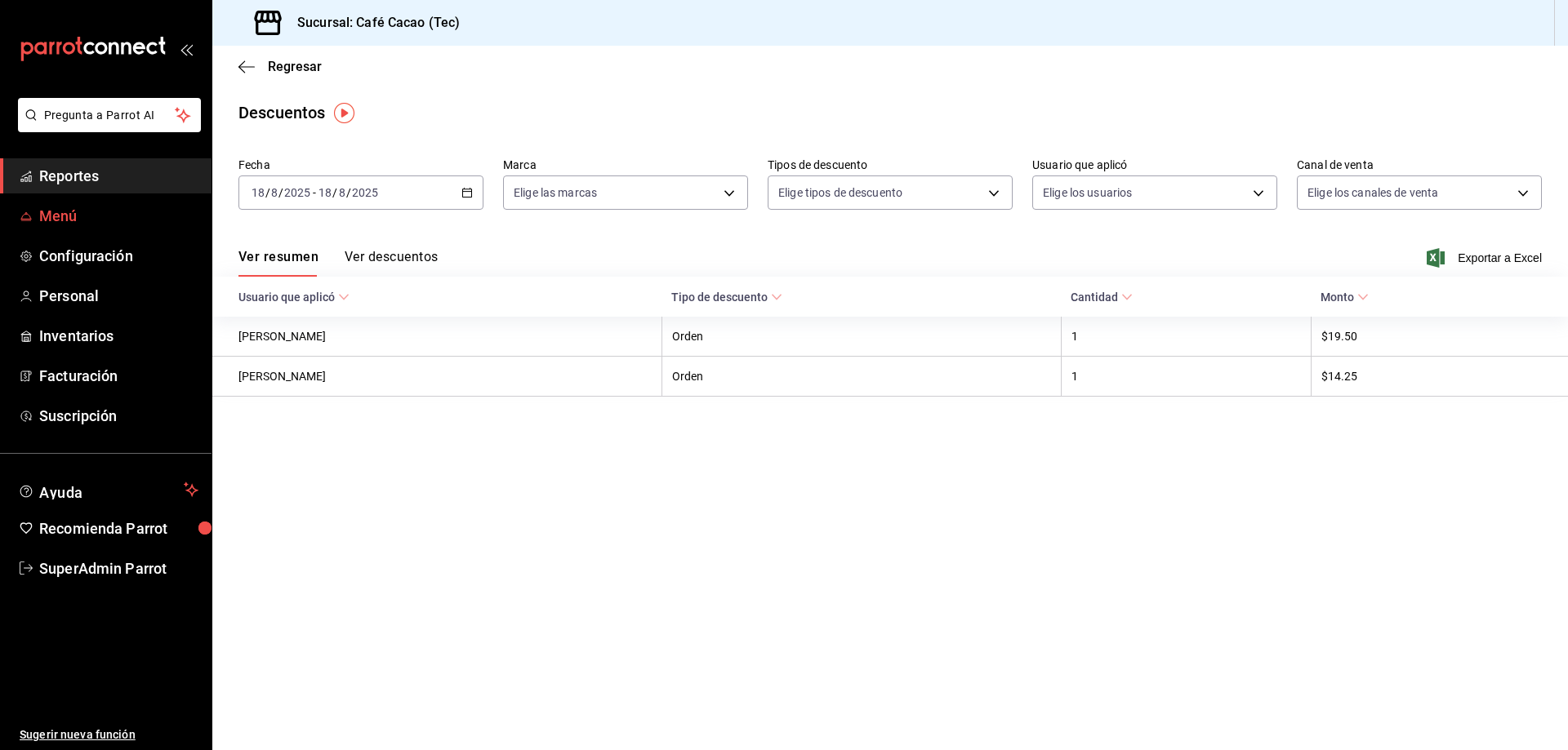
click at [93, 220] on span "Menú" at bounding box center [119, 216] width 159 height 22
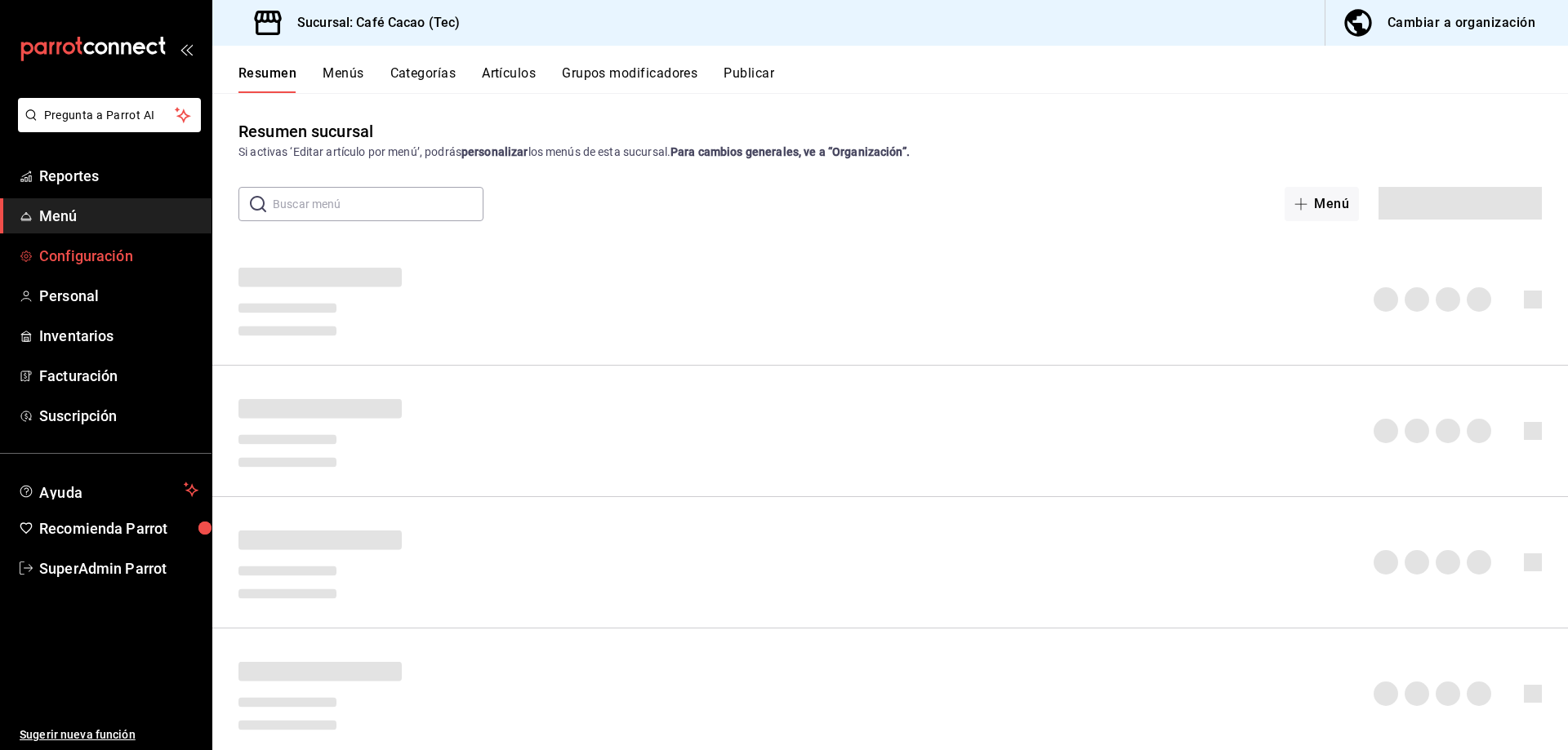
drag, startPoint x: 93, startPoint y: 220, endPoint x: 109, endPoint y: 266, distance: 48.7
click at [109, 266] on span "Configuración" at bounding box center [119, 255] width 159 height 22
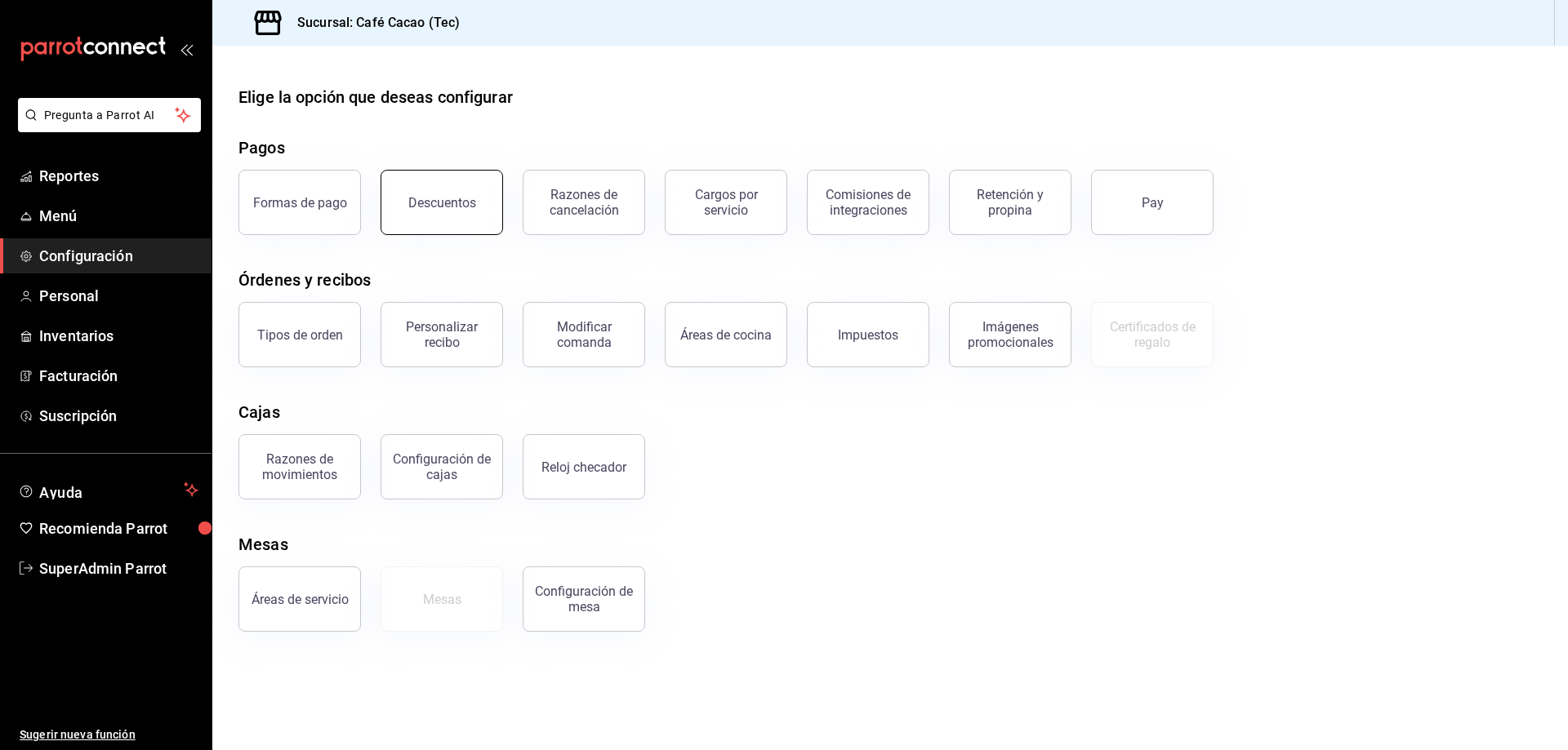
click at [423, 205] on div "Descuentos" at bounding box center [442, 202] width 68 height 15
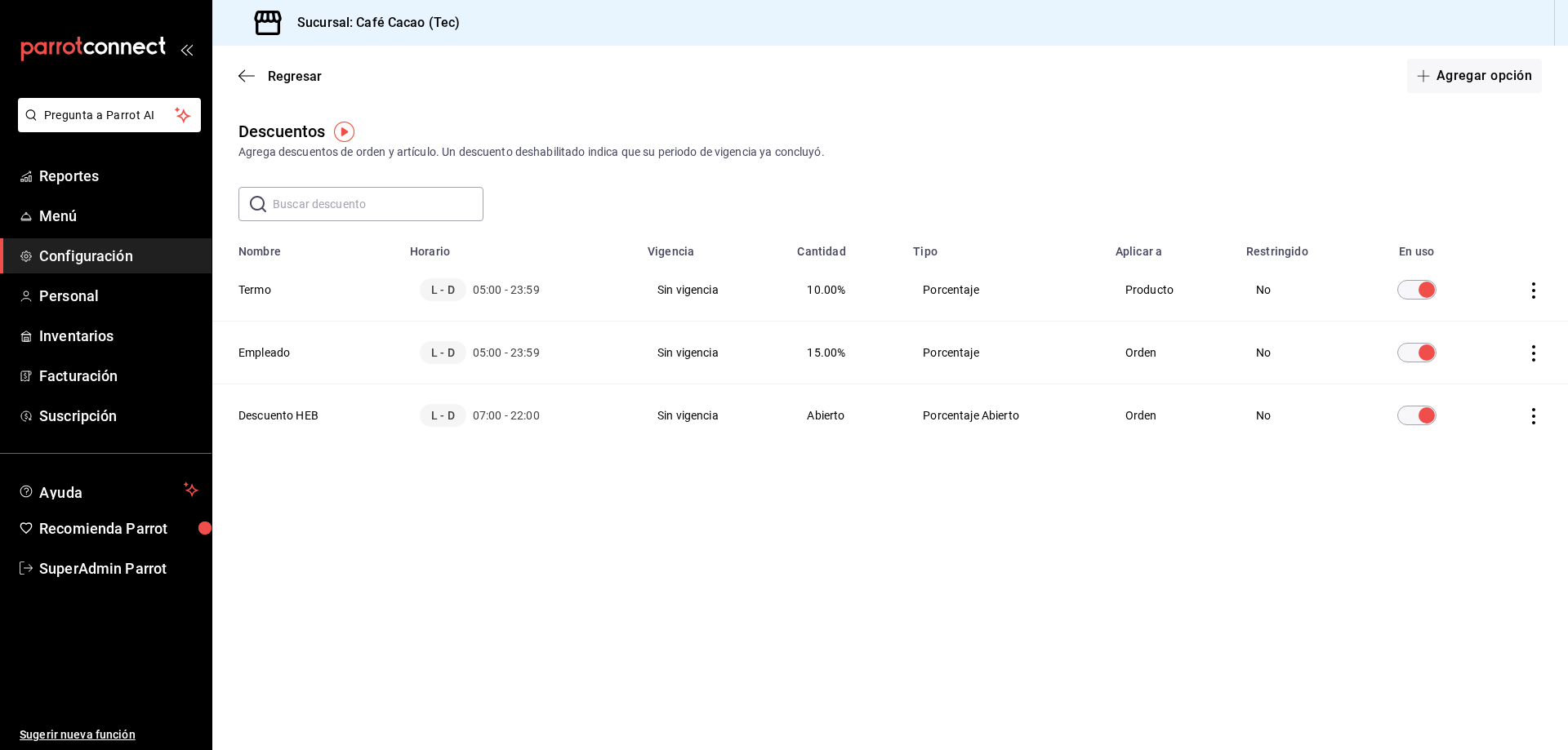
click at [1320, 255] on th "Restringido" at bounding box center [1297, 246] width 122 height 25
click at [370, 266] on th "Termo" at bounding box center [306, 291] width 188 height 63
click at [446, 275] on td "L - D 05:00 - 23:59" at bounding box center [519, 291] width 238 height 63
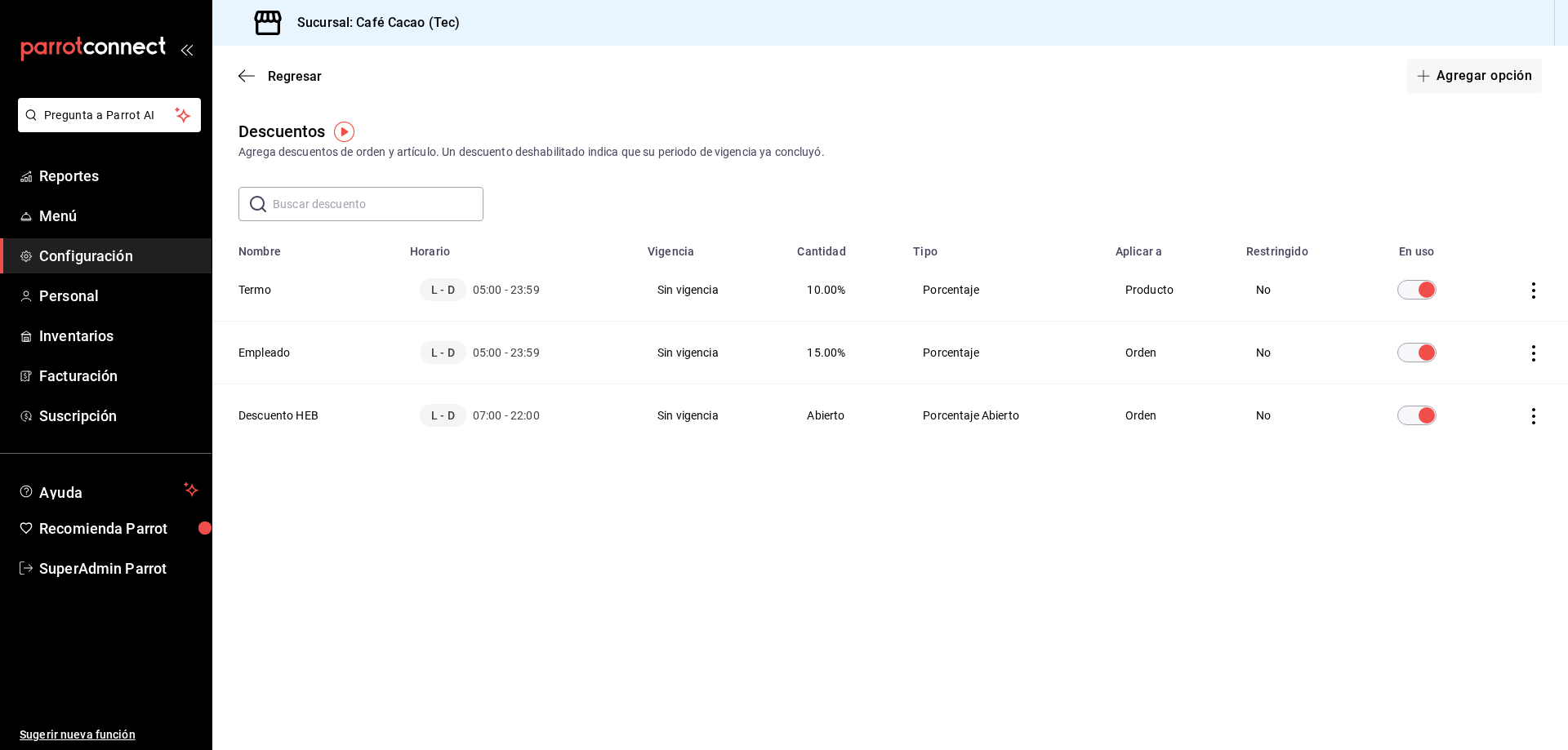
click at [260, 288] on th "Termo" at bounding box center [306, 291] width 188 height 63
click at [1485, 80] on button "Agregar opción" at bounding box center [1475, 76] width 134 height 35
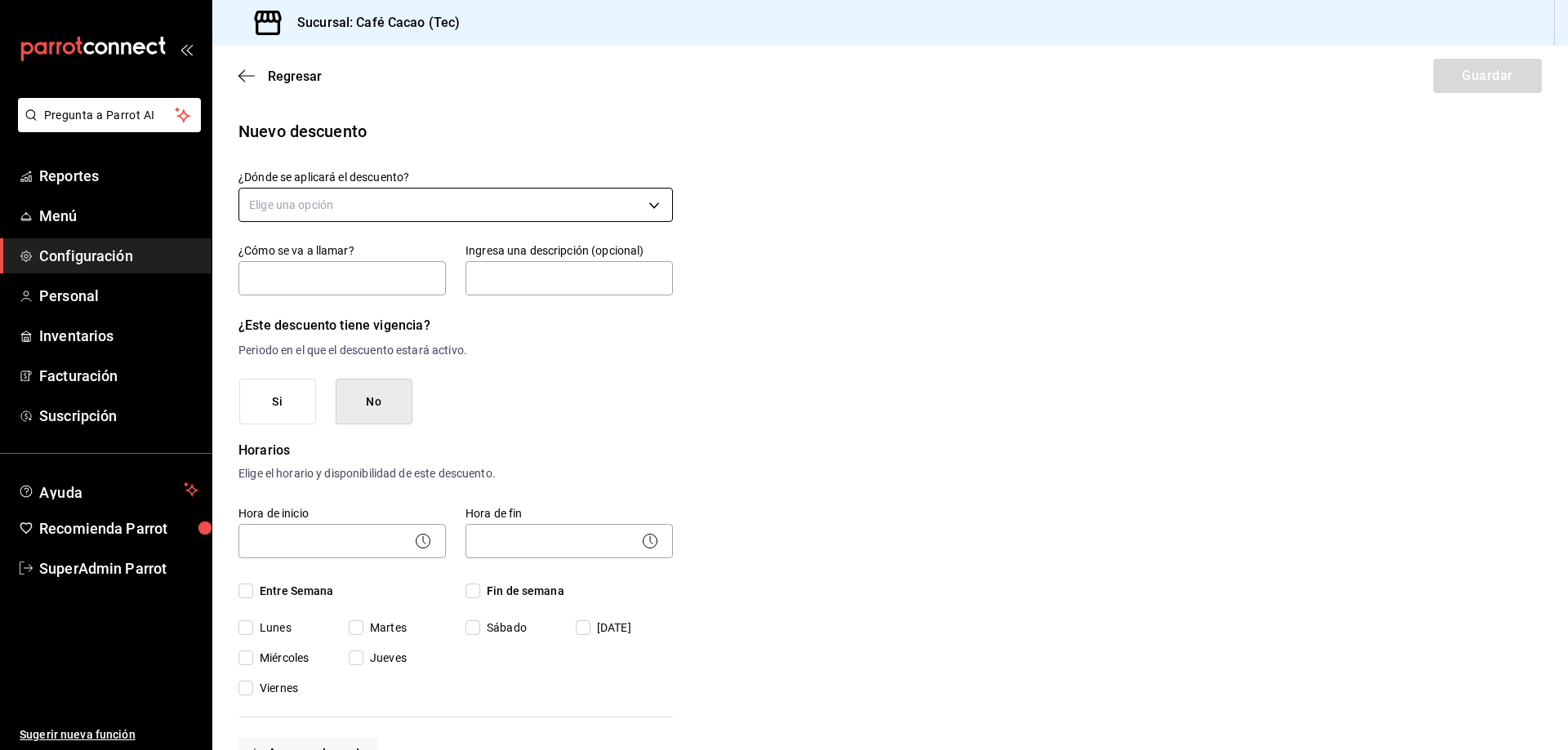
click at [399, 205] on body "Pregunta a Parrot AI Reportes Menú Configuración Personal Inventarios Facturaci…" at bounding box center [784, 375] width 1568 height 750
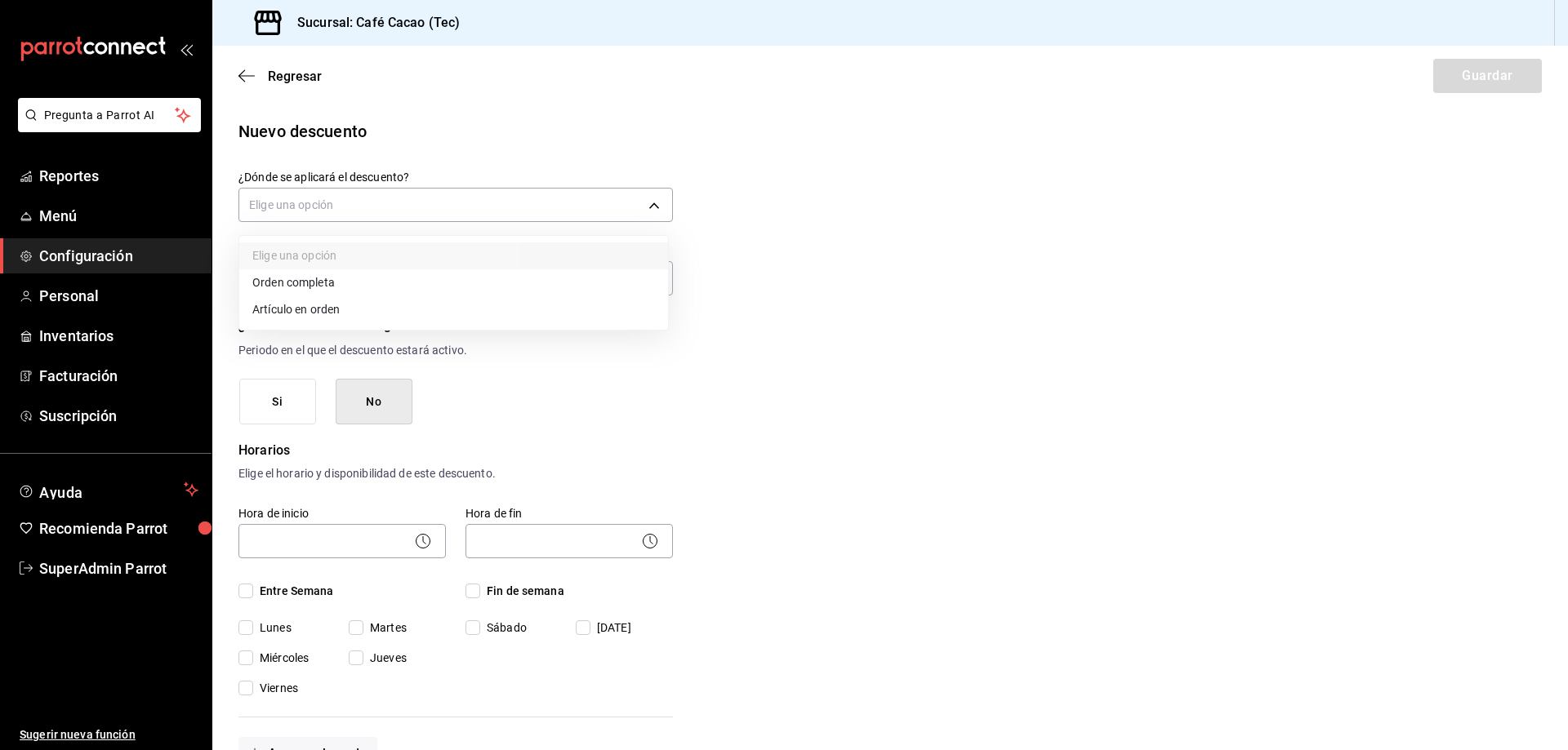
click at [414, 295] on li "Orden completa" at bounding box center [453, 283] width 429 height 27
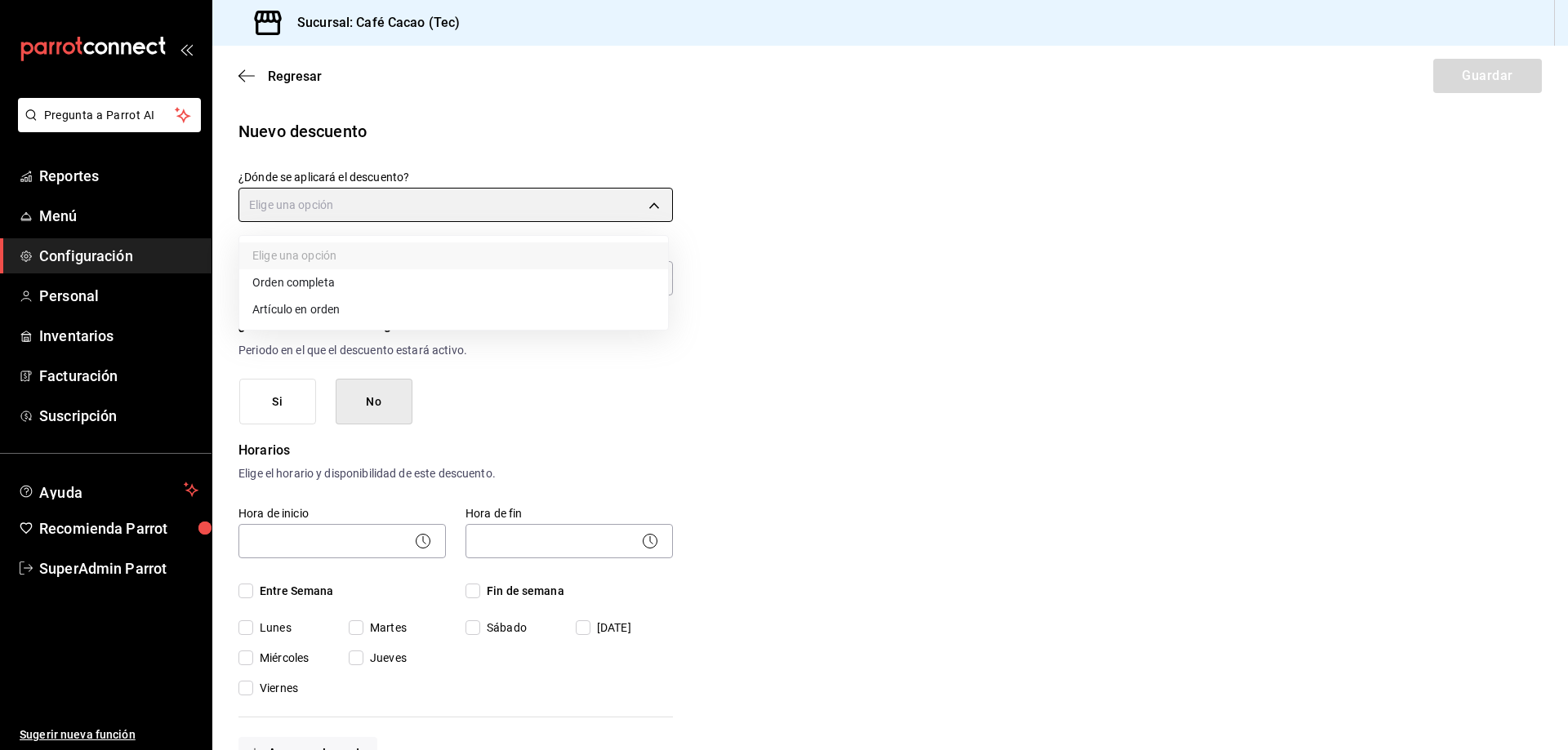
type input "ORDER"
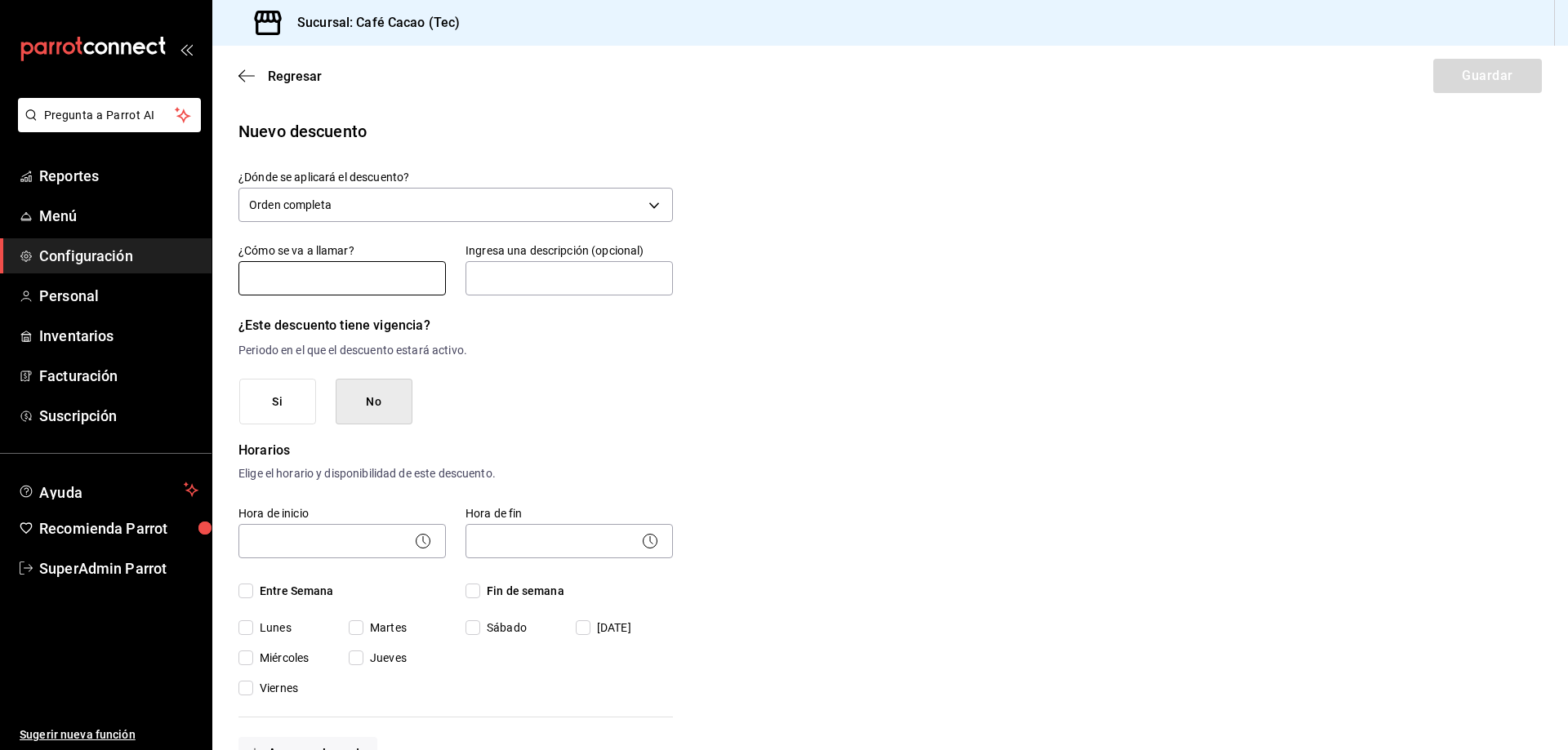
click at [399, 284] on input "text" at bounding box center [343, 278] width 207 height 35
type input "Transferencia"
drag, startPoint x: 751, startPoint y: 258, endPoint x: 682, endPoint y: 280, distance: 72.4
click at [697, 277] on div "Nuevo descuento ¿Dónde se aplicará el descuento? Orden completa ORDER ¿Cómo se …" at bounding box center [890, 709] width 1356 height 1181
click at [668, 282] on input "text" at bounding box center [569, 278] width 207 height 35
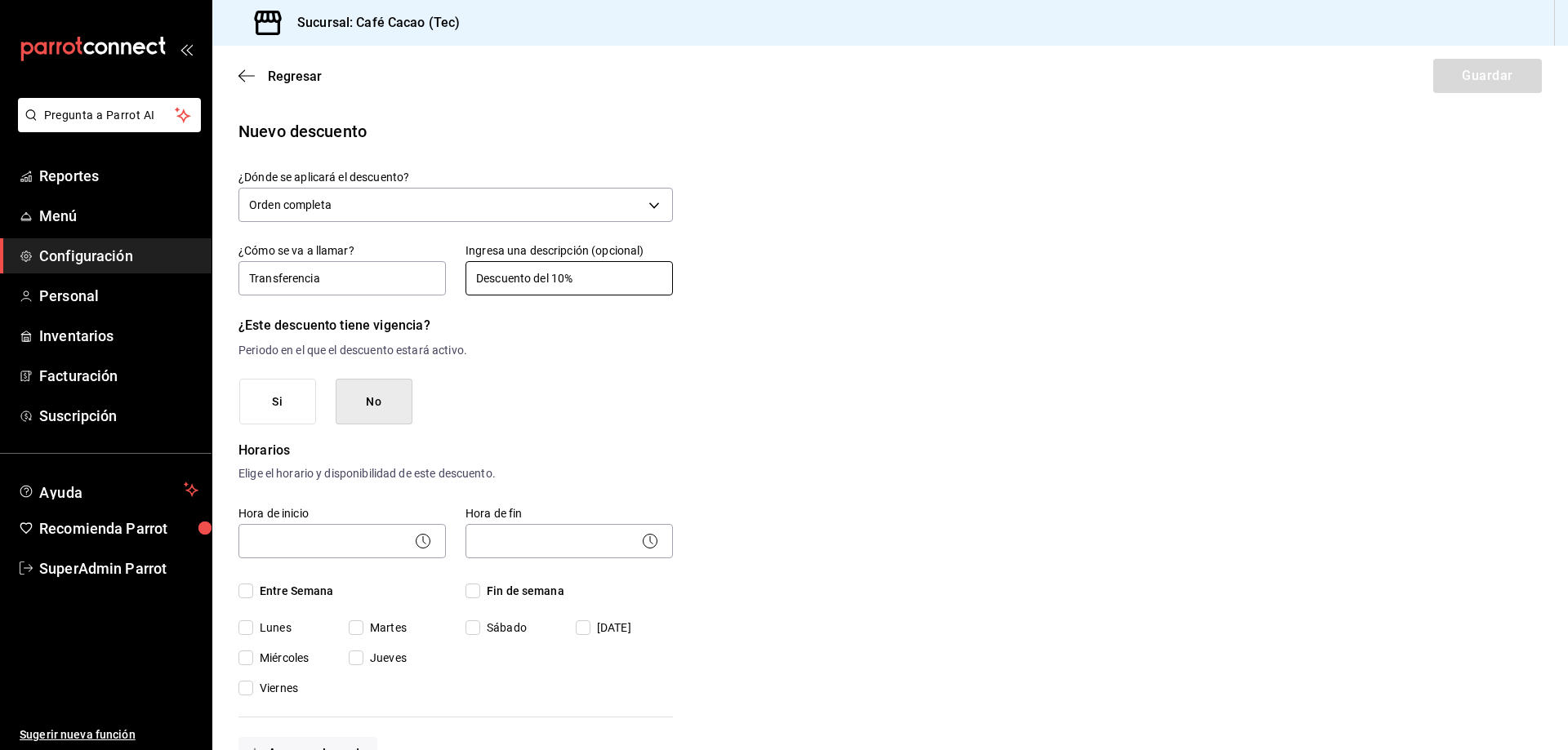
click at [562, 271] on input "Descuento del 10%" at bounding box center [569, 278] width 207 height 35
type input "Descuento del 100%"
click at [365, 551] on body "Pregunta a Parrot AI Reportes Menú Configuración Personal Inventarios Facturaci…" at bounding box center [784, 375] width 1568 height 750
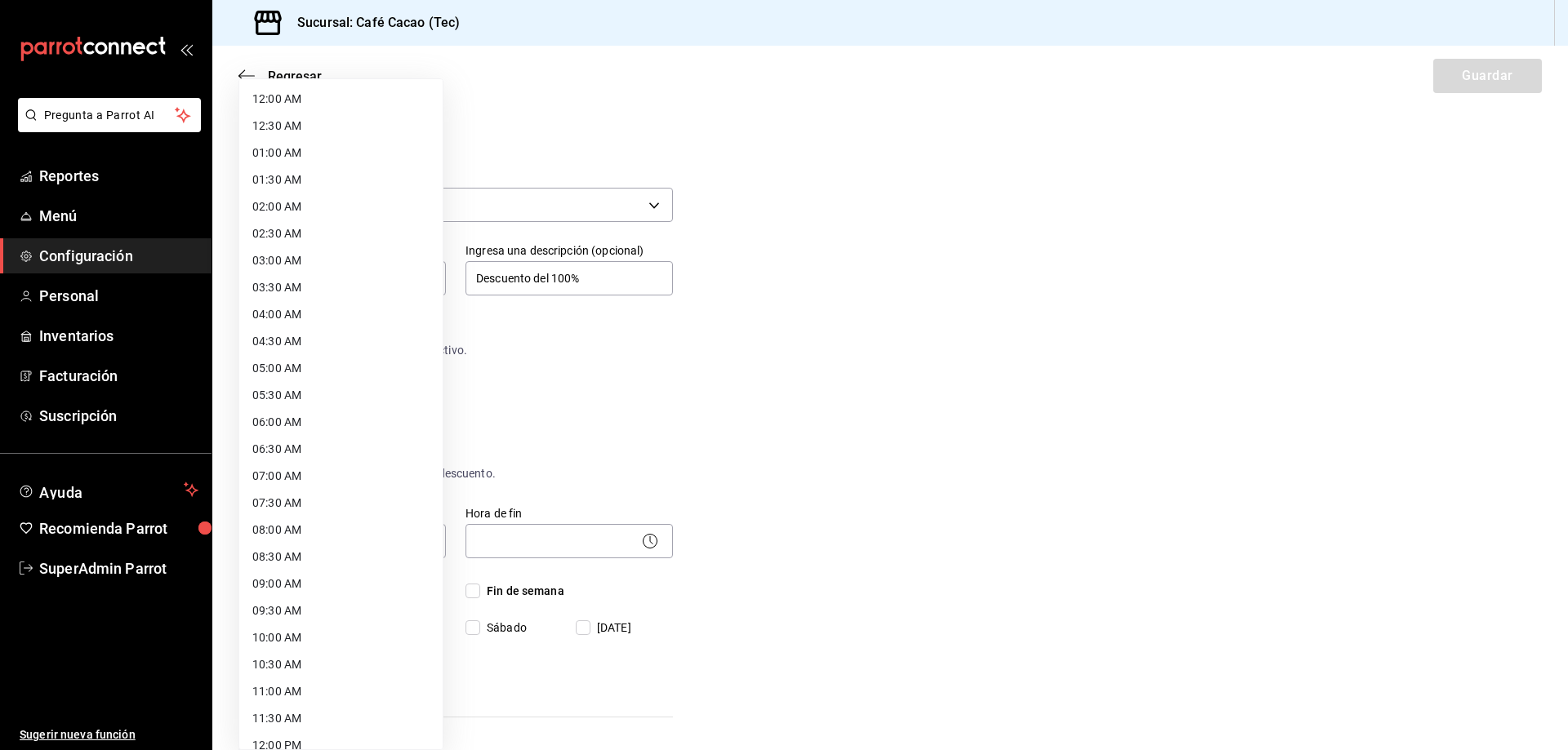
drag, startPoint x: 316, startPoint y: 337, endPoint x: 310, endPoint y: 370, distance: 33.5
click at [310, 370] on ul "12:00 AM 12:30 AM 01:00 AM 01:30 AM 02:00 AM 02:30 AM 03:00 AM 03:30 AM 04:00 A…" at bounding box center [341, 746] width 203 height 1333
click at [310, 370] on li "05:00 AM" at bounding box center [341, 368] width 203 height 27
type input "05:00"
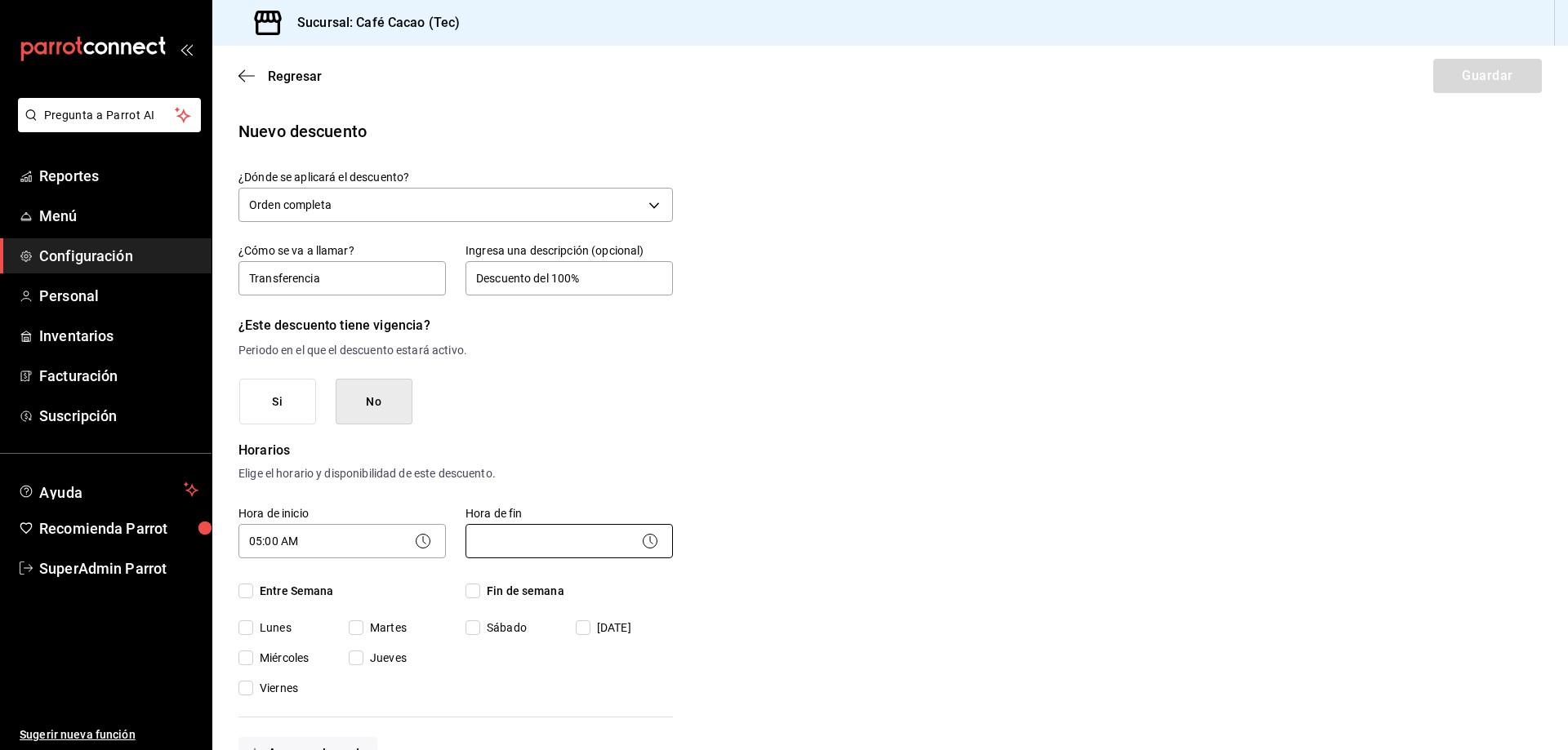
click at [558, 540] on body "Pregunta a Parrot AI Reportes Menú Configuración Personal Inventarios Facturaci…" at bounding box center [784, 375] width 1568 height 750
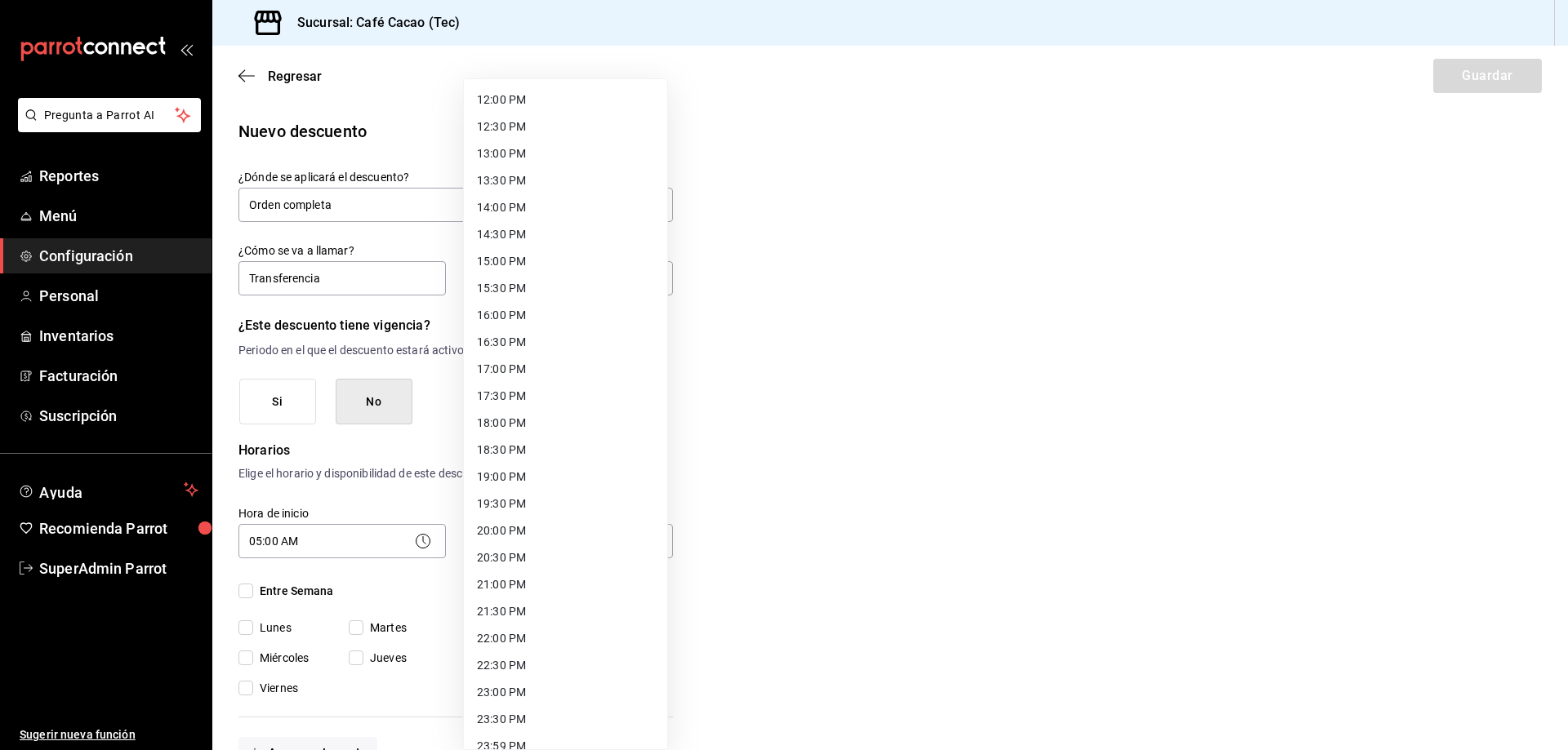
scroll to position [653, 0]
click at [590, 742] on li "23:59 PM" at bounding box center [565, 739] width 203 height 27
type input "23:59"
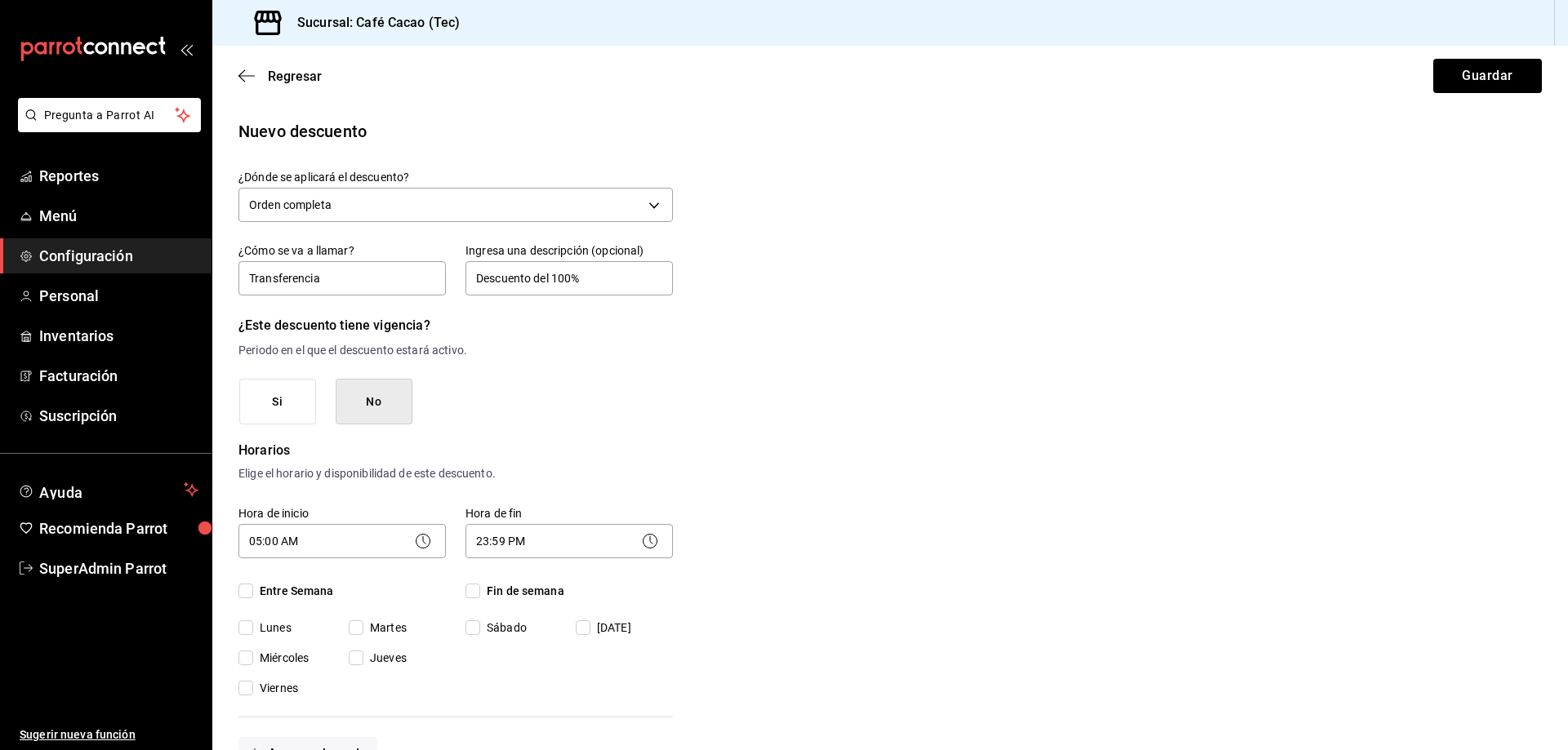
click at [292, 590] on span "Entre Semana" at bounding box center [294, 592] width 81 height 17
click at [253, 590] on input "Entre Semana" at bounding box center [246, 591] width 14 height 14
checkbox input "true"
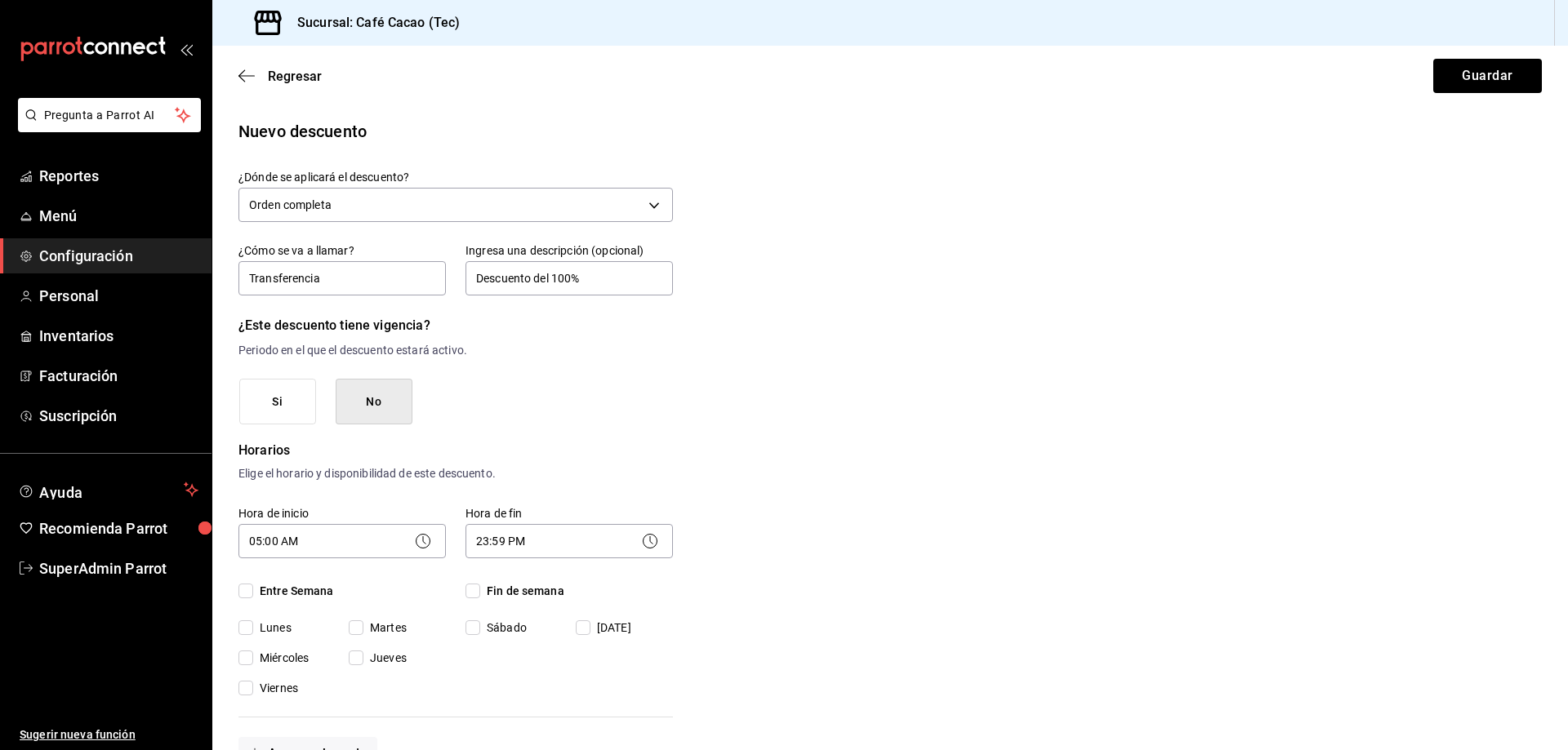
checkbox input "true"
click at [519, 595] on span "Fin de semana" at bounding box center [522, 592] width 84 height 17
click at [480, 595] on input "Fin de semana" at bounding box center [472, 591] width 14 height 14
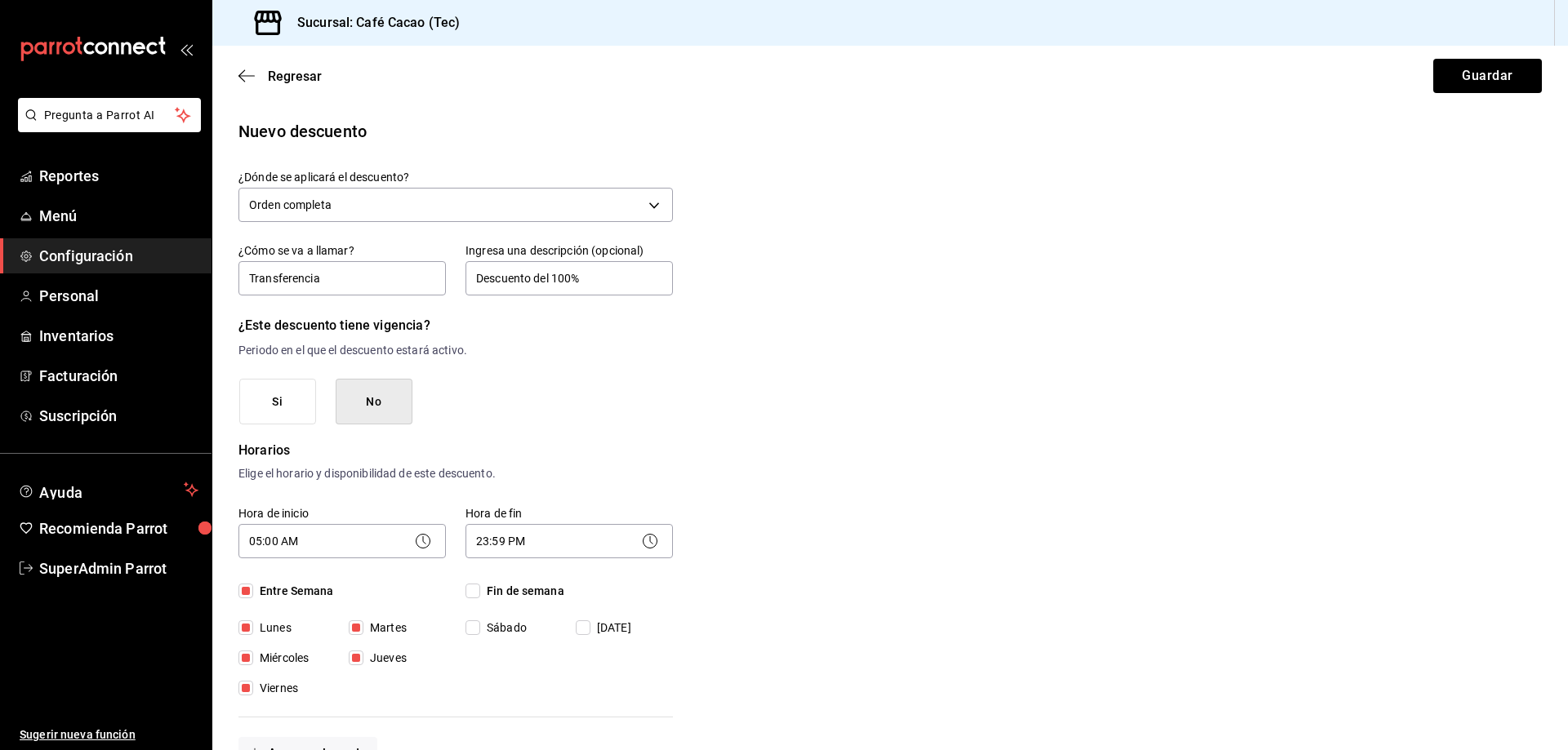
checkbox input "true"
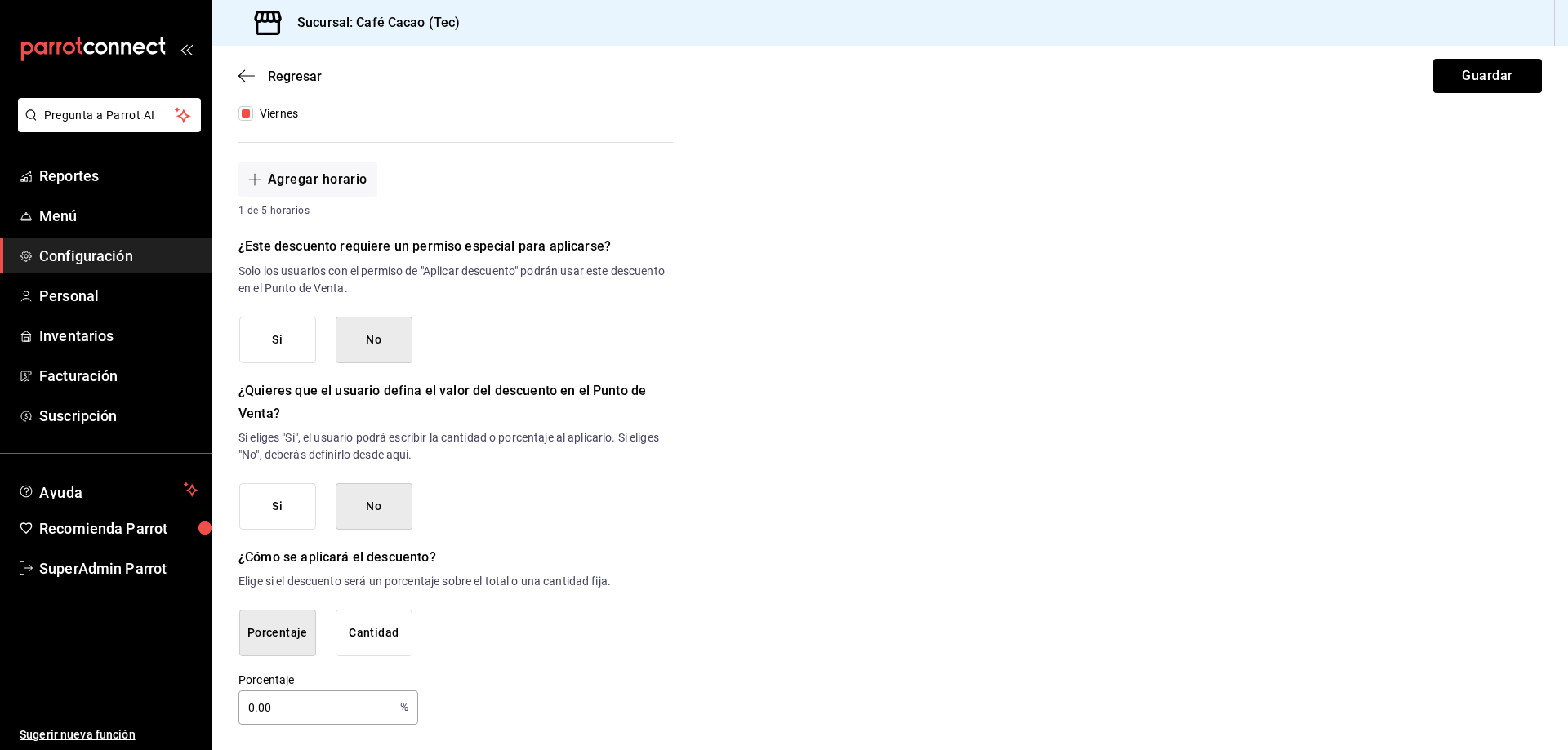
scroll to position [575, 0]
drag, startPoint x: 309, startPoint y: 709, endPoint x: 191, endPoint y: 722, distance: 118.7
click at [208, 734] on div "Pregunta a Parrot AI Reportes Menú Configuración Personal Inventarios Facturaci…" at bounding box center [784, 375] width 1568 height 750
type input "100"
click at [1490, 85] on button "Guardar" at bounding box center [1487, 76] width 108 height 35
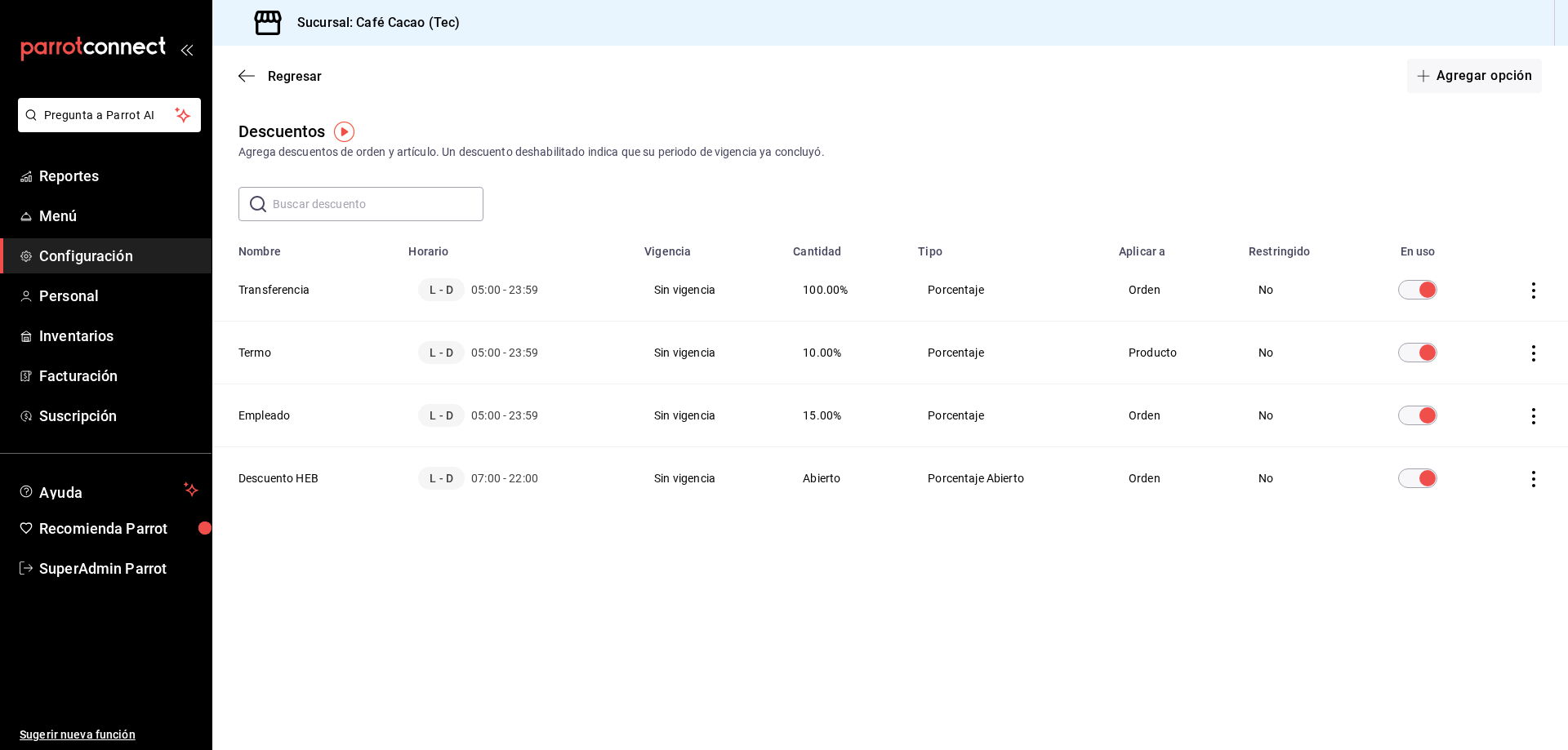
click at [112, 47] on icon "mailbox folders" at bounding box center [92, 49] width 147 height 25
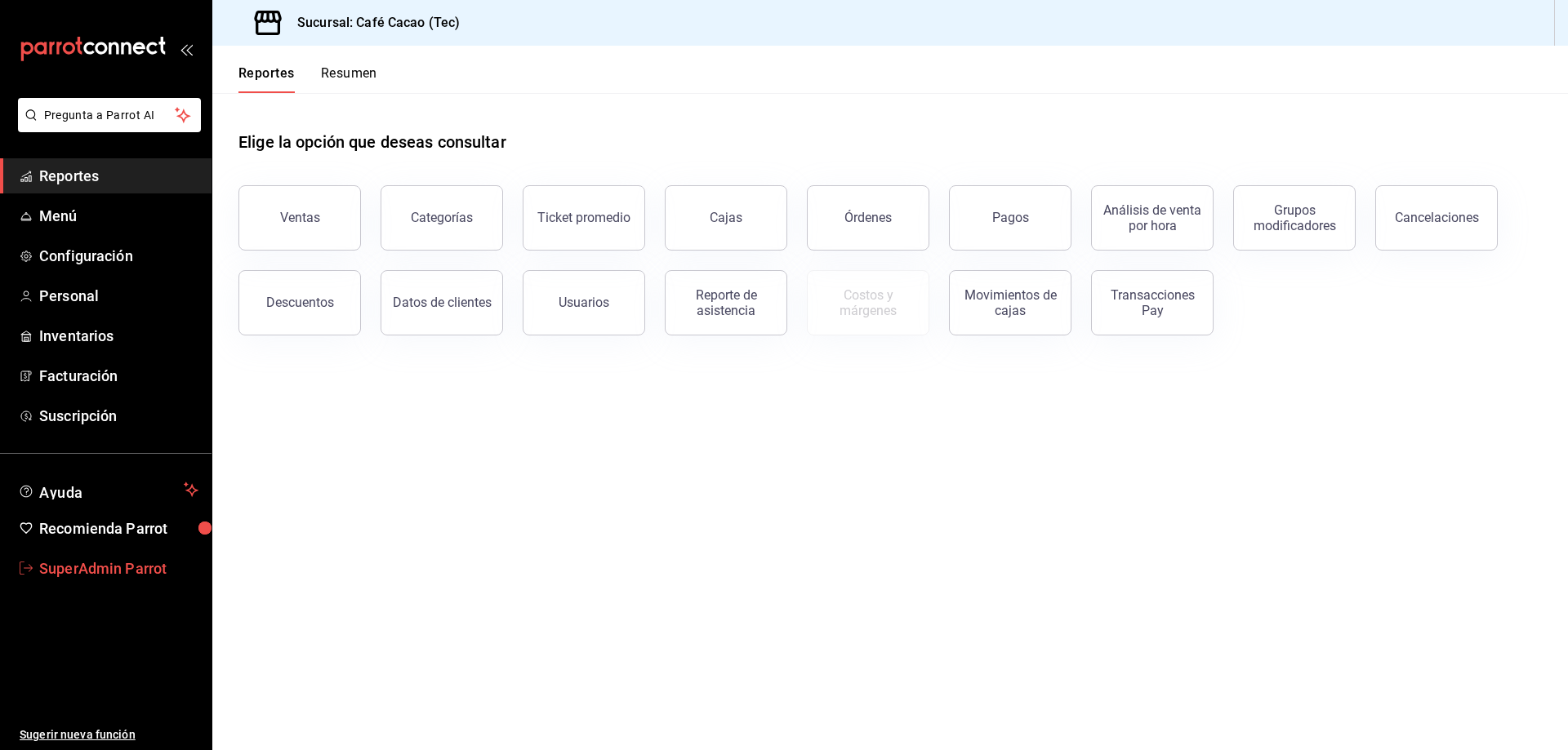
click at [124, 563] on span "SuperAdmin Parrot" at bounding box center [119, 568] width 159 height 22
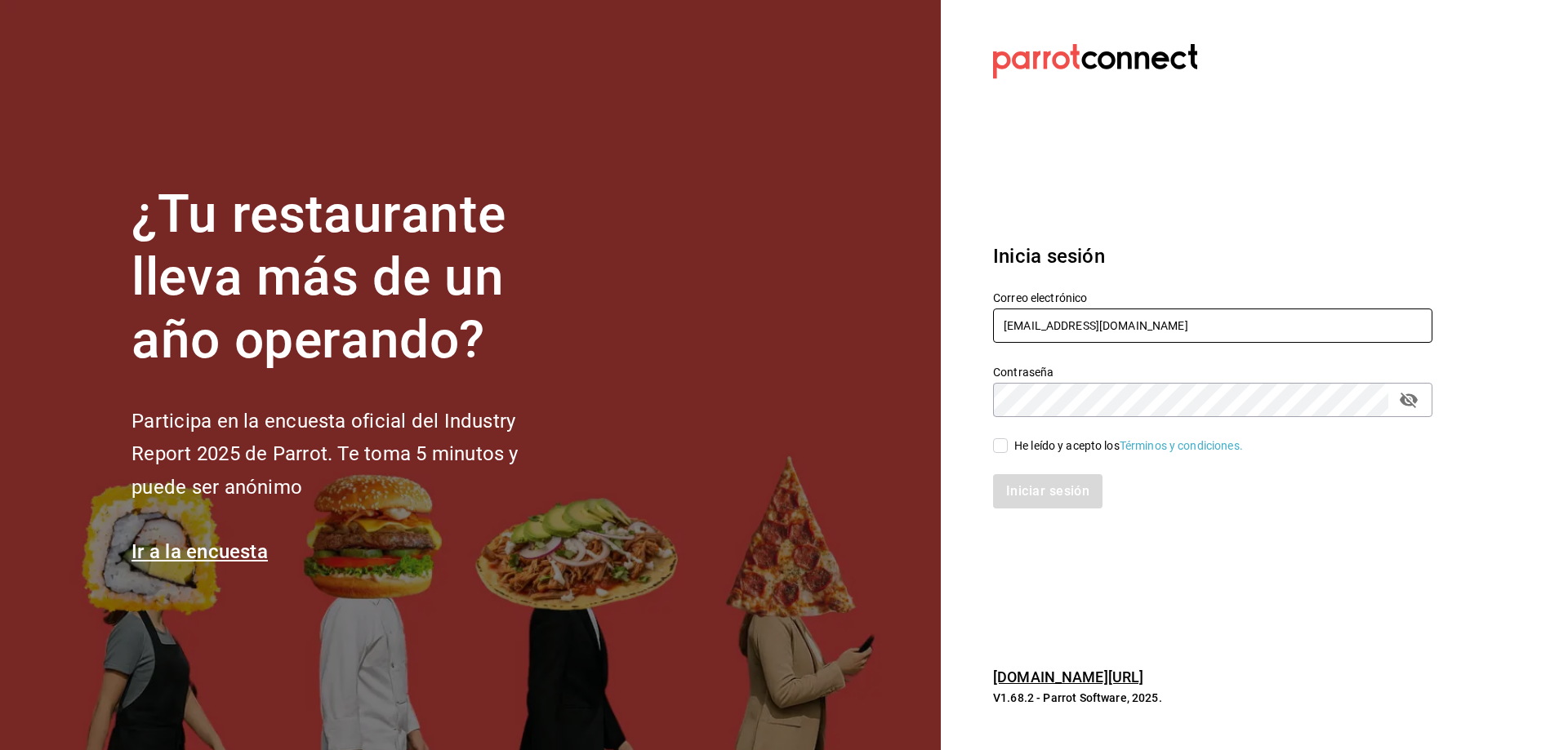
click at [1207, 337] on input "cafecacao@tec.com" at bounding box center [1213, 326] width 440 height 35
type input "cafecacao@obispado.com"
click at [1053, 437] on div "He leído y acepto los Términos y condiciones." at bounding box center [1128, 446] width 228 height 17
click at [1008, 438] on input "He leído y acepto los Términos y condiciones." at bounding box center [1000, 445] width 14 height 14
checkbox input "true"
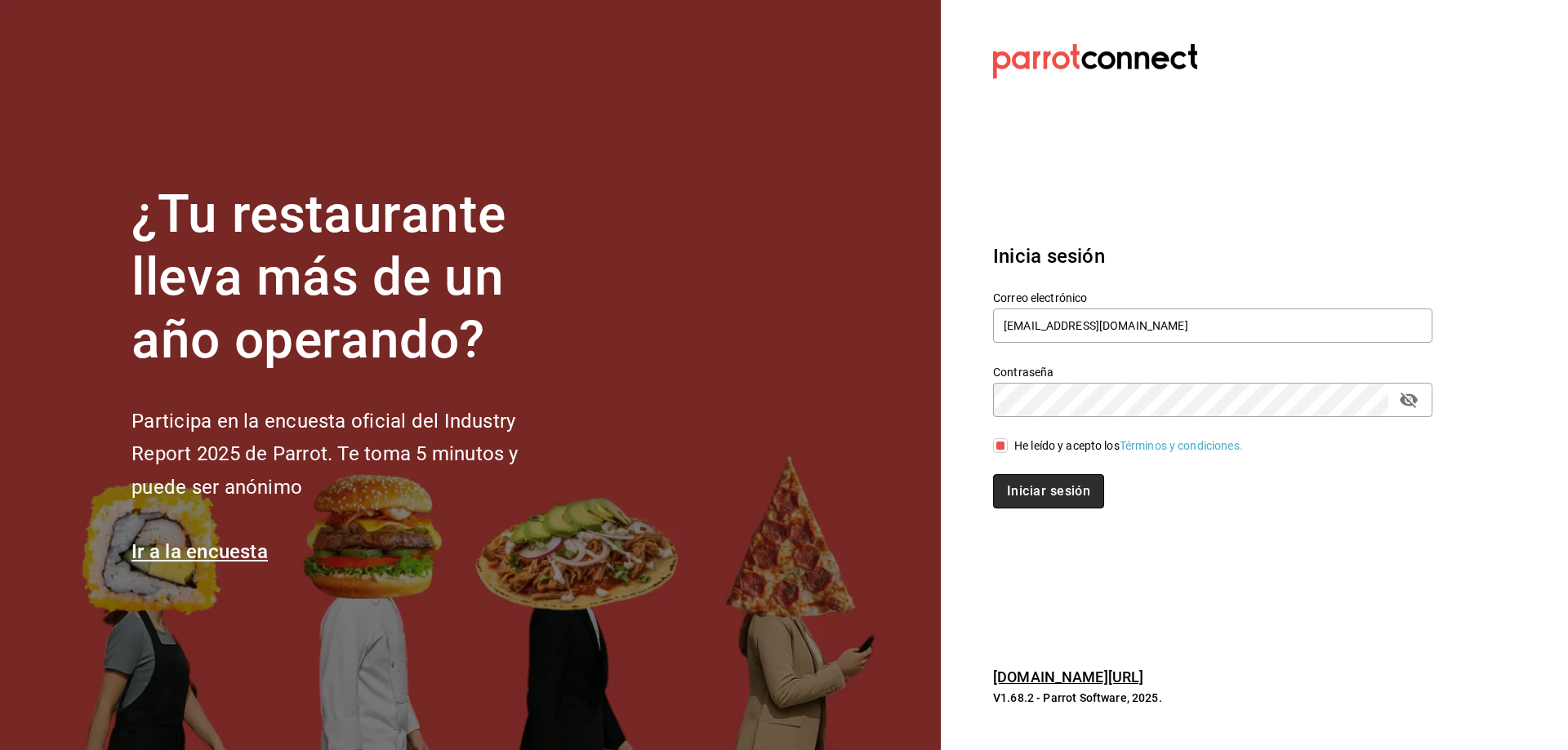
click at [1025, 487] on button "Iniciar sesión" at bounding box center [1049, 492] width 111 height 35
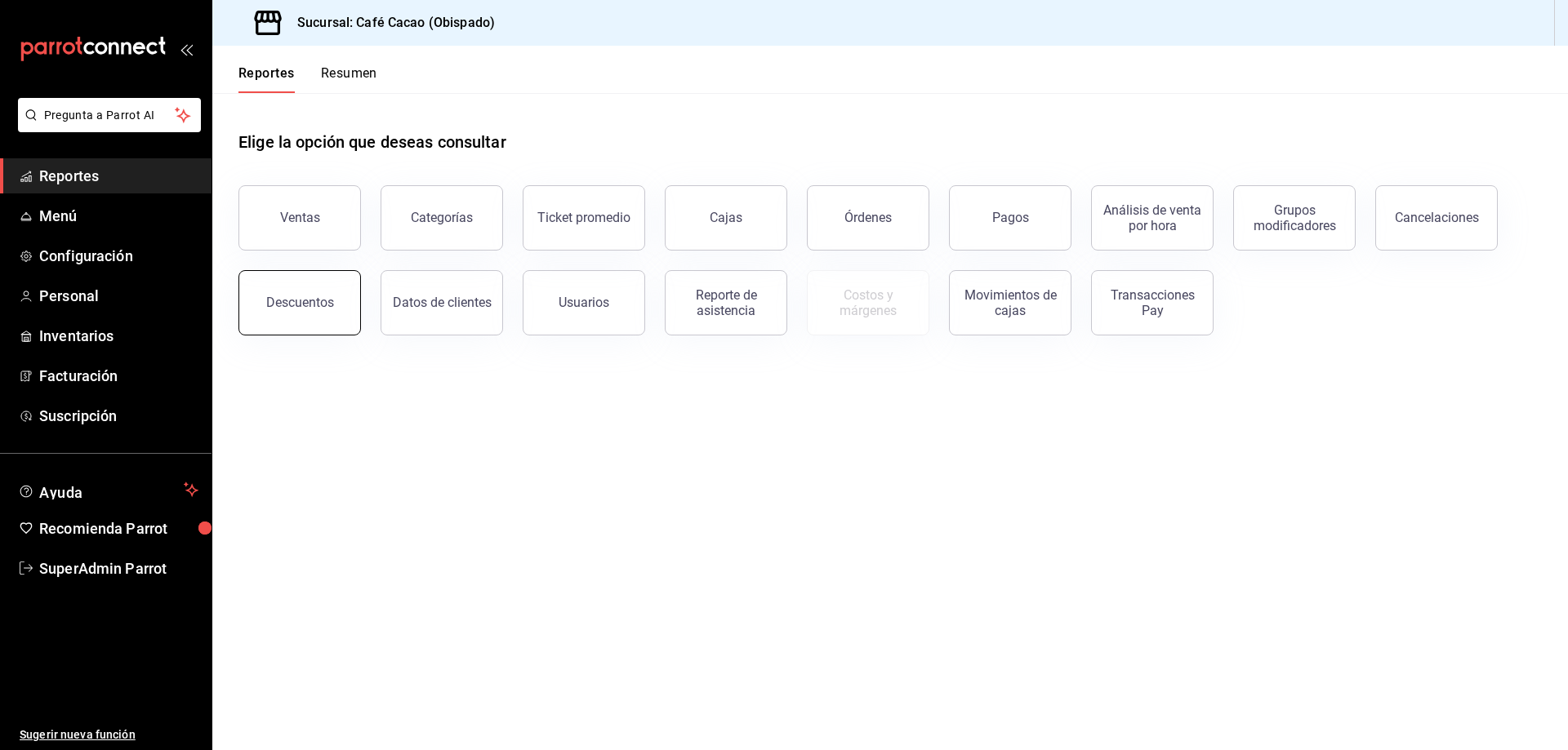
click at [343, 303] on button "Descuentos" at bounding box center [300, 303] width 123 height 65
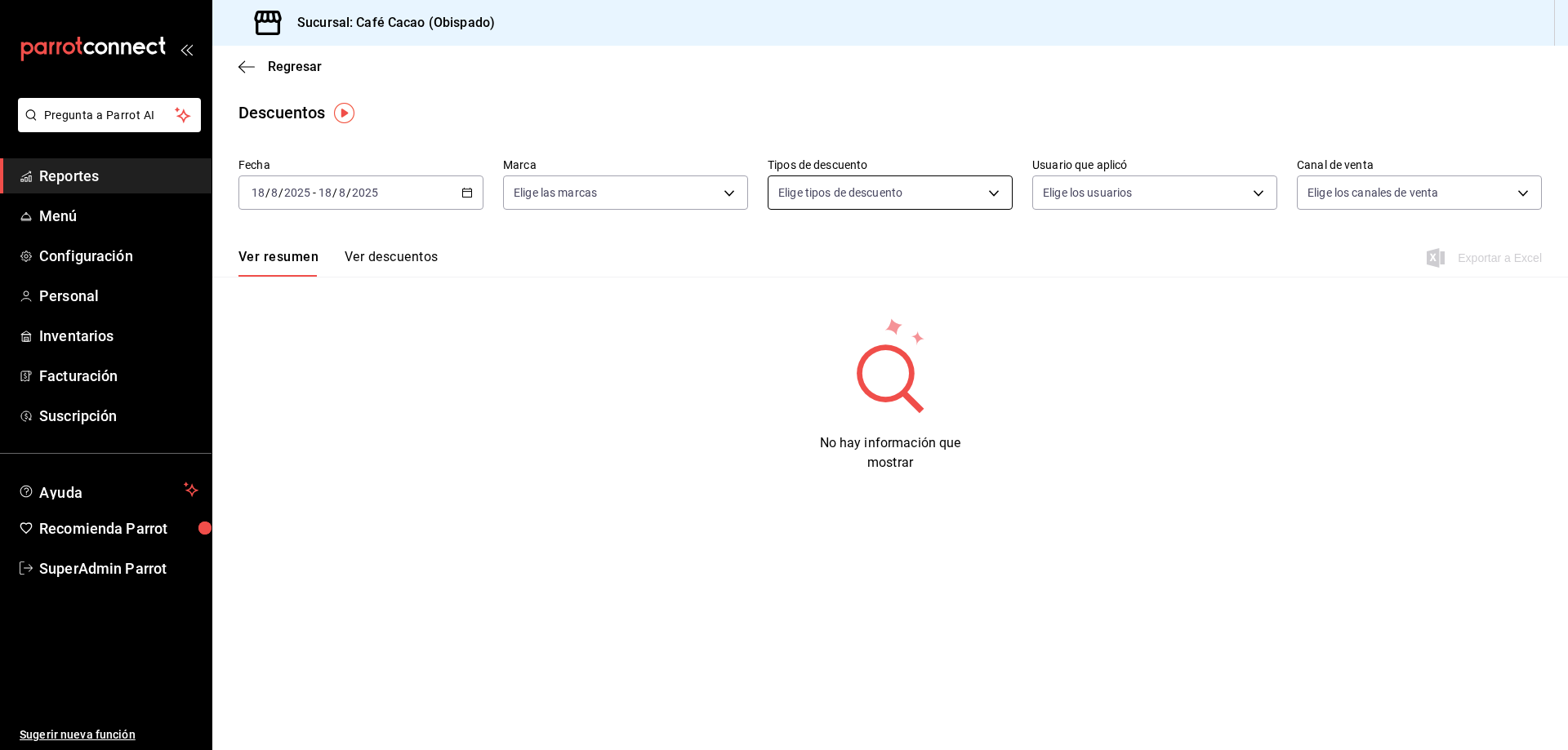
click at [950, 186] on body "Pregunta a Parrot AI Reportes Menú Configuración Personal Inventarios Facturaci…" at bounding box center [784, 375] width 1568 height 750
click at [107, 243] on div at bounding box center [784, 375] width 1568 height 750
click at [107, 255] on span "Configuración" at bounding box center [119, 255] width 159 height 22
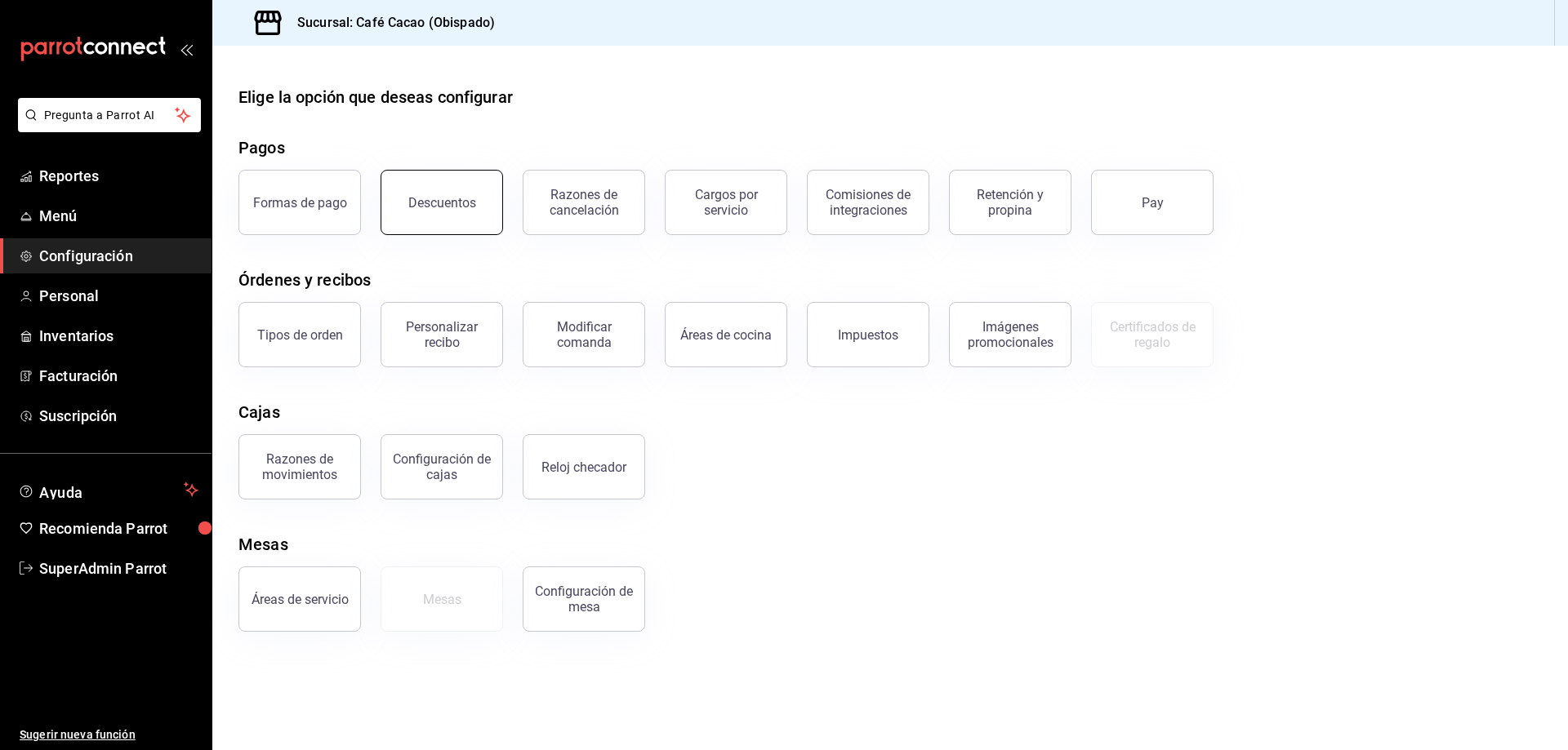
click at [447, 186] on button "Descuentos" at bounding box center [442, 202] width 123 height 65
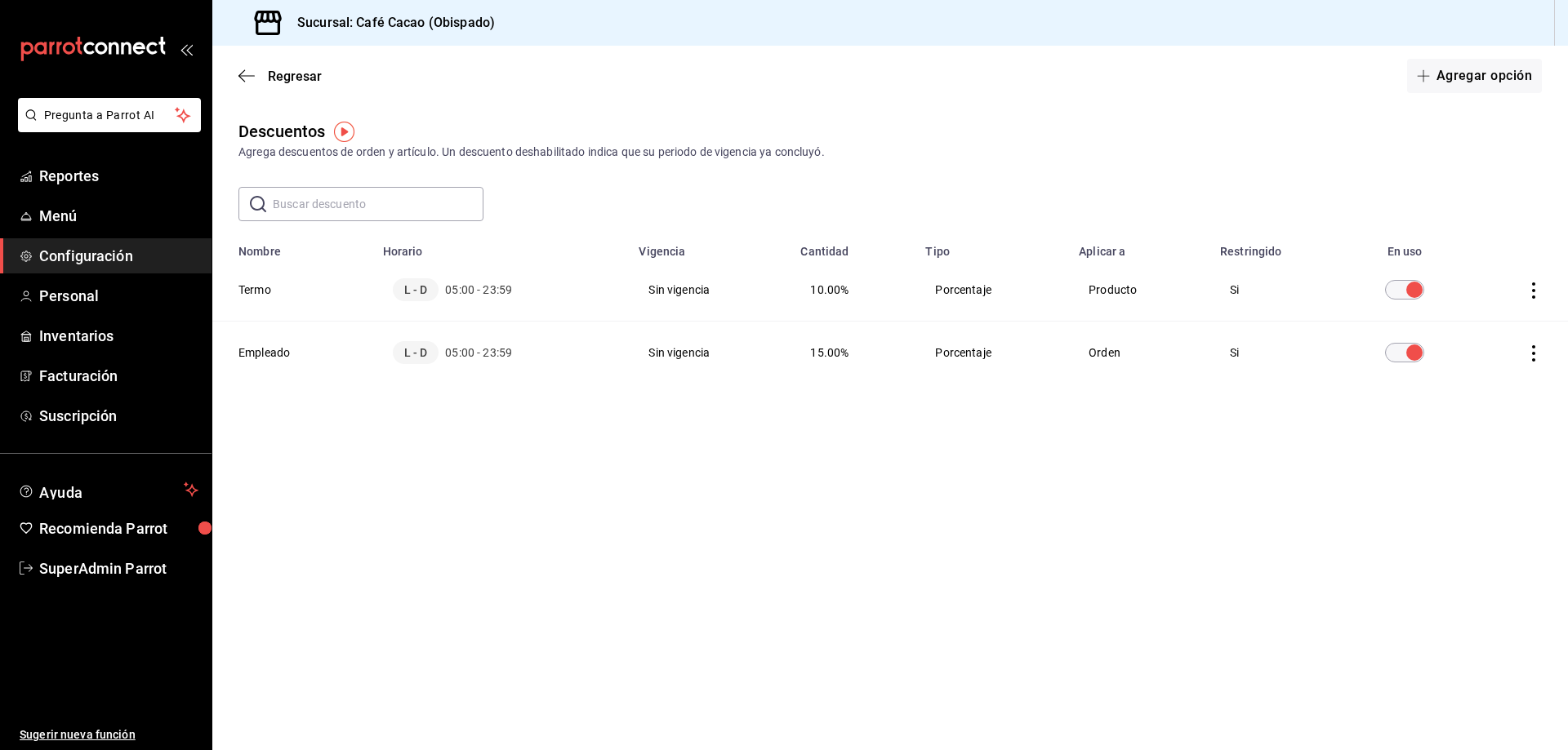
click at [1483, 94] on div "Regresar Agregar opción" at bounding box center [890, 76] width 1356 height 60
click at [1481, 77] on button "Agregar opción" at bounding box center [1475, 76] width 134 height 35
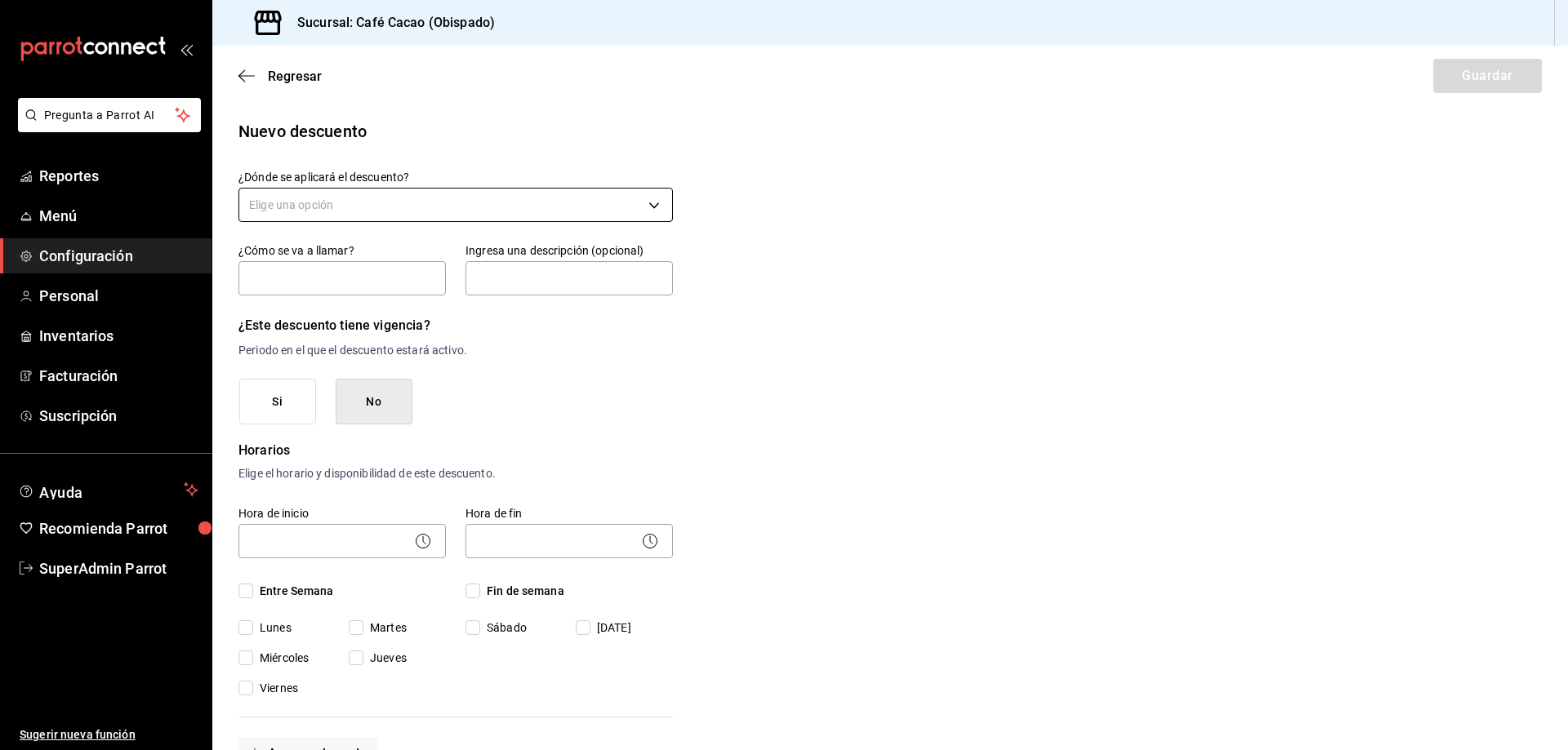
click at [542, 211] on body "Pregunta a Parrot AI Reportes Menú Configuración Personal Inventarios Facturaci…" at bounding box center [784, 375] width 1568 height 750
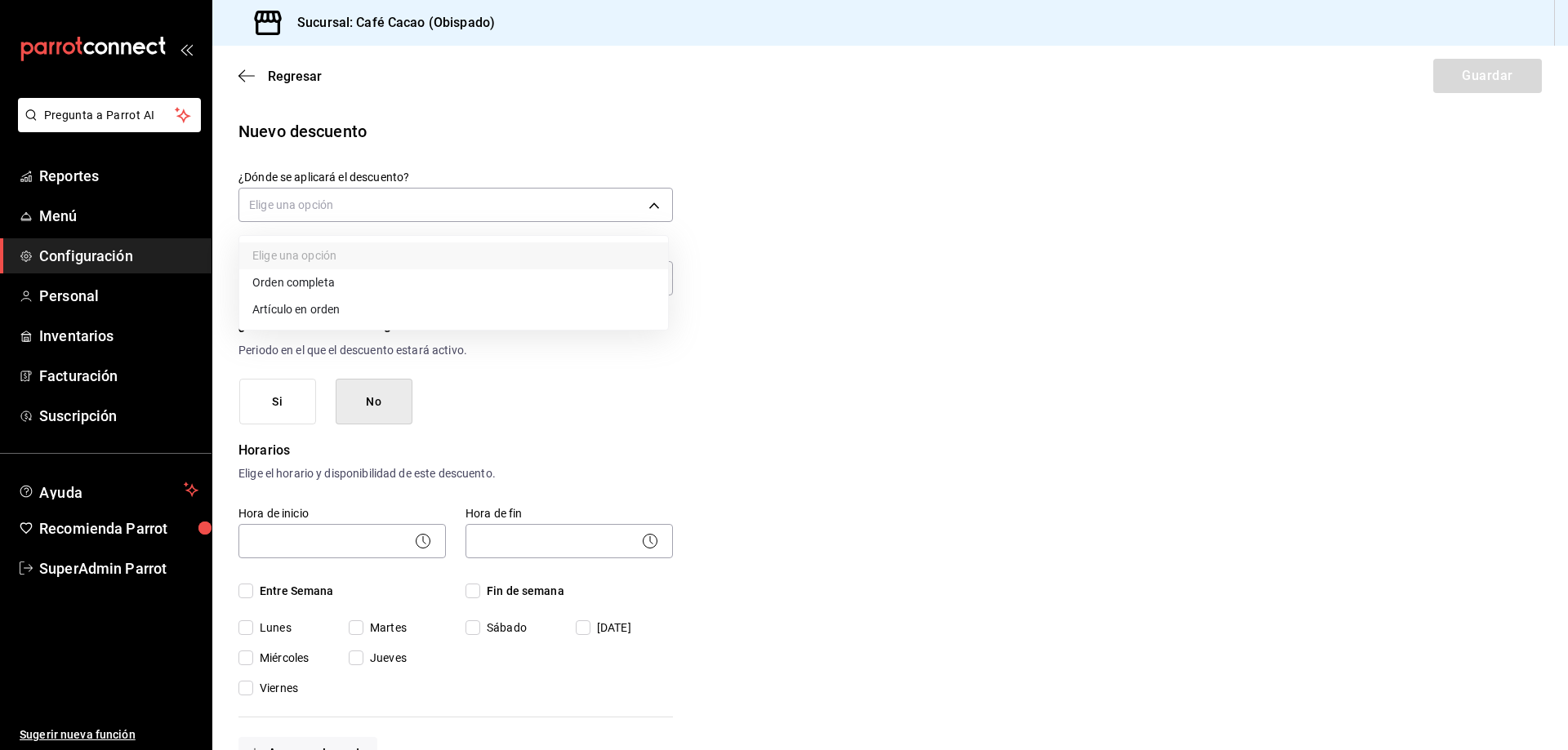
click at [448, 283] on li "Orden completa" at bounding box center [453, 283] width 429 height 27
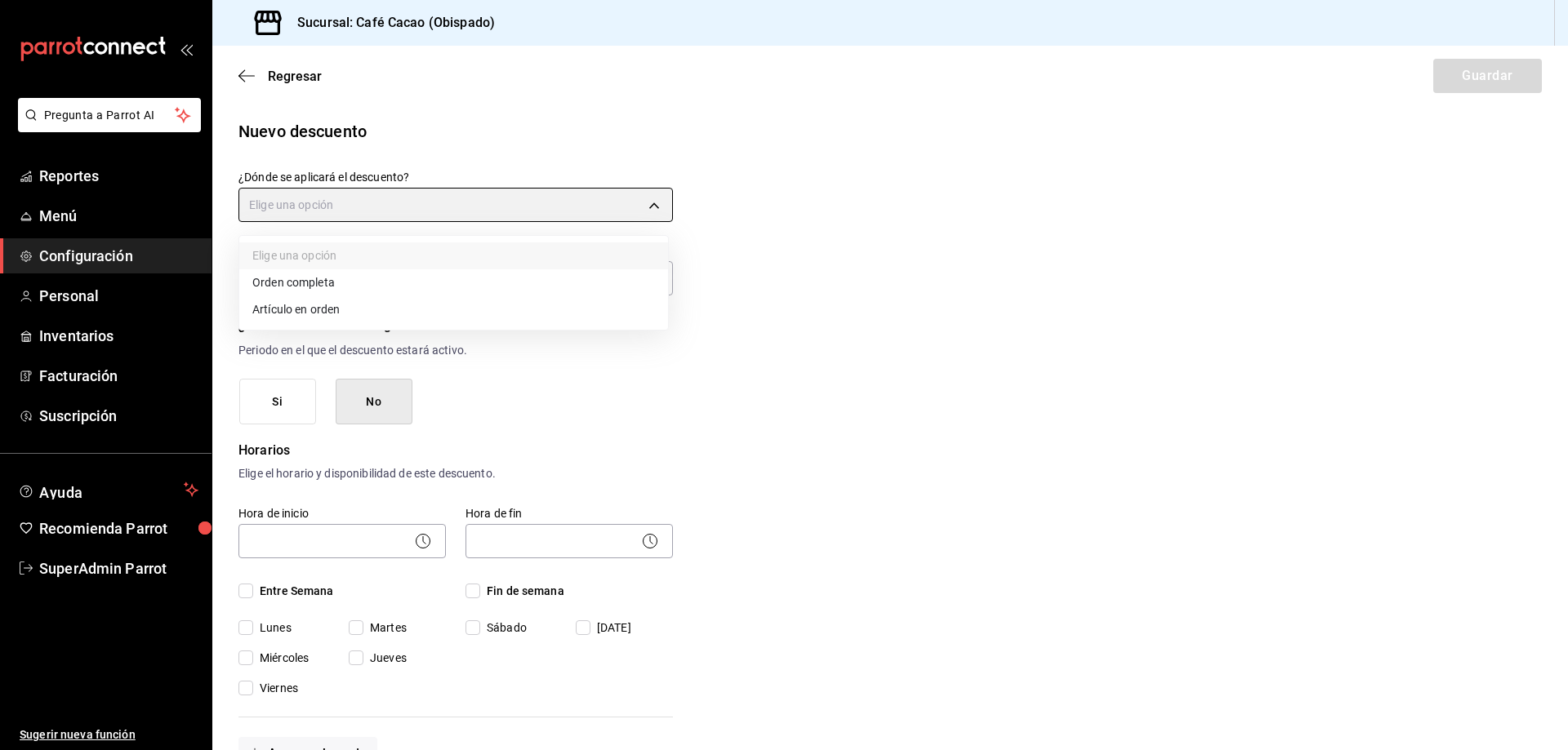
type input "ORDER"
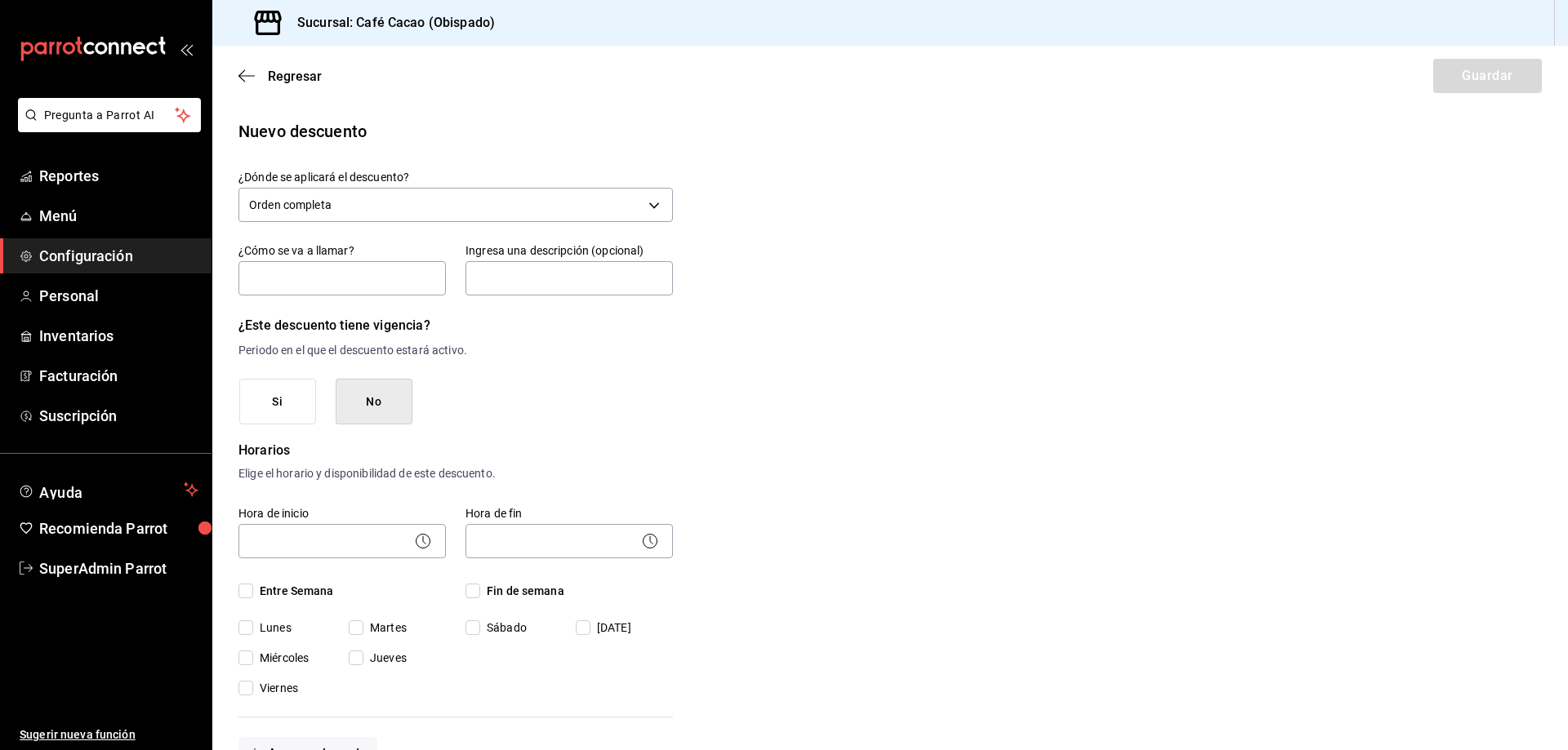
click at [419, 260] on div "¿Cómo se va a llamar?" at bounding box center [343, 270] width 207 height 55
click at [417, 263] on input "text" at bounding box center [343, 278] width 207 height 35
type input "Empleado"
click at [558, 271] on input "text" at bounding box center [569, 278] width 207 height 35
type input "Descuento del 100%"
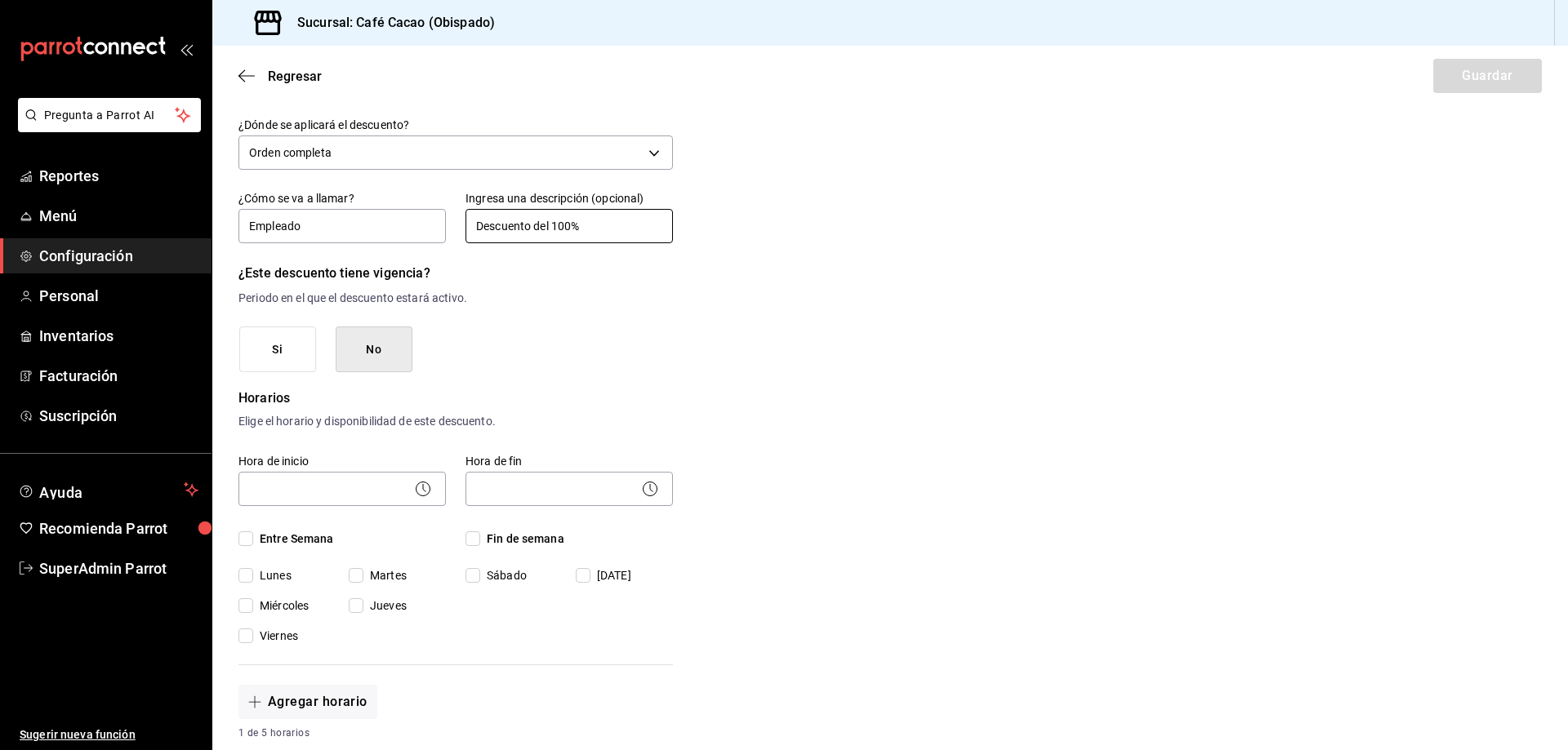
scroll to position [82, 0]
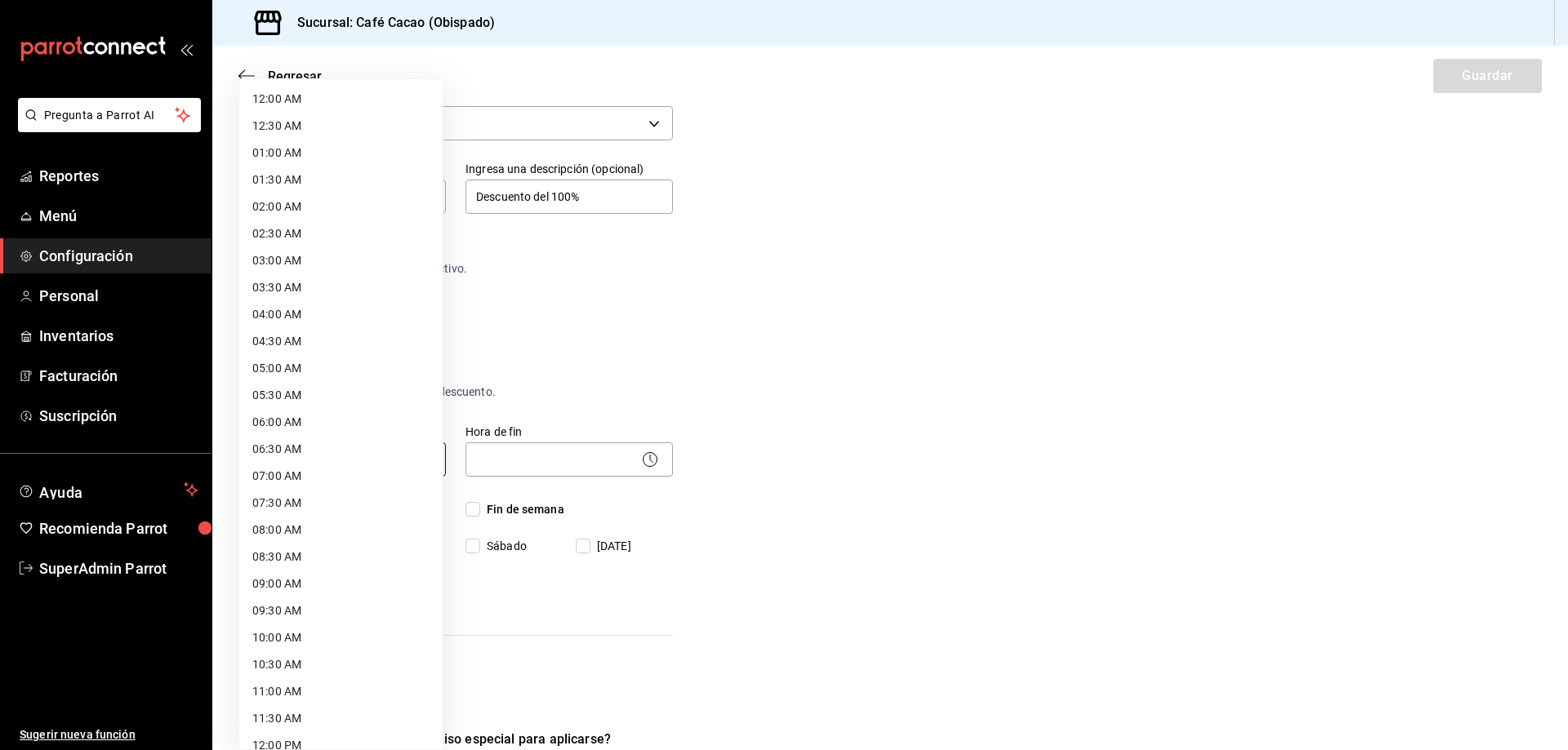
click at [349, 456] on body "Pregunta a Parrot AI Reportes Menú Configuración Personal Inventarios Facturaci…" at bounding box center [784, 375] width 1568 height 750
drag, startPoint x: 348, startPoint y: 371, endPoint x: 356, endPoint y: 372, distance: 8.1
click at [348, 372] on li "05:00 AM" at bounding box center [341, 368] width 203 height 27
type input "05:00"
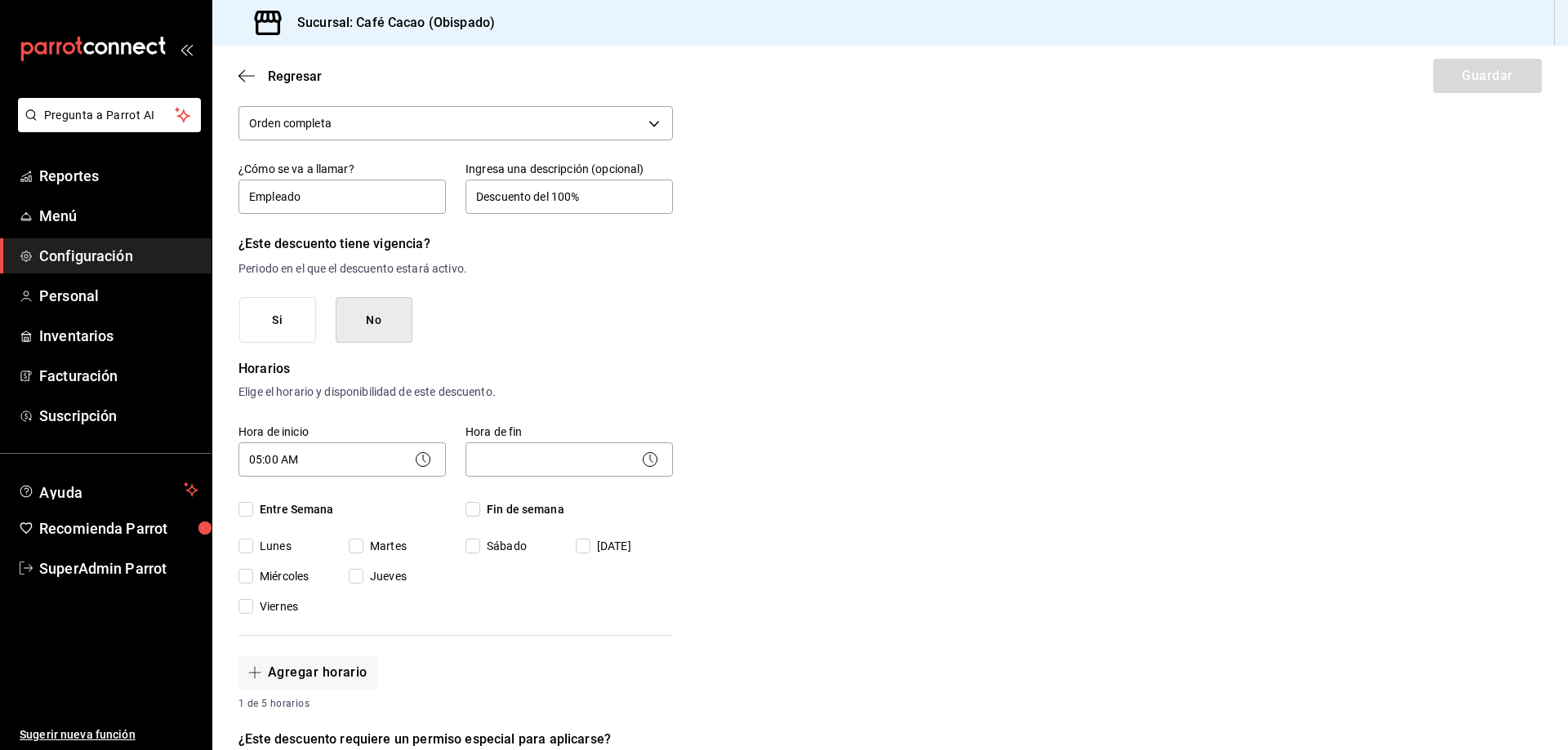
click at [525, 461] on body "Pregunta a Parrot AI Reportes Menú Configuración Personal Inventarios Facturaci…" at bounding box center [784, 375] width 1568 height 750
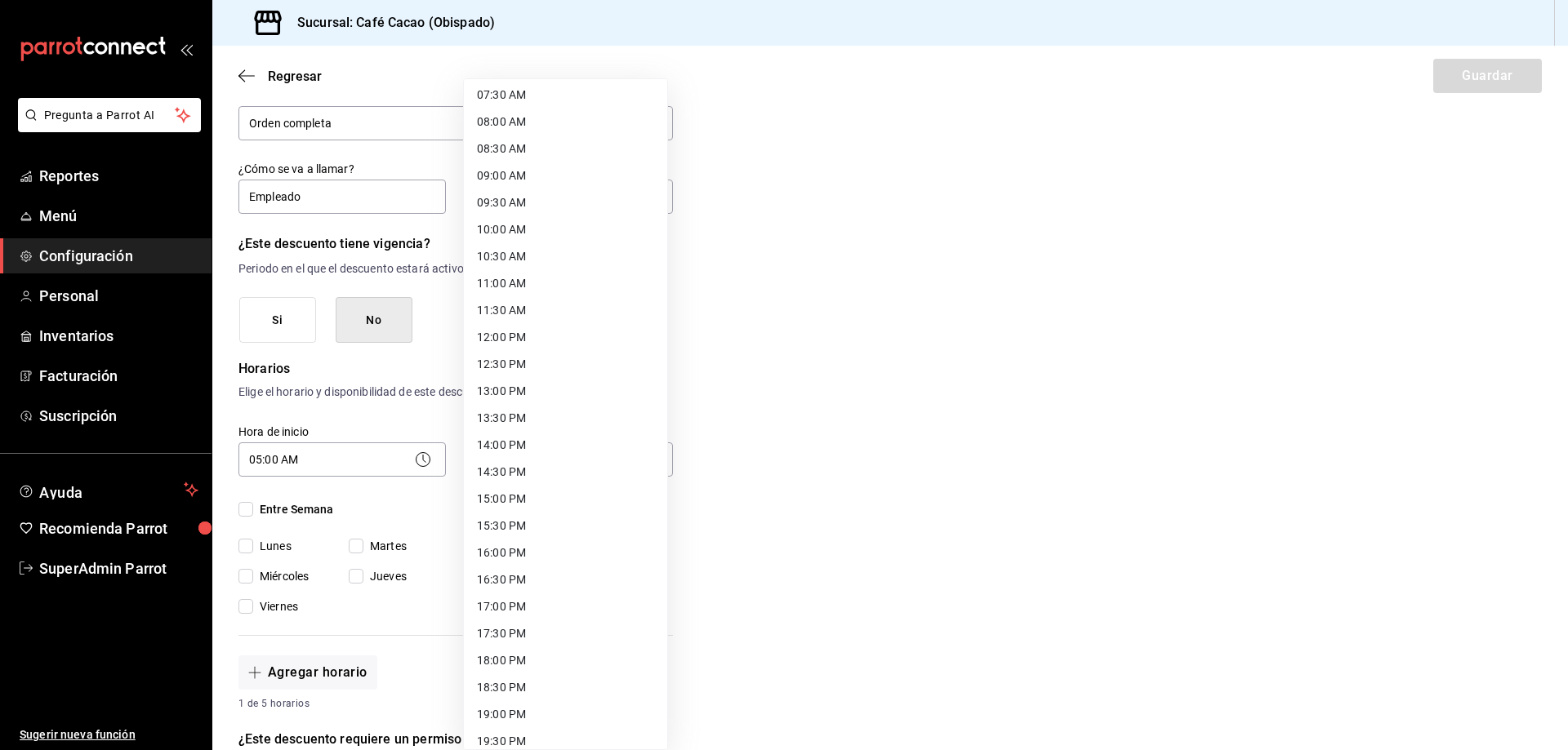
scroll to position [663, 0]
click at [588, 715] on li "23:59 PM" at bounding box center [565, 729] width 203 height 27
type input "23:59"
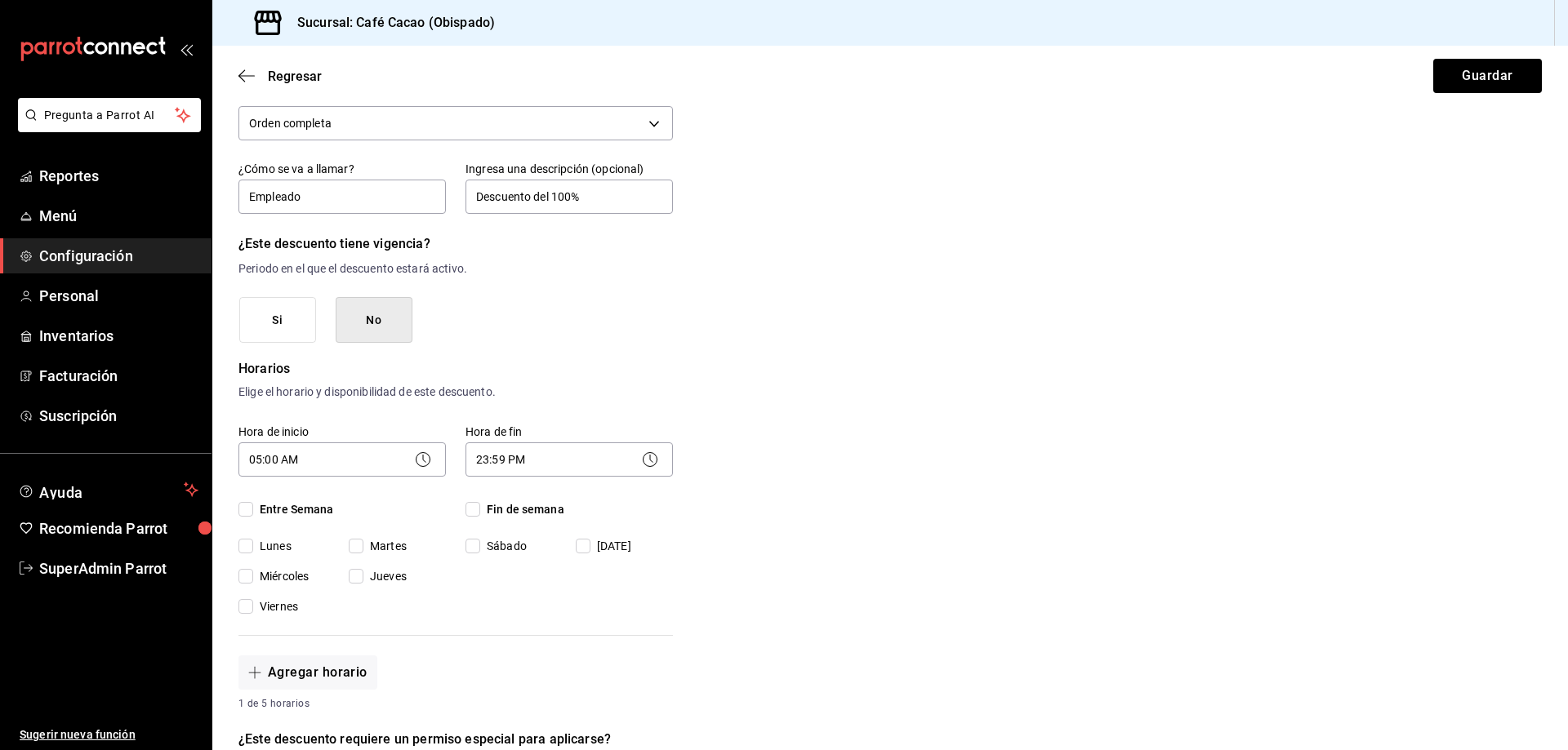
click at [334, 512] on label "Entre Semana" at bounding box center [343, 510] width 207 height 17
click at [253, 512] on input "Entre Semana" at bounding box center [246, 508] width 14 height 14
checkbox input "true"
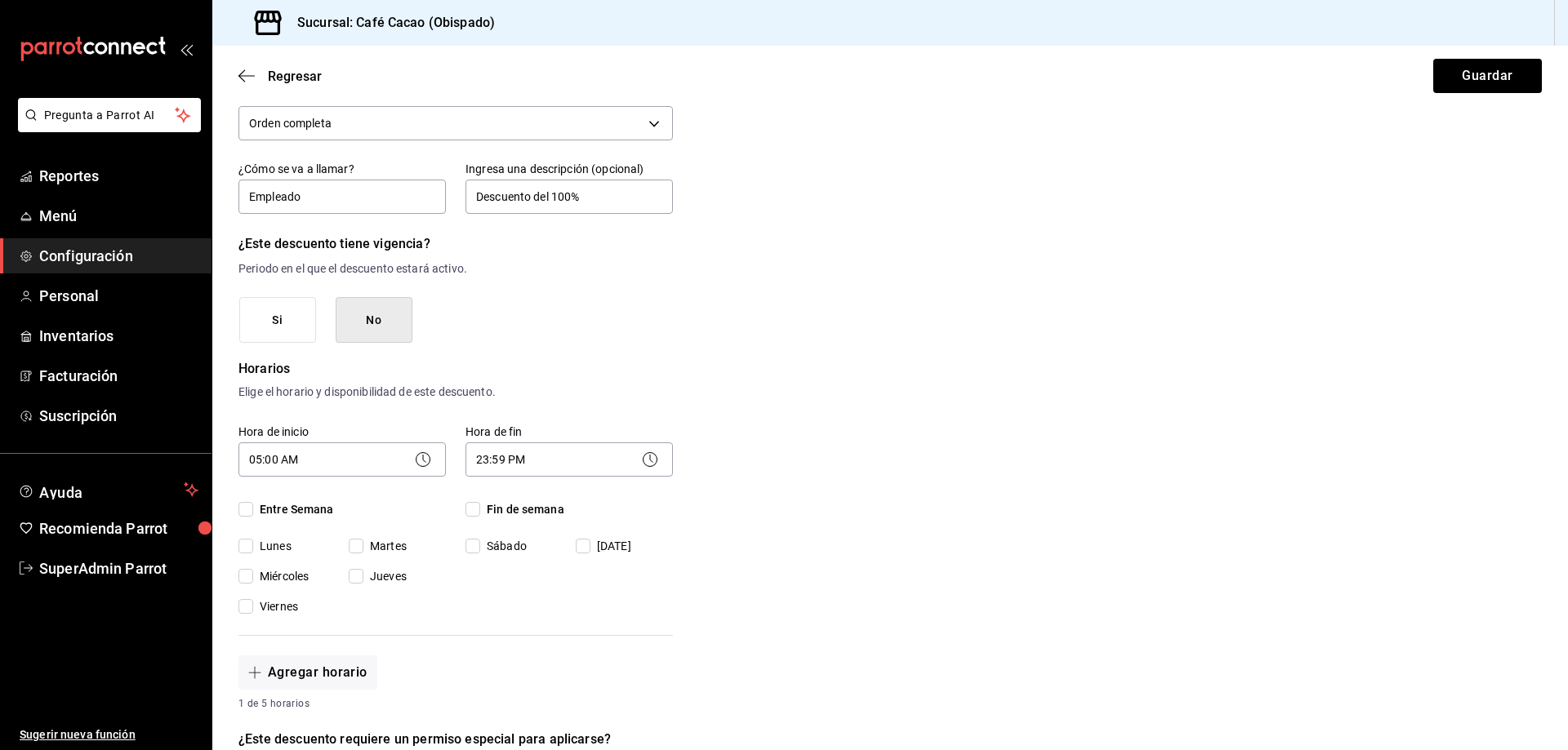
checkbox input "true"
click at [487, 512] on span "Fin de semana" at bounding box center [522, 510] width 84 height 17
click at [480, 512] on input "Fin de semana" at bounding box center [472, 508] width 14 height 14
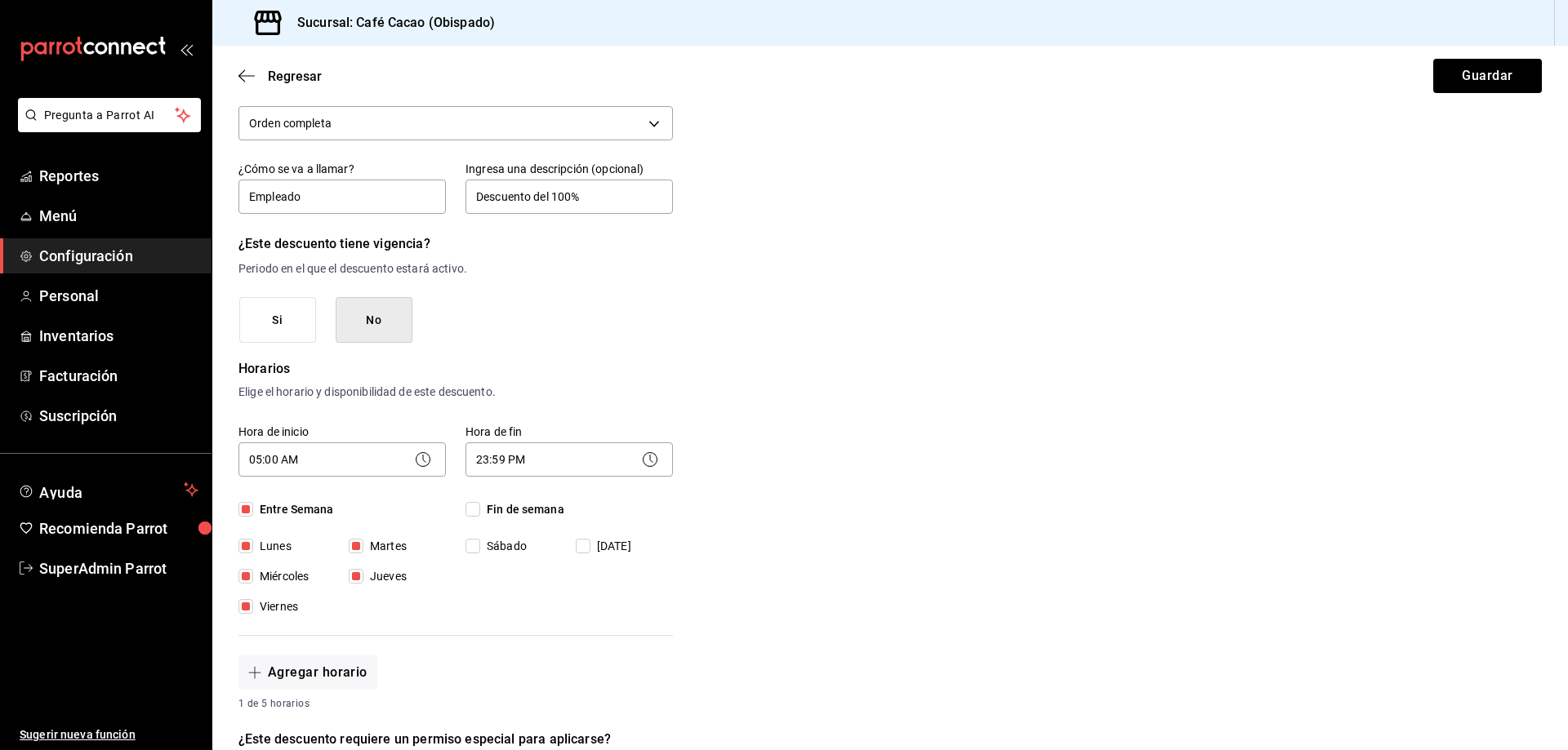
checkbox input "true"
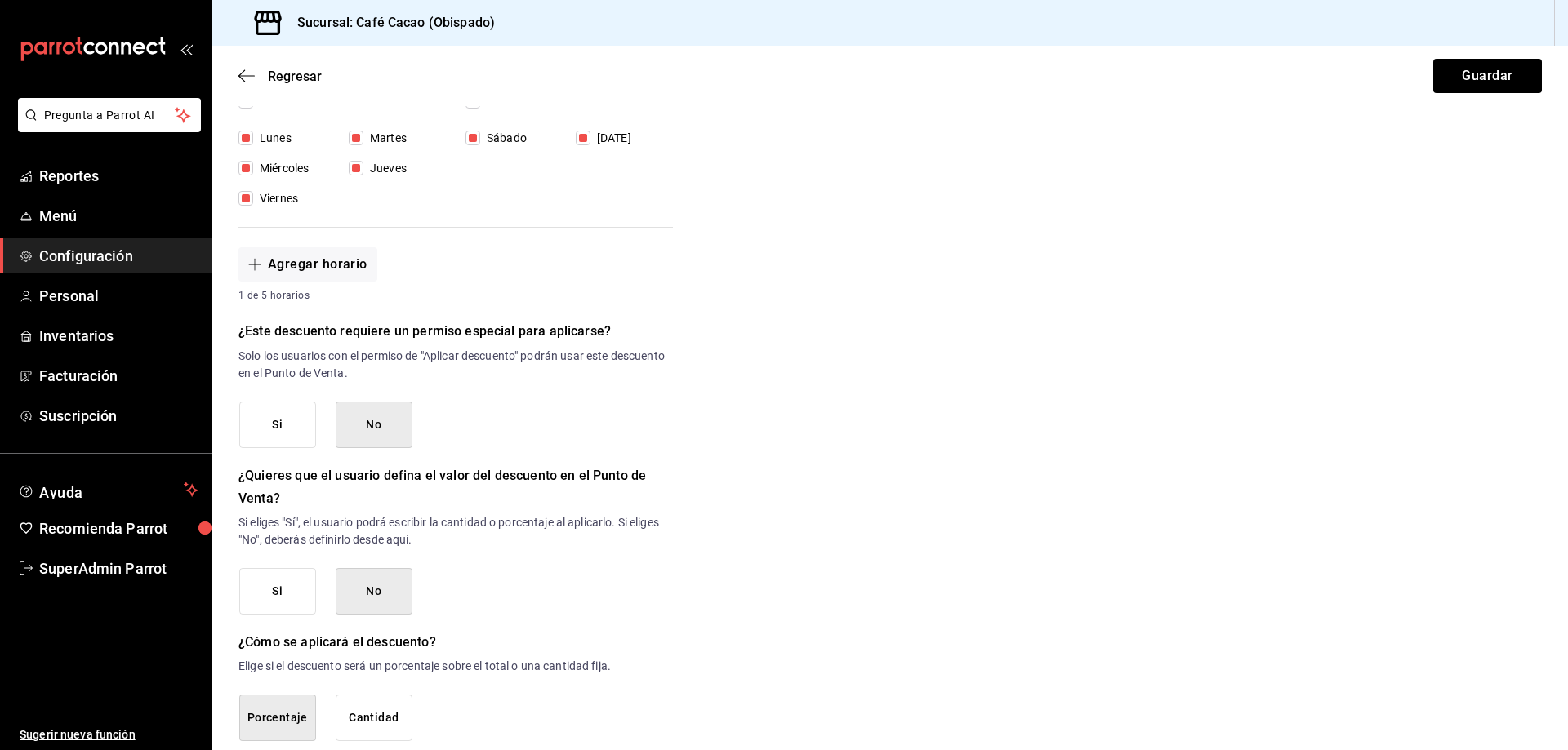
scroll to position [575, 0]
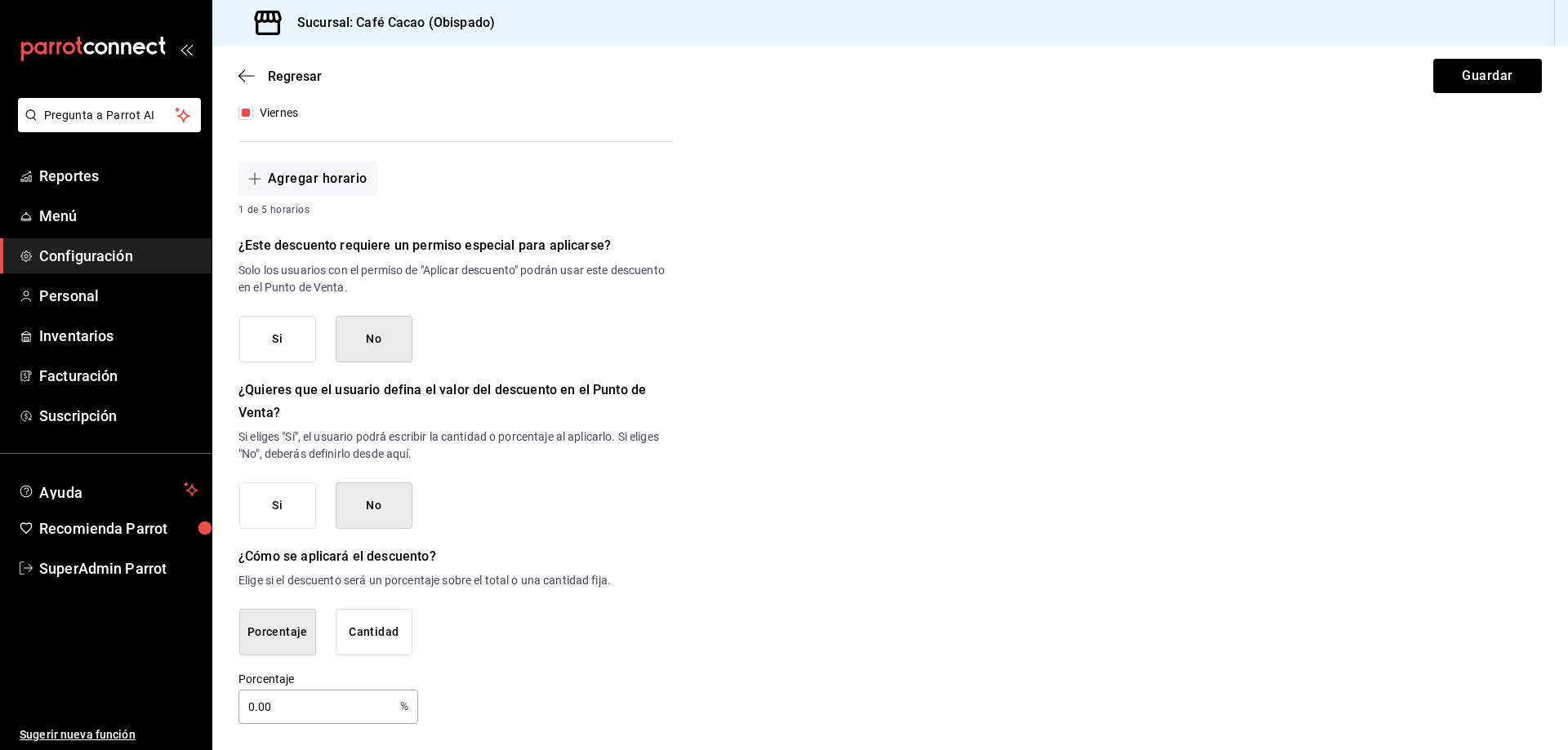
click at [337, 710] on input "0.00" at bounding box center [317, 707] width 155 height 33
type input "0"
type input "100"
click at [1468, 58] on div "Regresar Guardar" at bounding box center [890, 76] width 1356 height 60
click at [1471, 71] on button "Guardar" at bounding box center [1487, 76] width 108 height 35
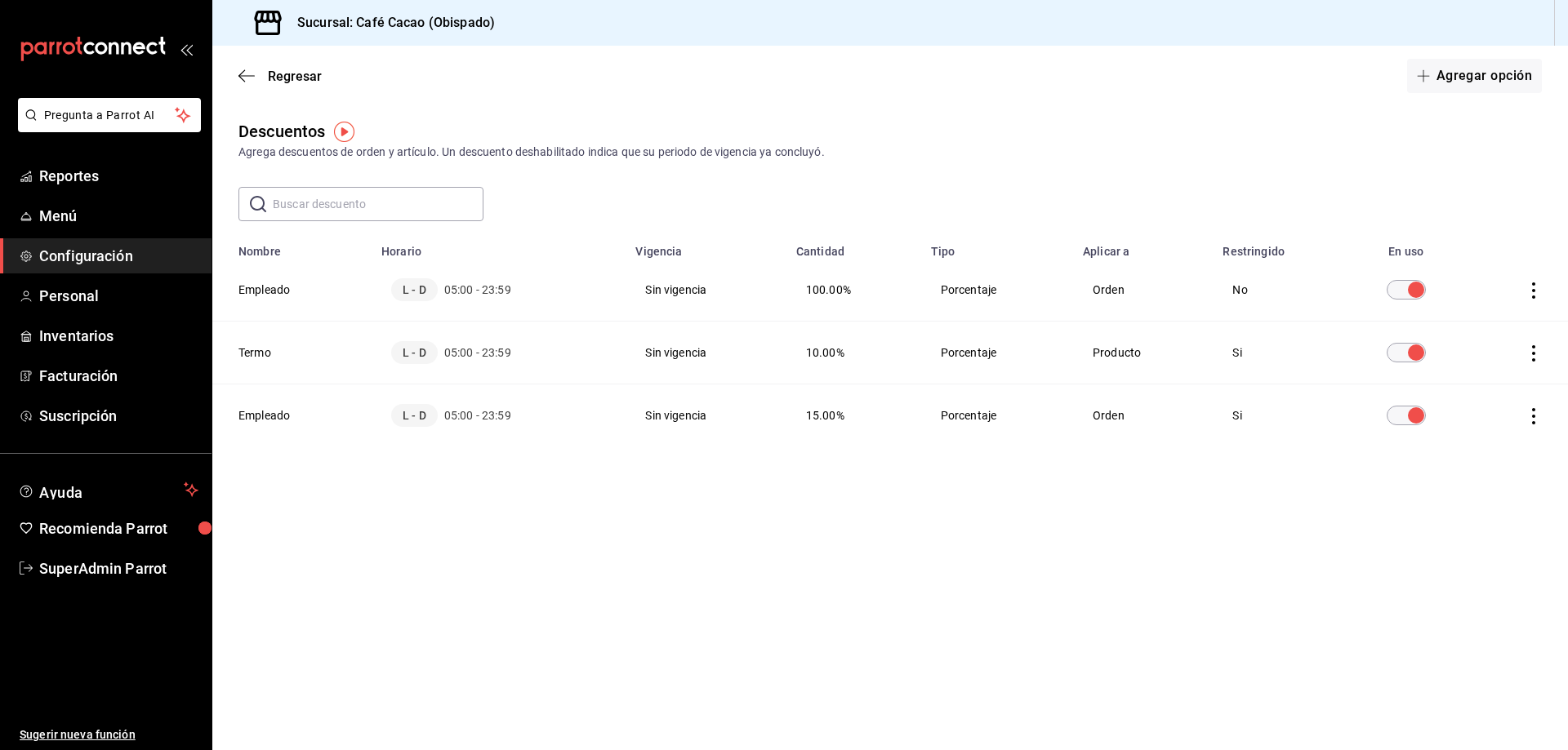
click at [343, 18] on h3 "Sucursal: Café Cacao (Obispado)" at bounding box center [390, 23] width 211 height 19
